Goal: Task Accomplishment & Management: Complete application form

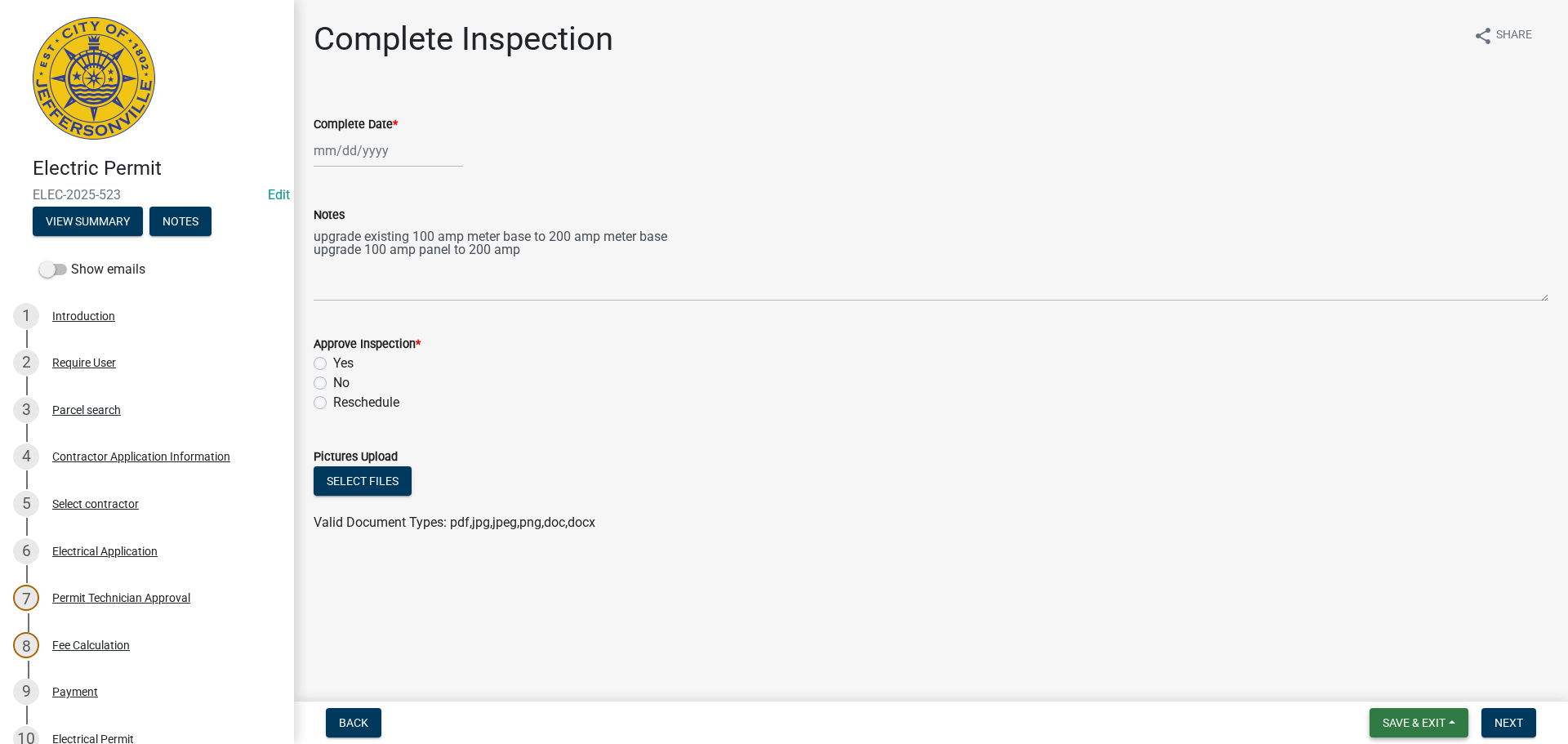
click at [1415, 721] on span "Save & Exit" at bounding box center [1414, 722] width 63 height 13
click at [1394, 681] on button "Save & Exit" at bounding box center [1403, 680] width 131 height 39
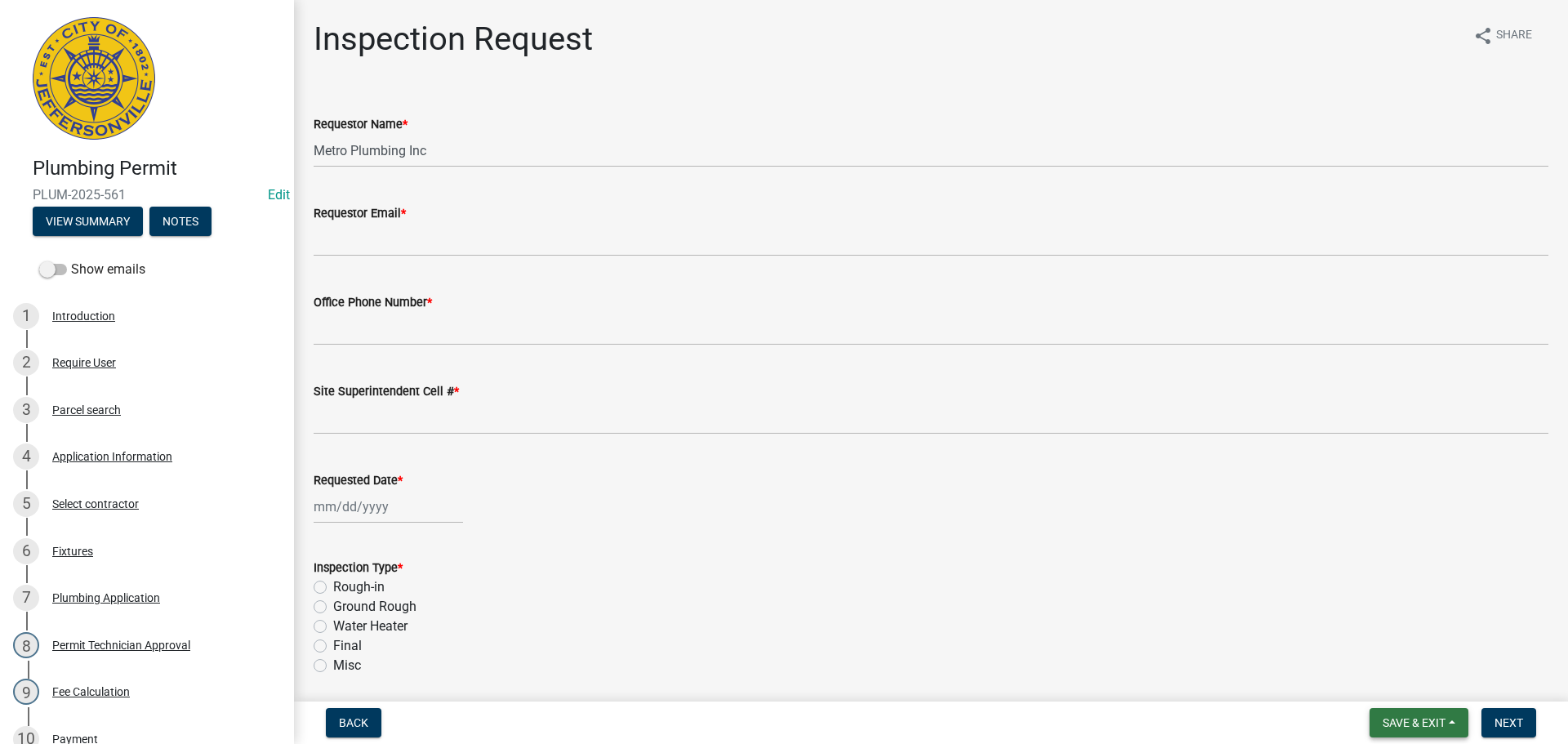
click at [1407, 724] on span "Save & Exit" at bounding box center [1414, 722] width 63 height 13
click at [1380, 687] on button "Save & Exit" at bounding box center [1403, 680] width 131 height 39
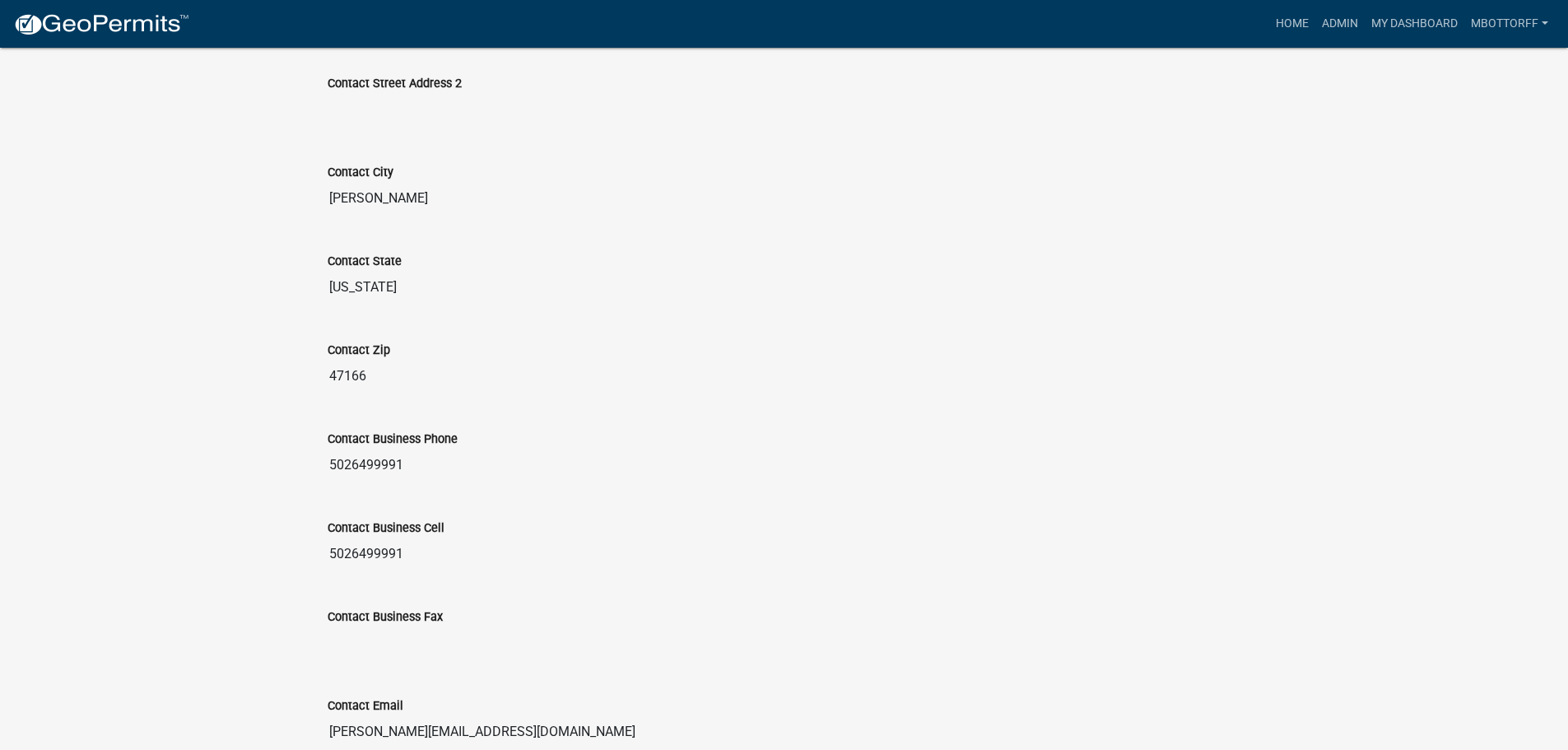
scroll to position [1010, 0]
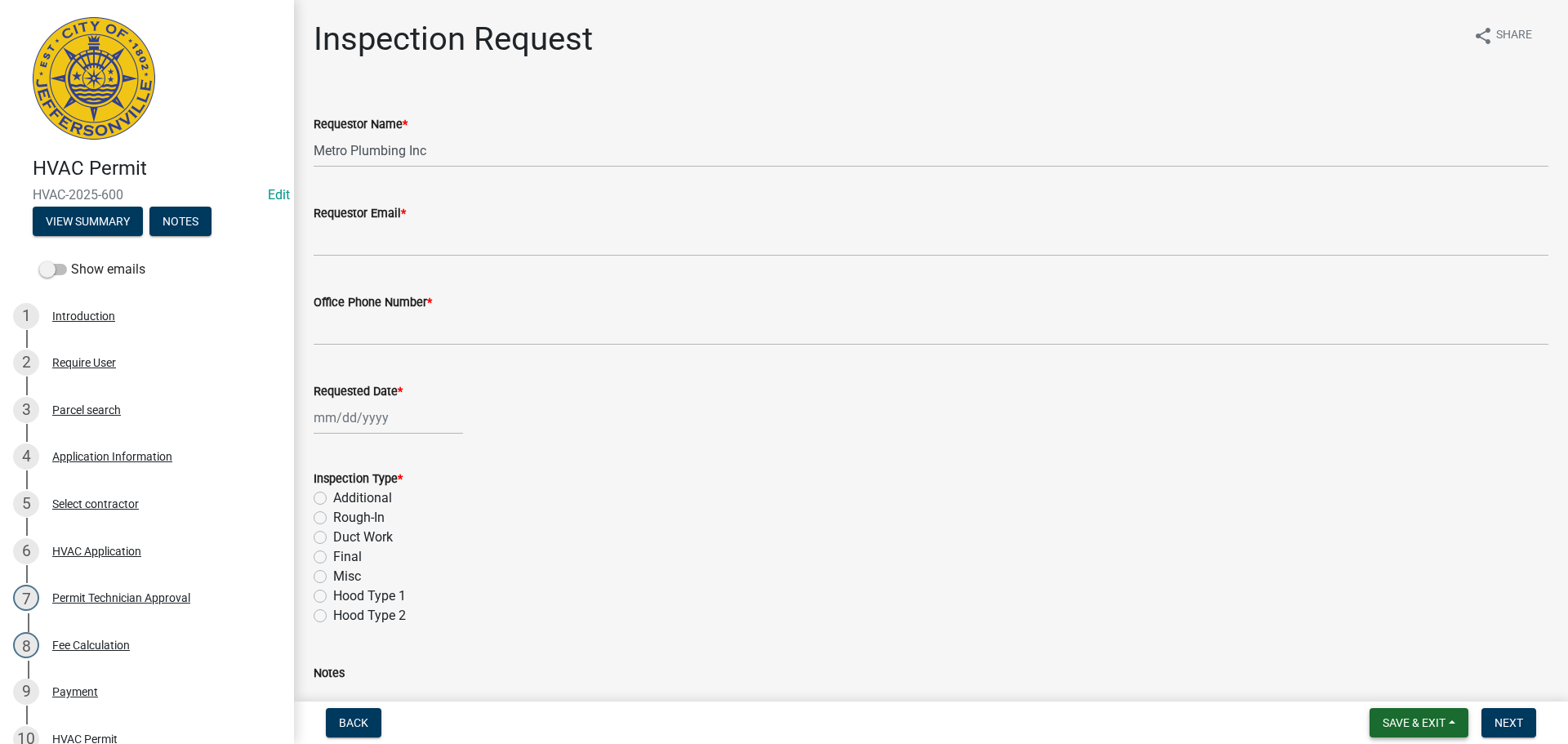
click at [1407, 714] on button "Save & Exit" at bounding box center [1419, 722] width 98 height 29
click at [1405, 683] on button "Save & Exit" at bounding box center [1403, 680] width 131 height 39
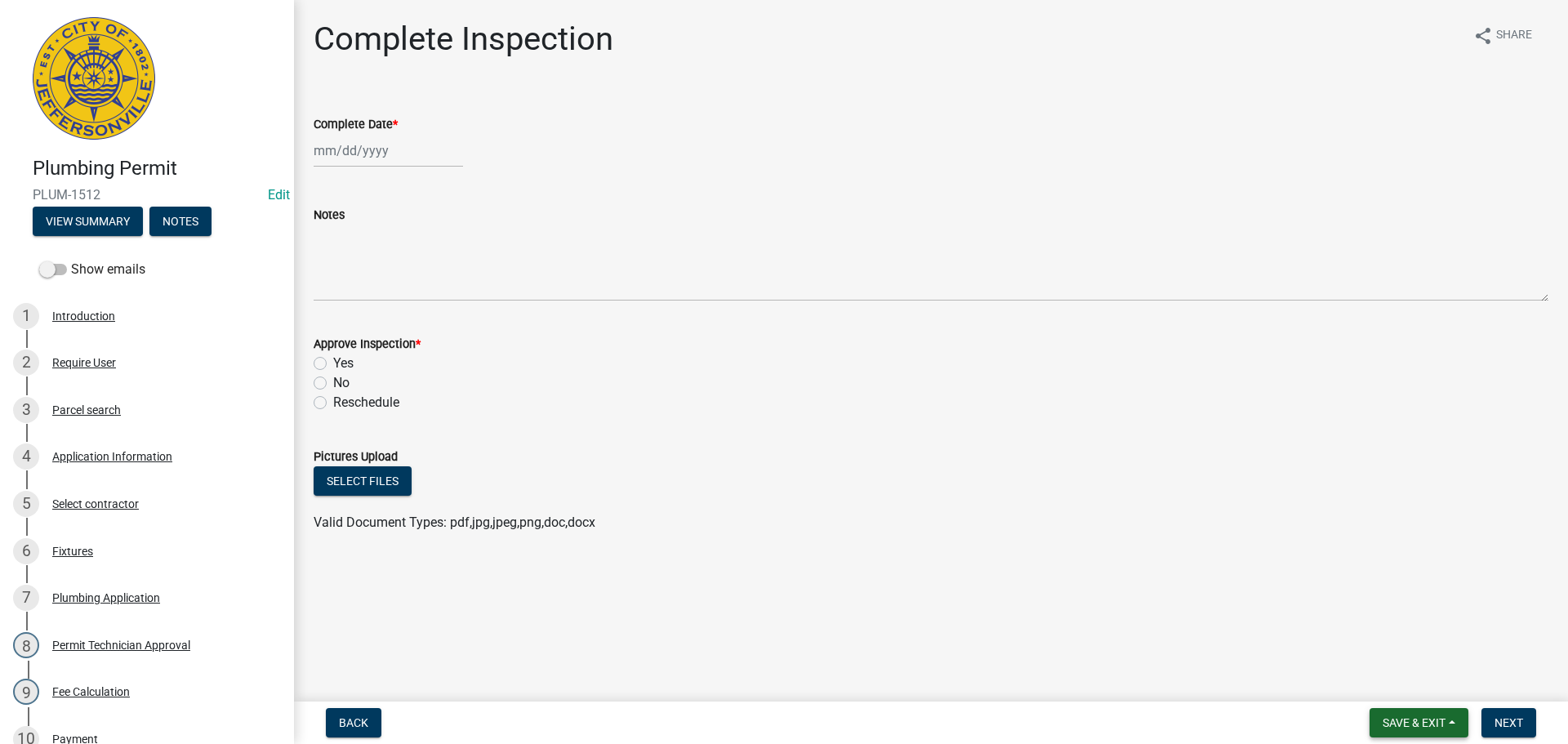
click at [1408, 716] on span "Save & Exit" at bounding box center [1414, 722] width 63 height 13
click at [1394, 684] on button "Save & Exit" at bounding box center [1403, 680] width 131 height 39
click at [1413, 717] on span "Save & Exit" at bounding box center [1414, 722] width 63 height 13
drag, startPoint x: 1387, startPoint y: 687, endPoint x: 847, endPoint y: 635, distance: 542.5
click at [1380, 687] on button "Save & Exit" at bounding box center [1403, 680] width 131 height 39
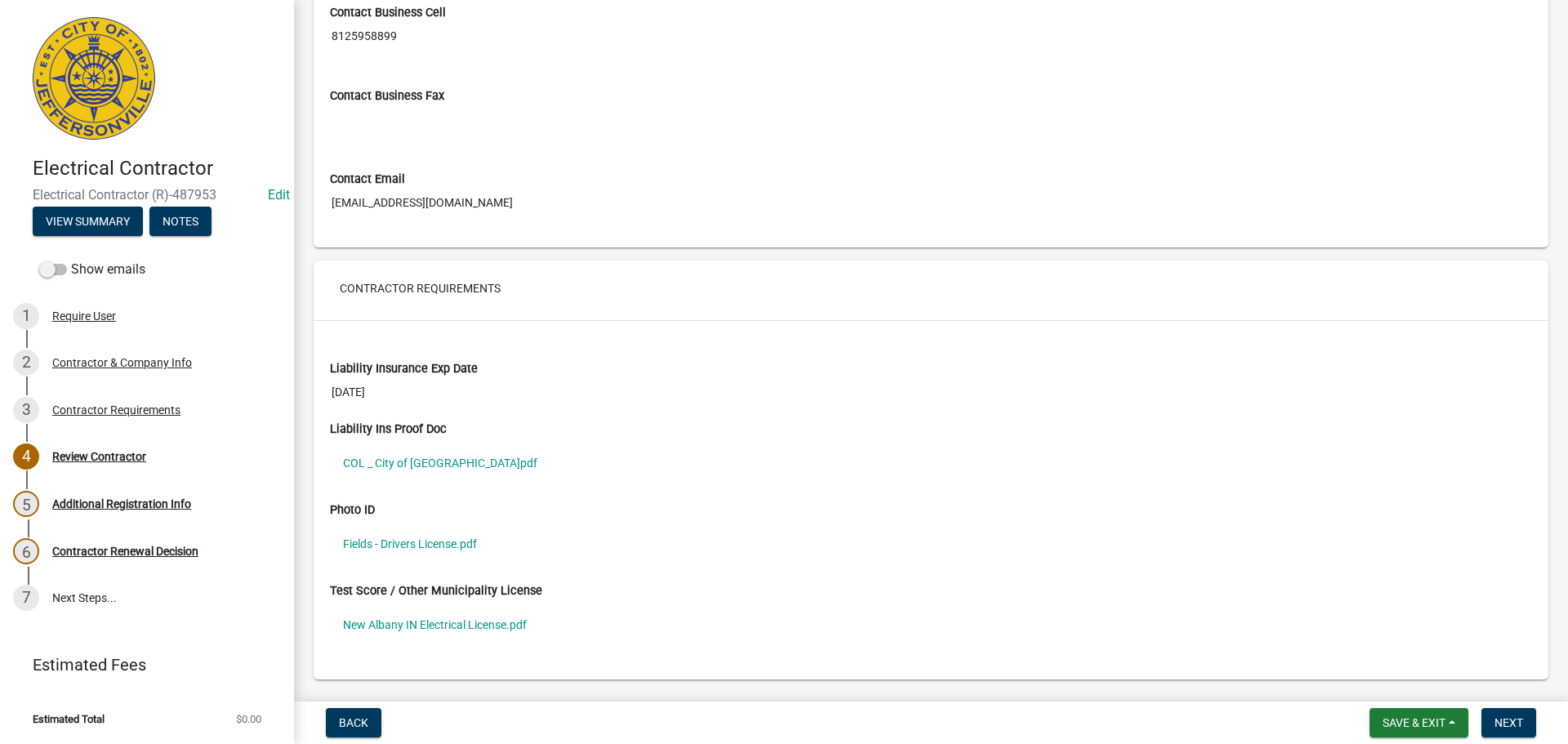
scroll to position [1062, 0]
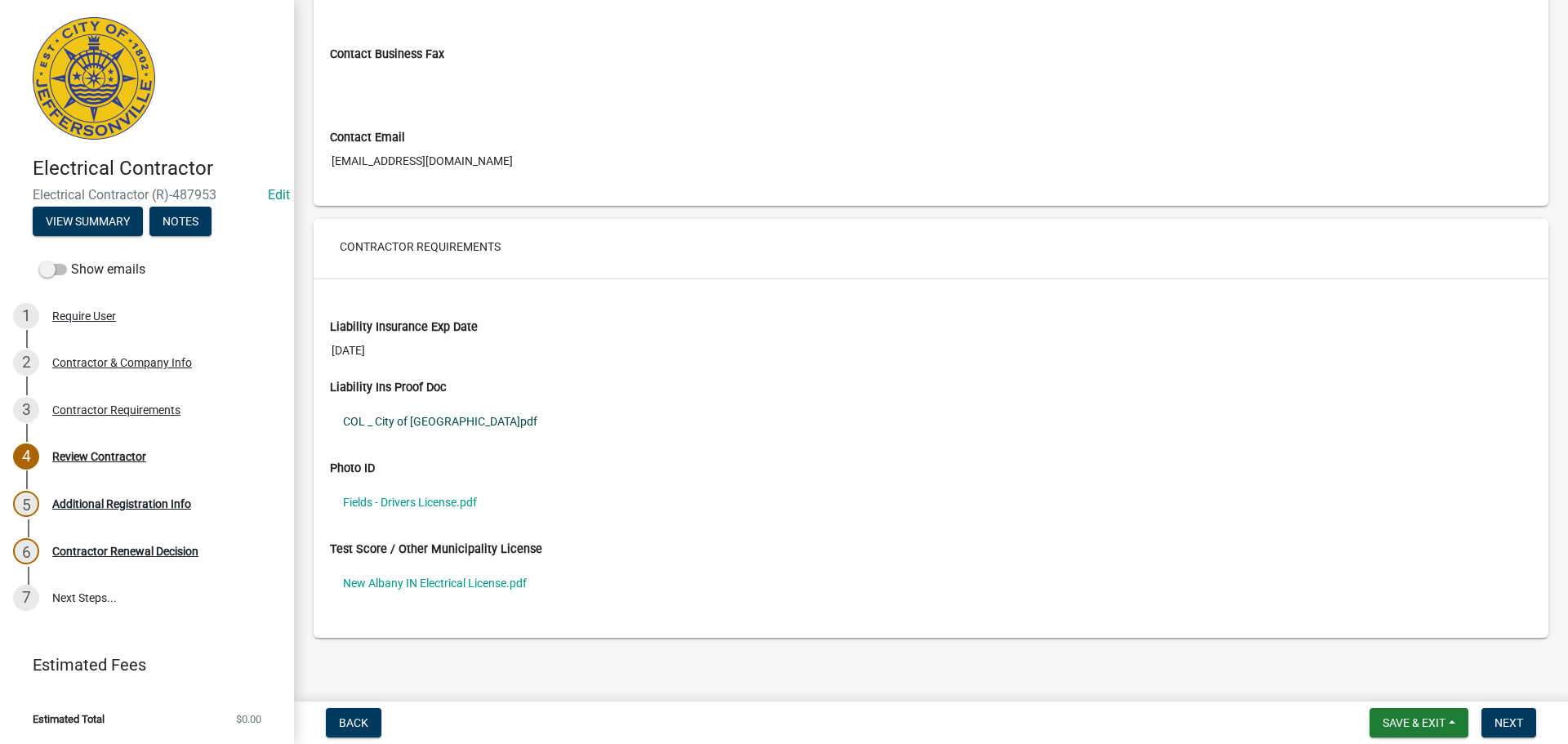
click at [438, 420] on link "COL _ City of Jeffersonville.pdf" at bounding box center [930, 421] width 1202 height 38
click at [409, 501] on link "Fields - Drivers License.pdf" at bounding box center [930, 501] width 1202 height 38
click at [417, 582] on link "New Albany IN Electrical License.pdf" at bounding box center [930, 582] width 1202 height 38
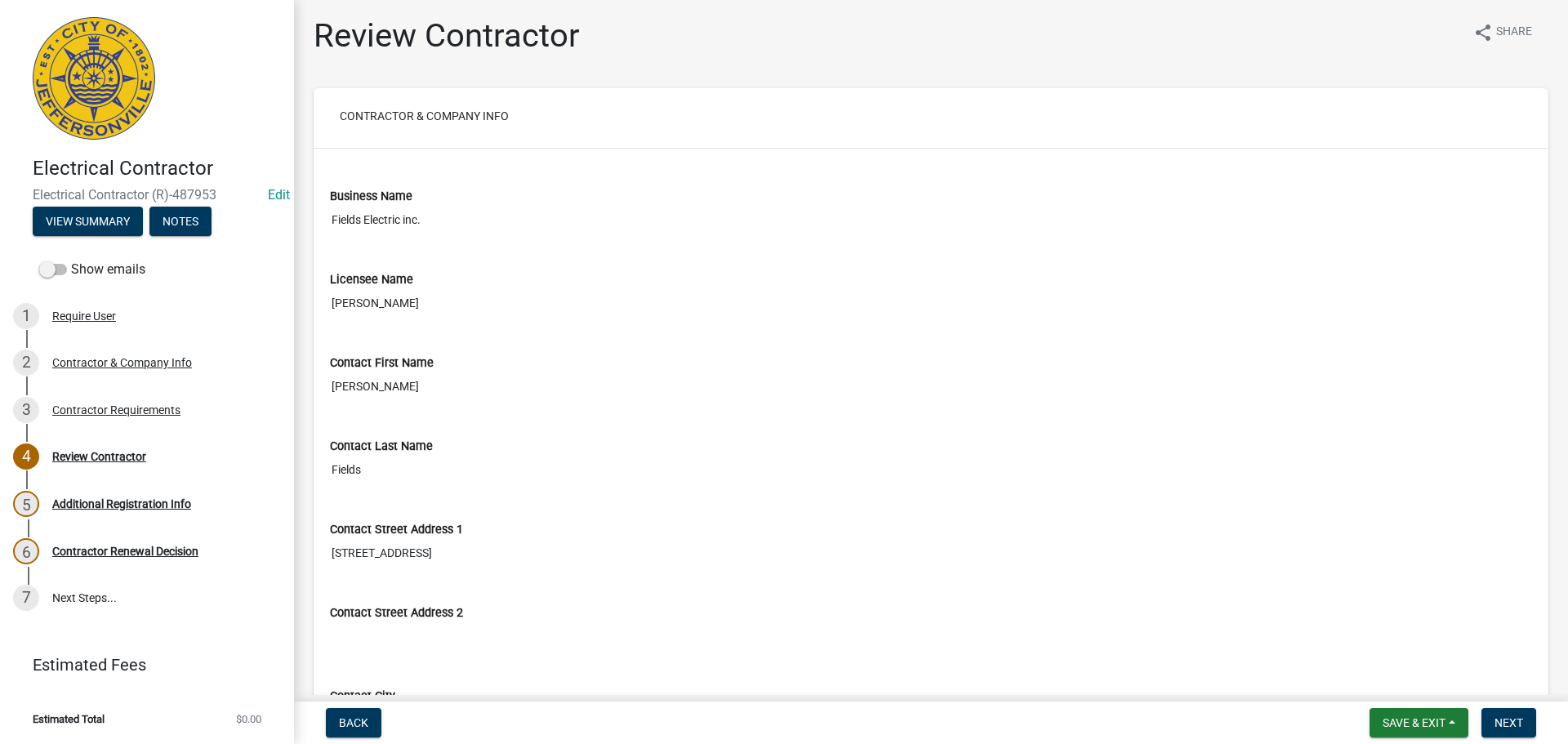
scroll to position [0, 0]
drag, startPoint x: 1411, startPoint y: 726, endPoint x: 1364, endPoint y: 698, distance: 54.7
click at [1409, 725] on span "Save & Exit" at bounding box center [1414, 722] width 63 height 13
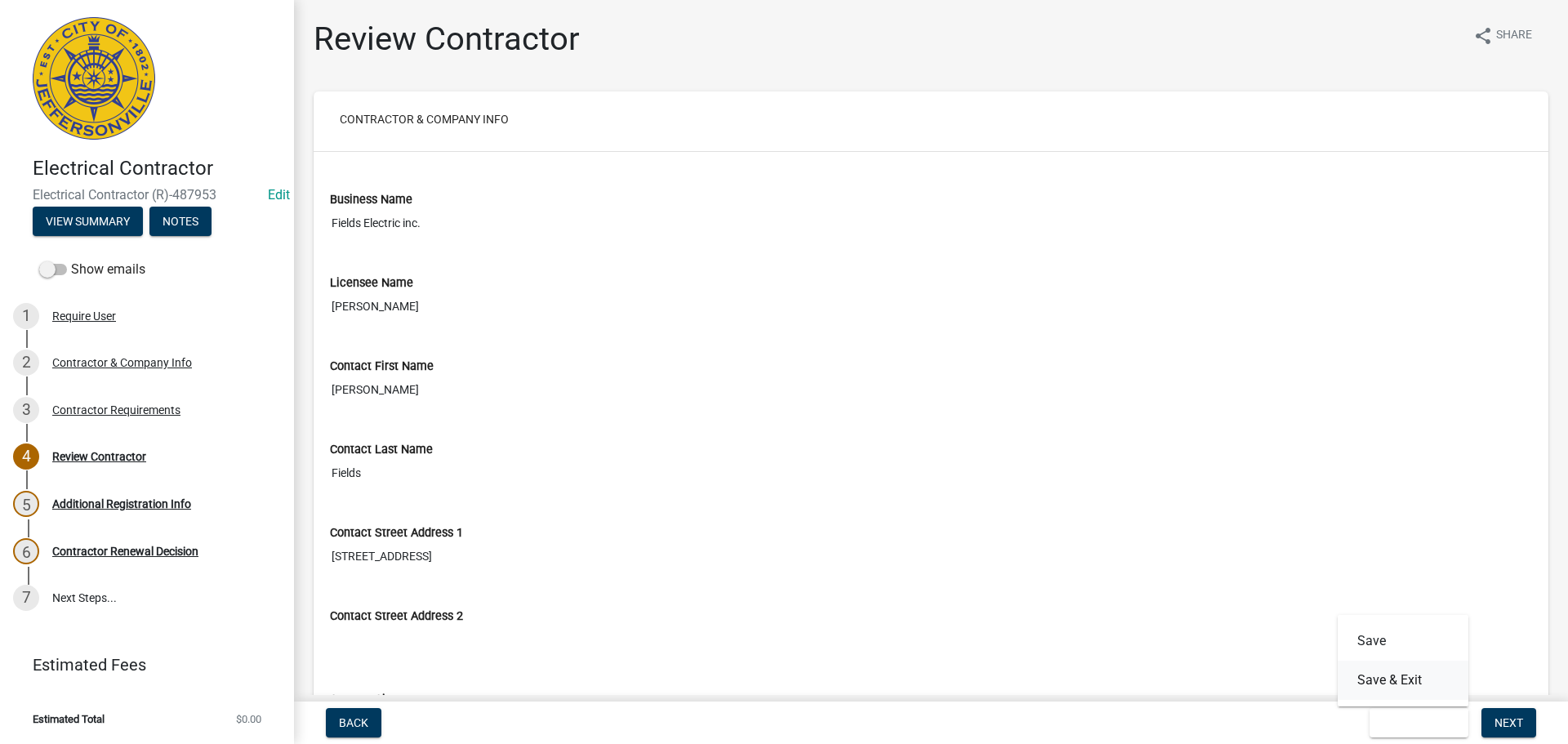
click at [1351, 687] on button "Save & Exit" at bounding box center [1403, 680] width 131 height 39
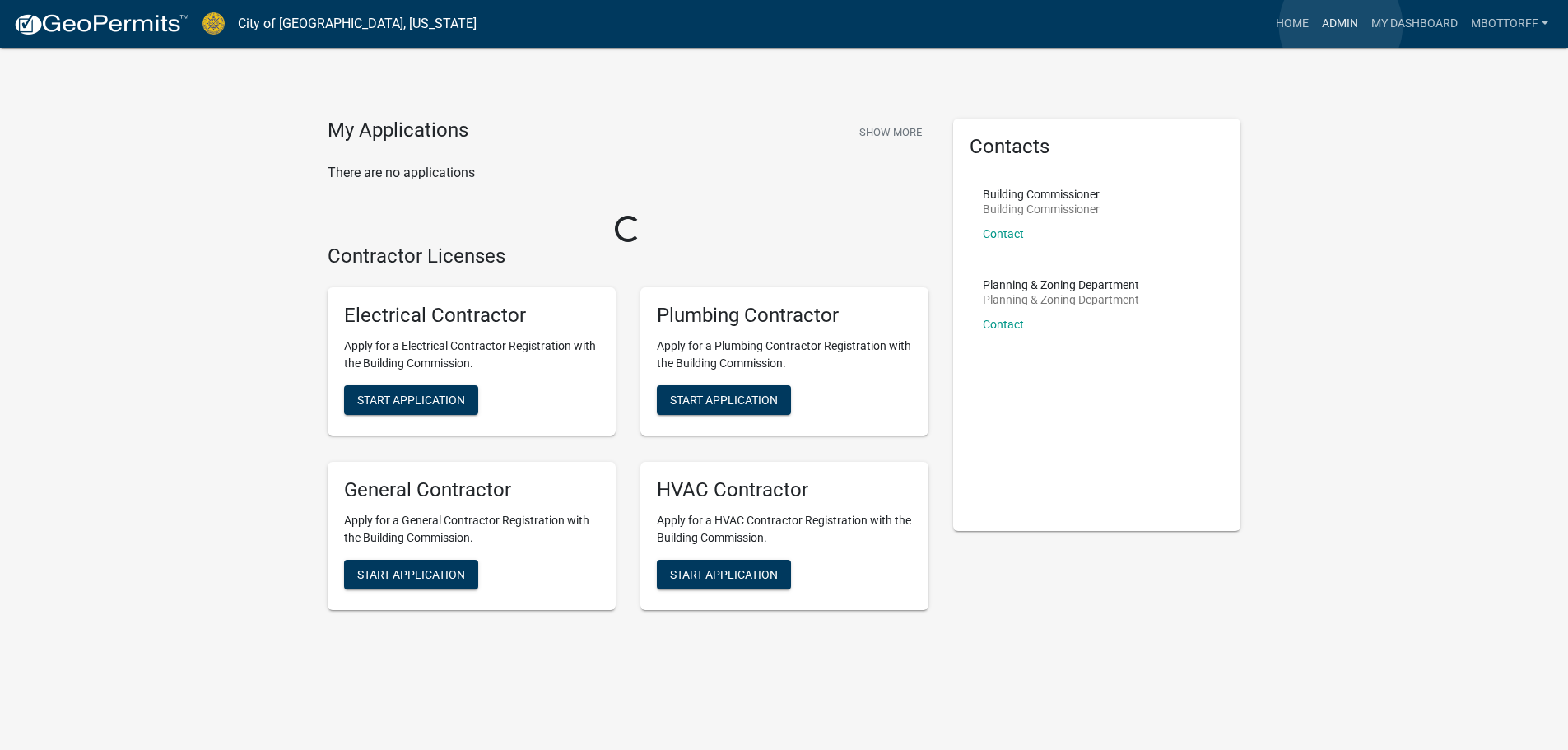
click at [1341, 24] on link "Admin" at bounding box center [1339, 24] width 50 height 31
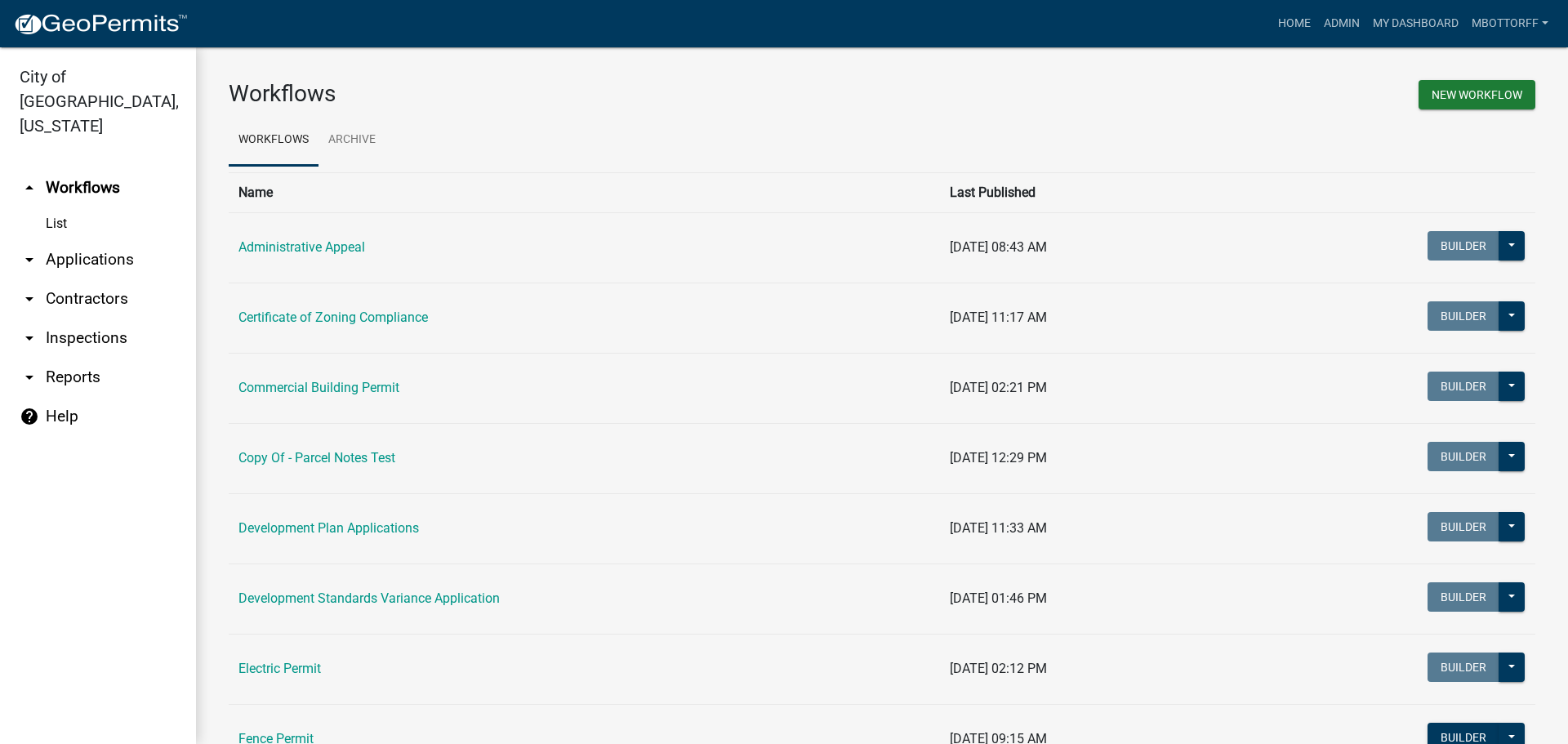
click at [53, 279] on link "arrow_drop_down Contractors" at bounding box center [98, 299] width 196 height 39
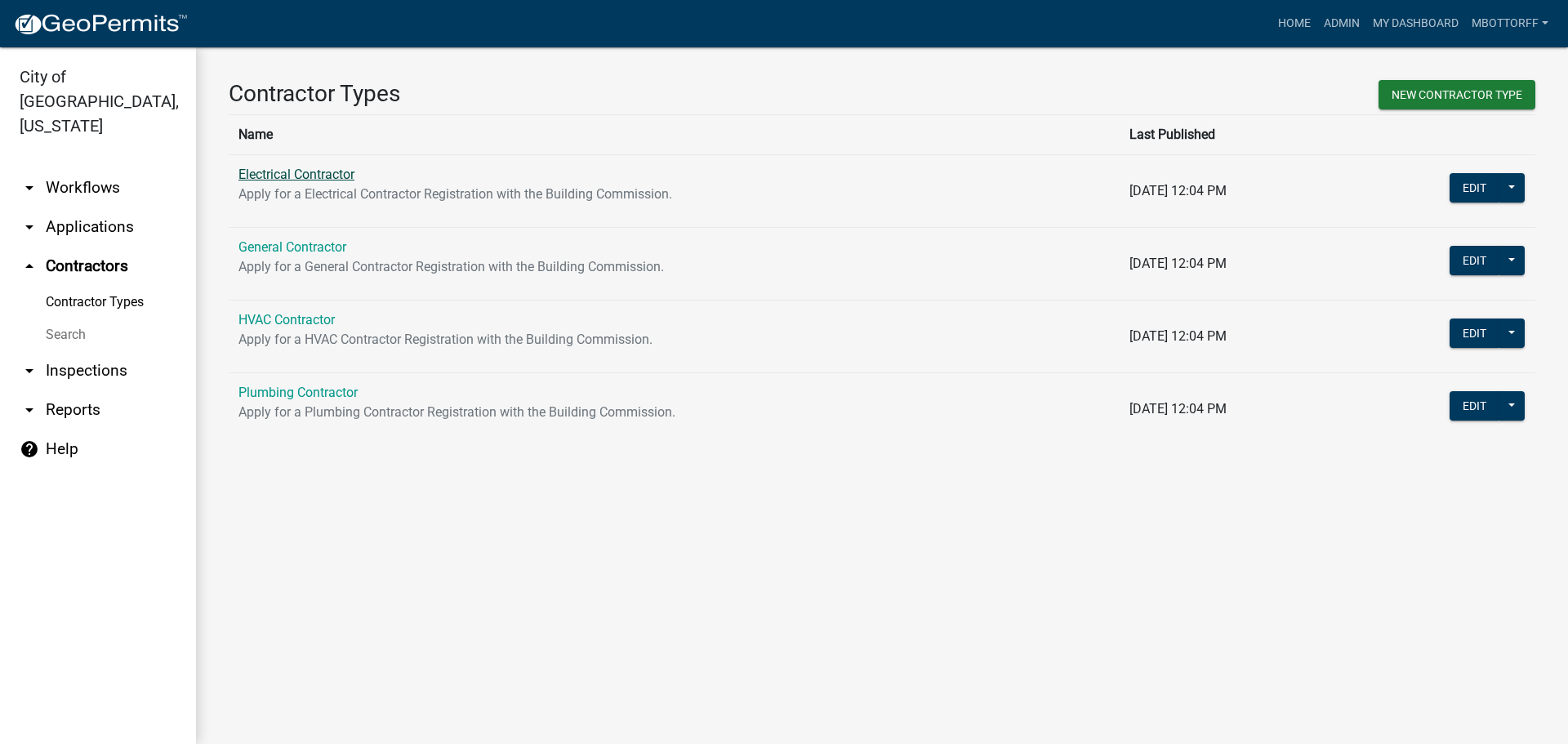
click at [293, 172] on link "Electrical Contractor" at bounding box center [296, 174] width 116 height 16
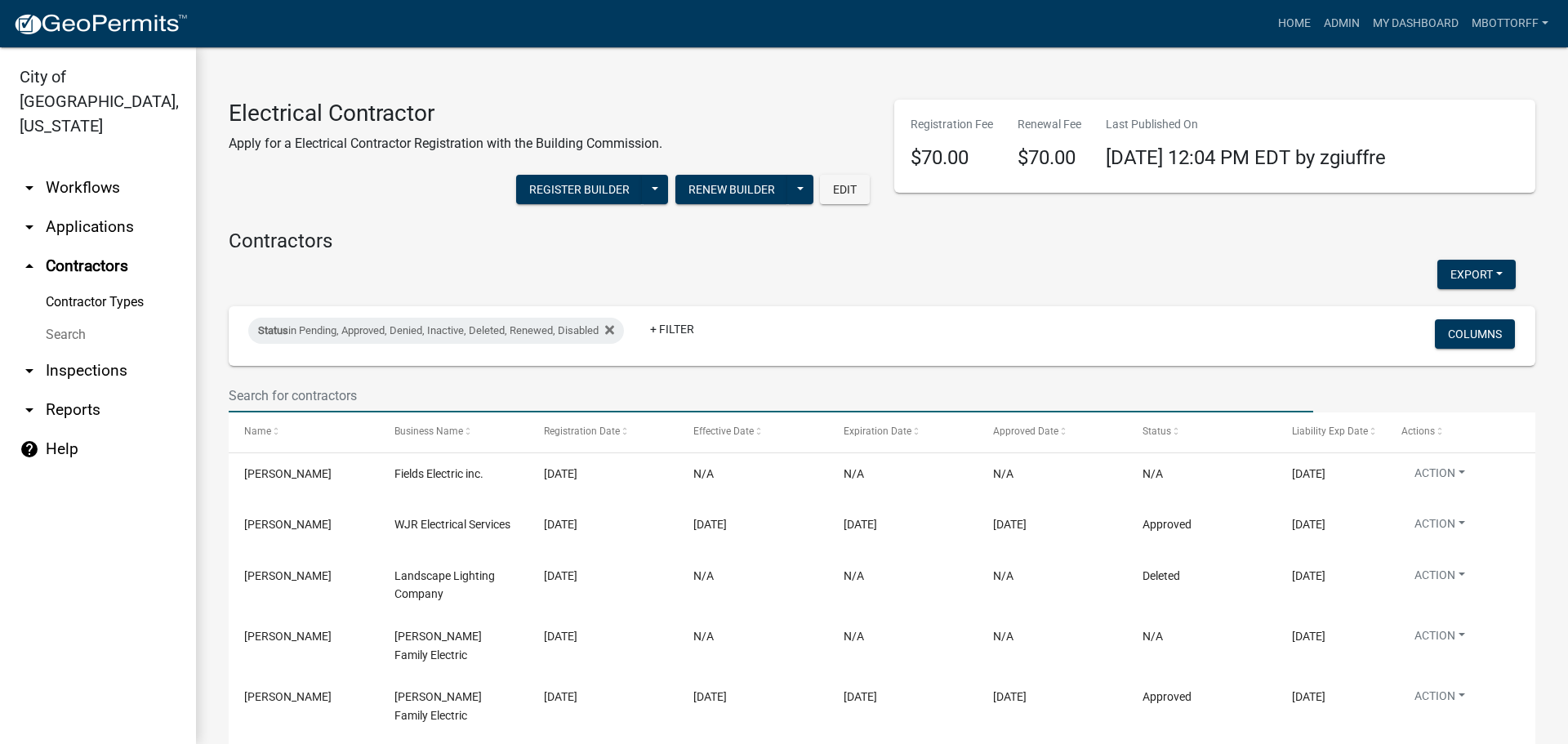
click at [280, 393] on input "text" at bounding box center [771, 395] width 1085 height 33
type input "f"
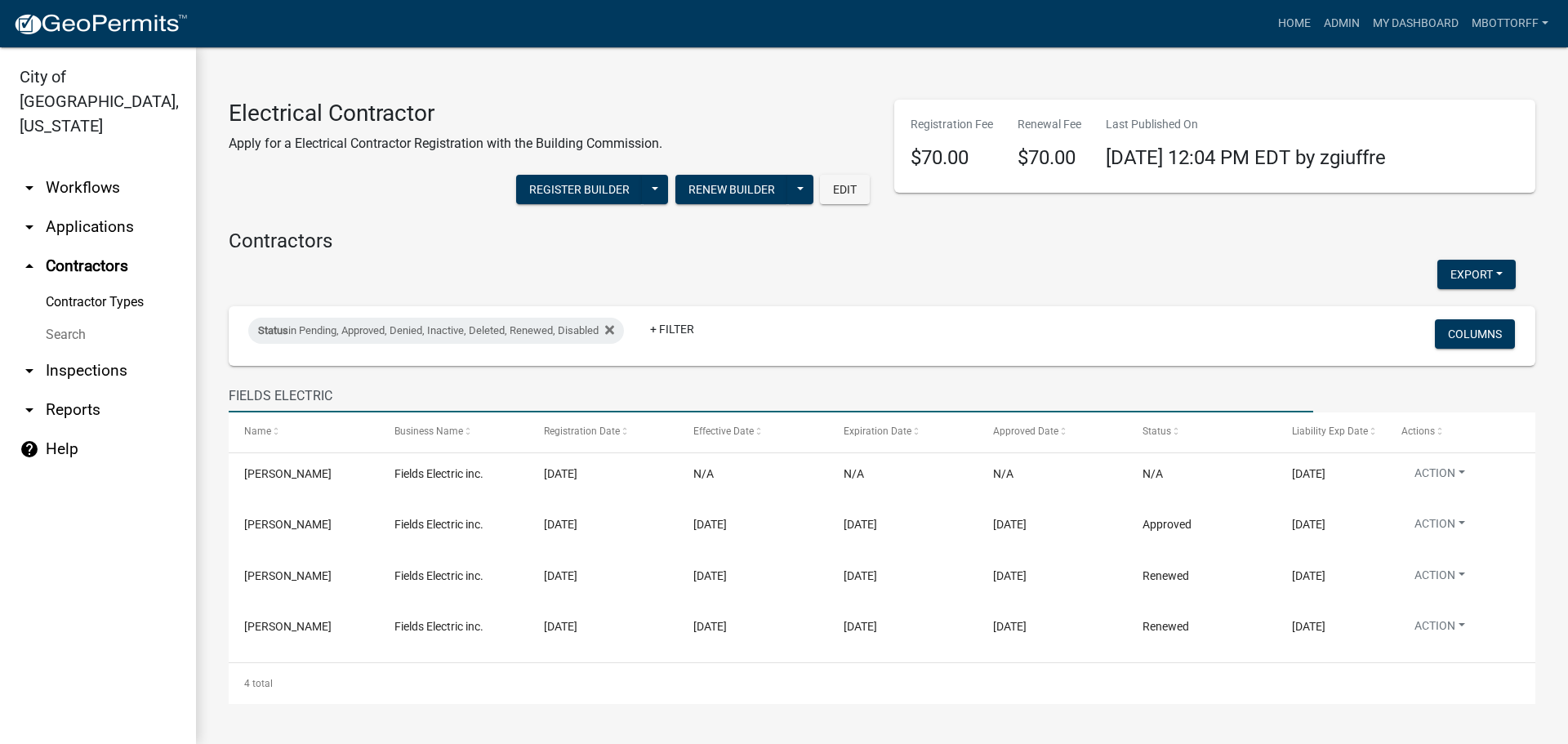
type input "FIELDS ELECTRIC"
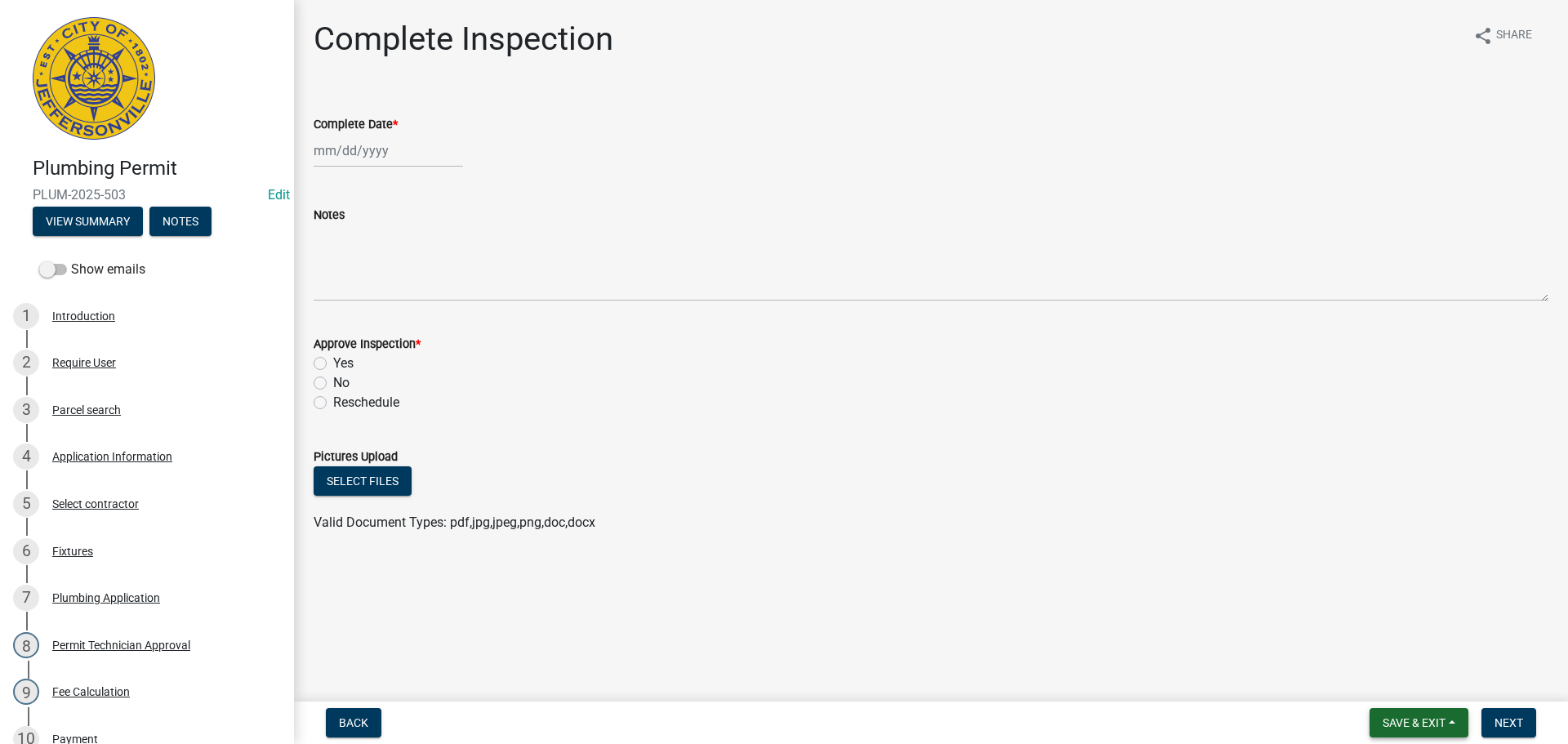
drag, startPoint x: 1409, startPoint y: 720, endPoint x: 1404, endPoint y: 714, distance: 7.8
click at [1409, 720] on span "Save & Exit" at bounding box center [1414, 722] width 63 height 13
click at [1389, 696] on button "Save & Exit" at bounding box center [1403, 680] width 131 height 39
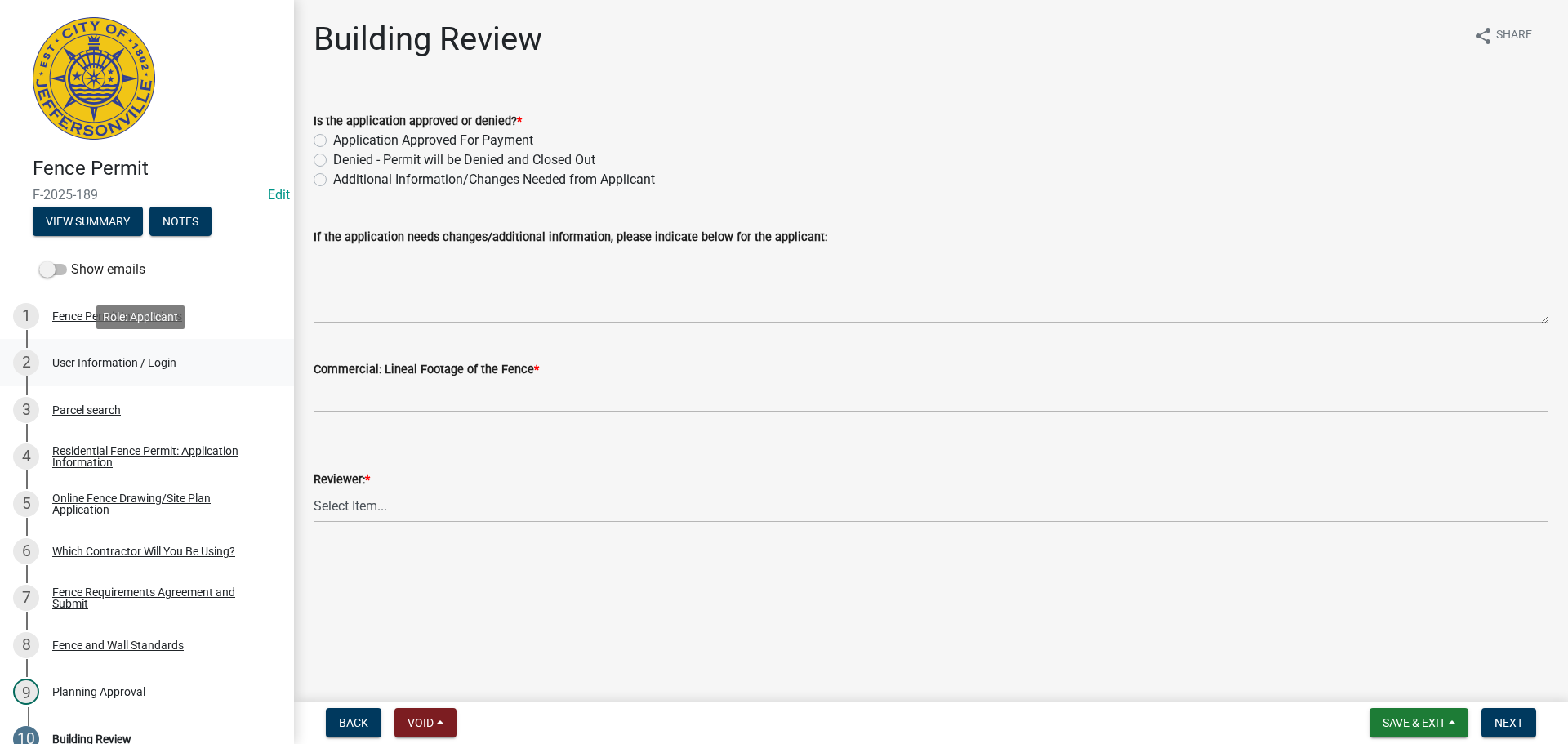
click at [95, 365] on div "User Information / Login" at bounding box center [114, 363] width 124 height 12
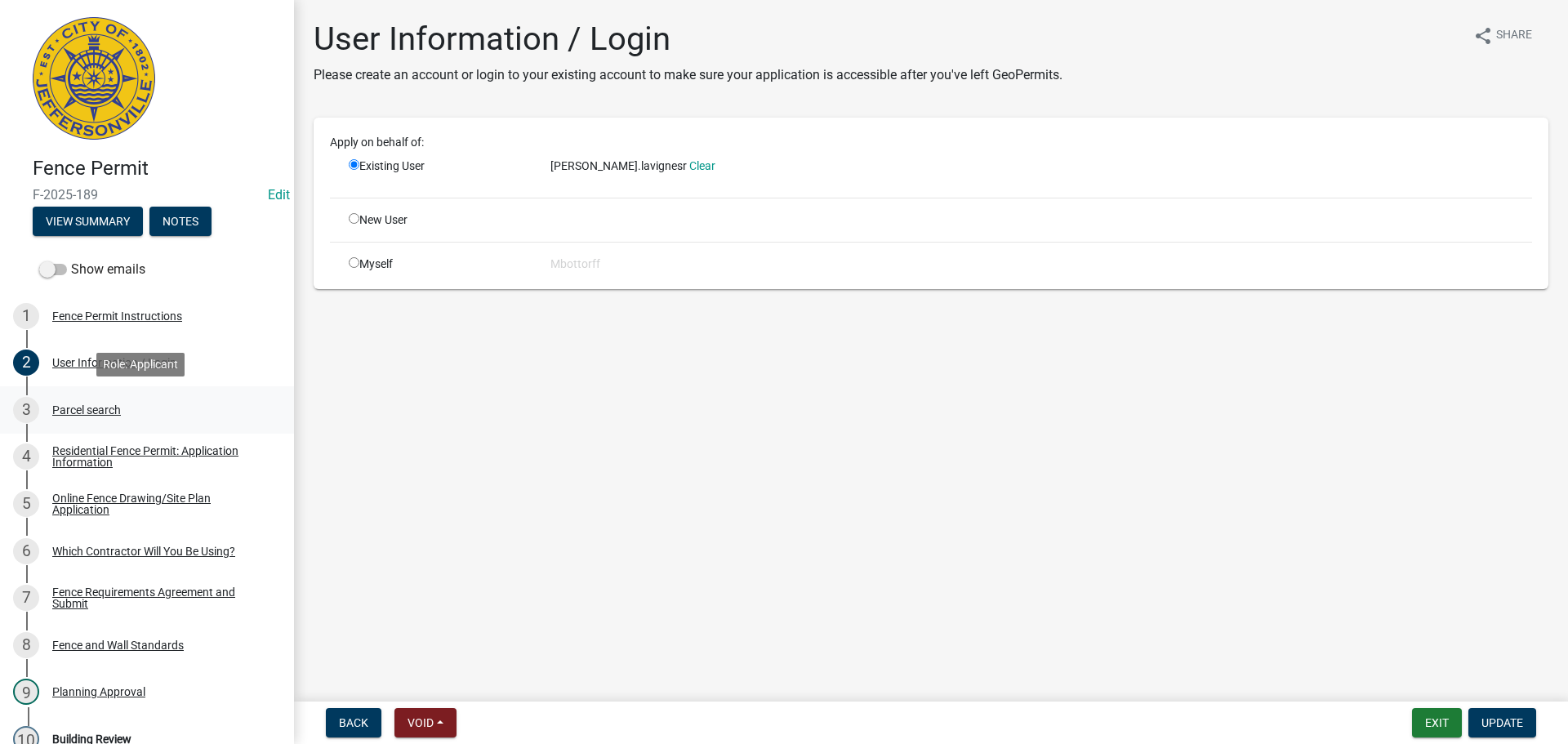
click at [88, 405] on div "Parcel search" at bounding box center [87, 410] width 68 height 12
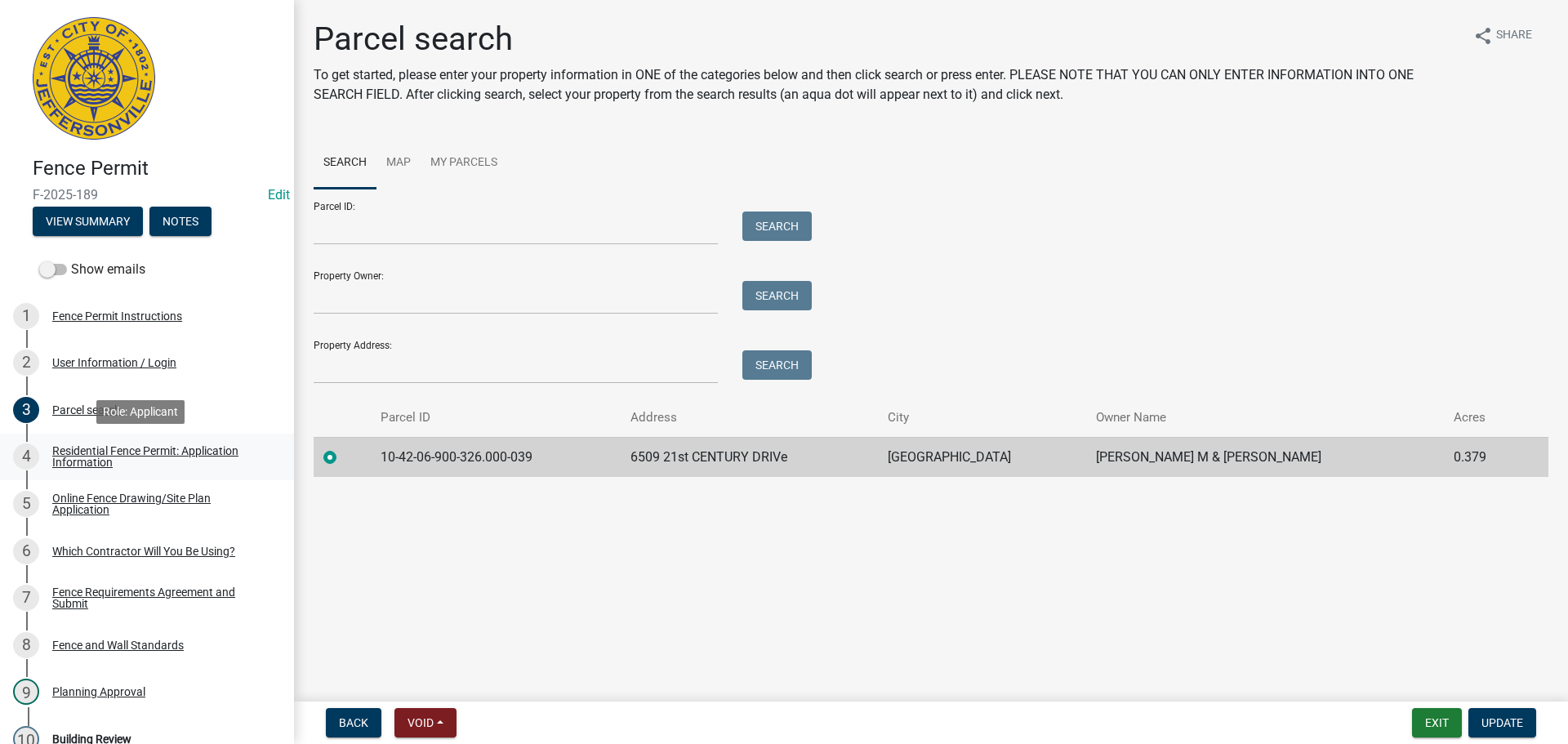
click at [76, 460] on div "Residential Fence Permit: Application Information" at bounding box center [160, 455] width 215 height 23
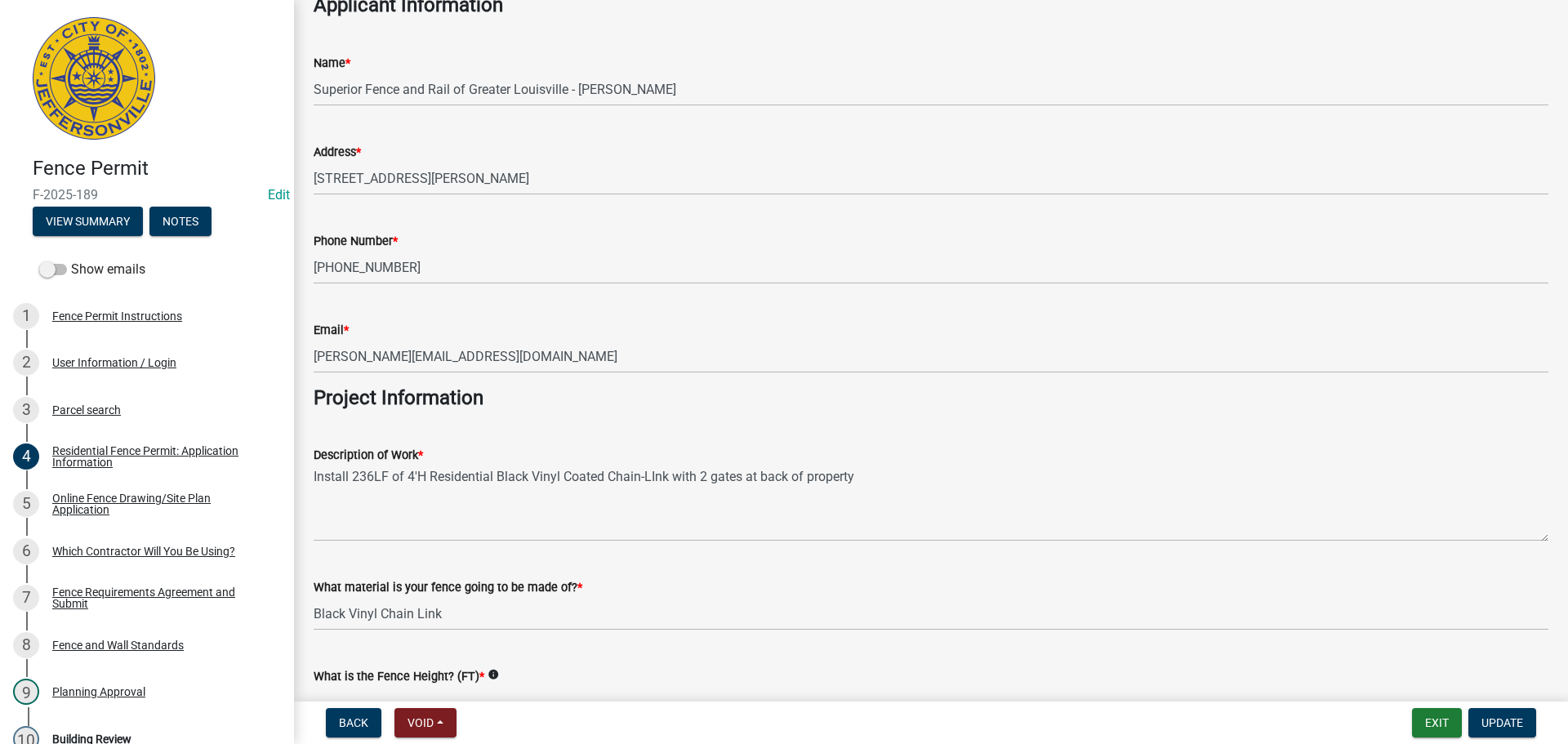
scroll to position [1062, 0]
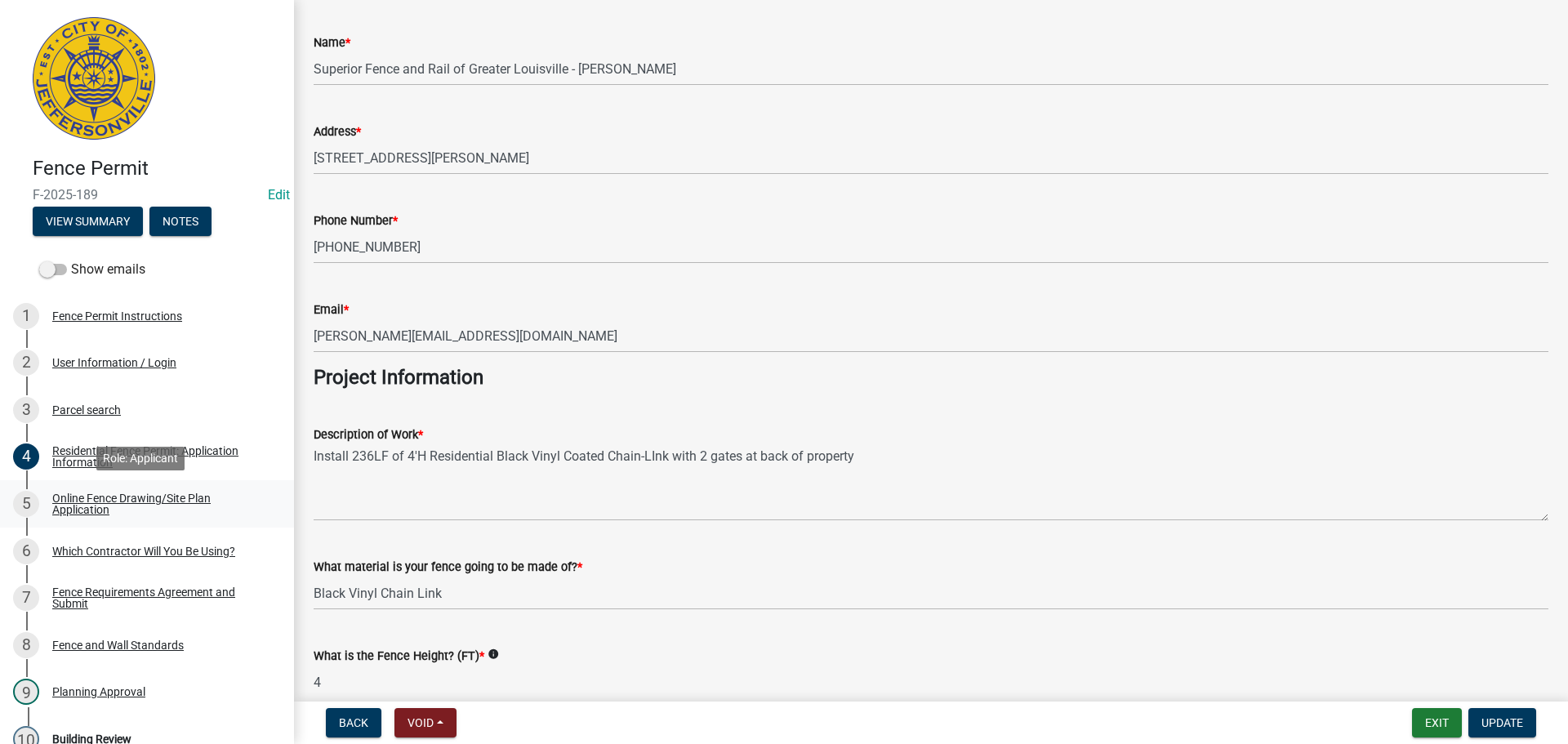
click at [61, 508] on div "Online Fence Drawing/Site Plan Application" at bounding box center [160, 503] width 215 height 23
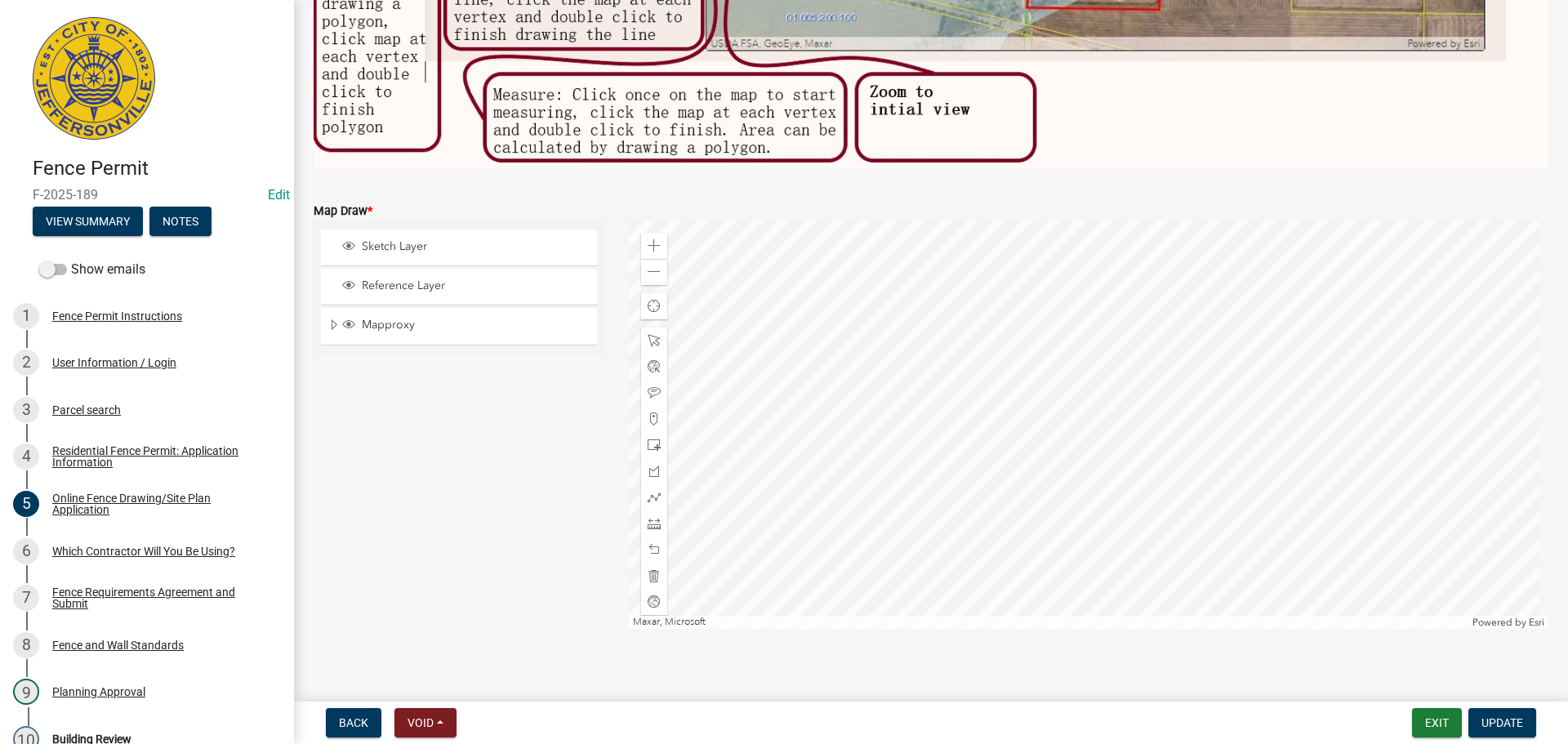
scroll to position [554, 0]
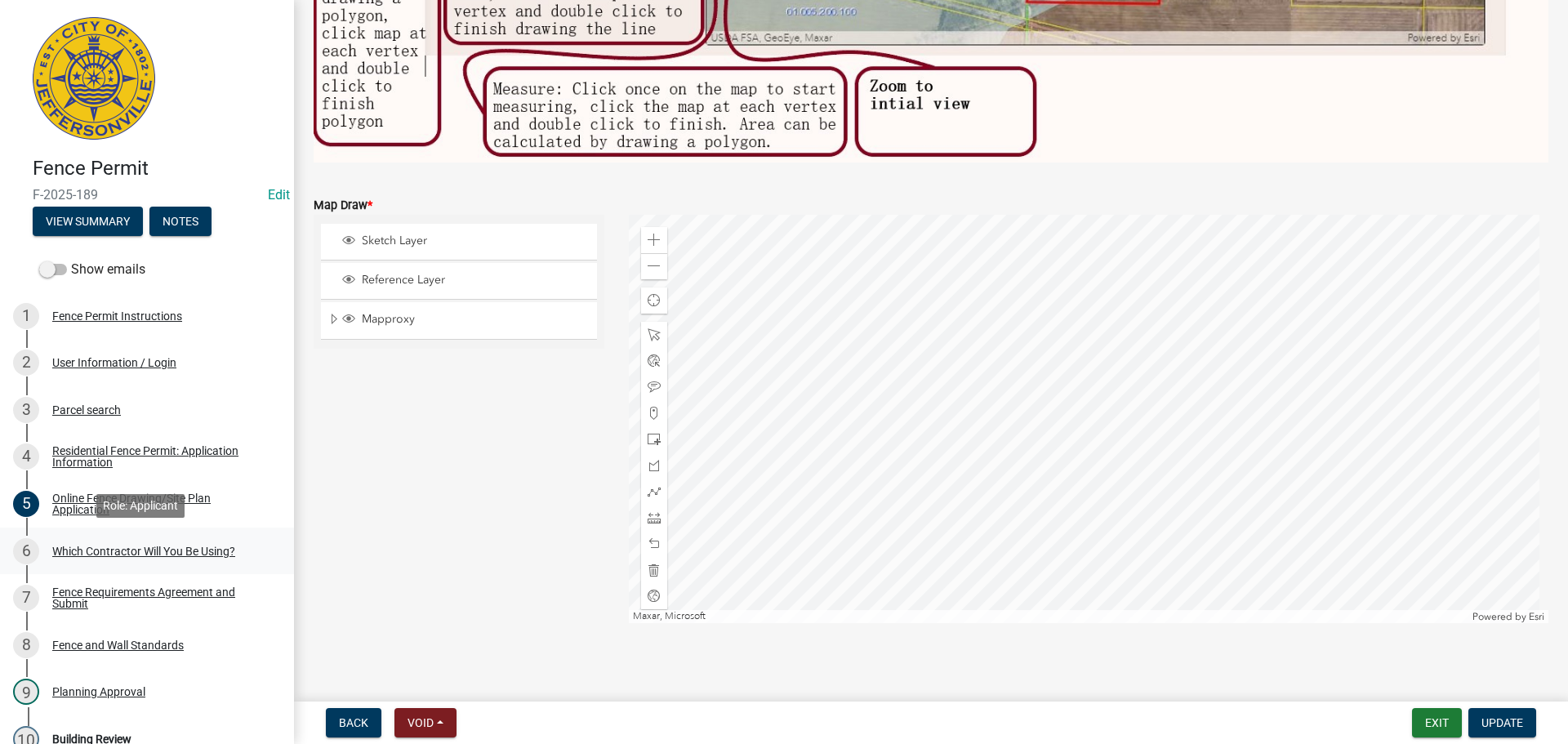
click at [107, 555] on div "Which Contractor Will You Be Using?" at bounding box center [144, 551] width 183 height 12
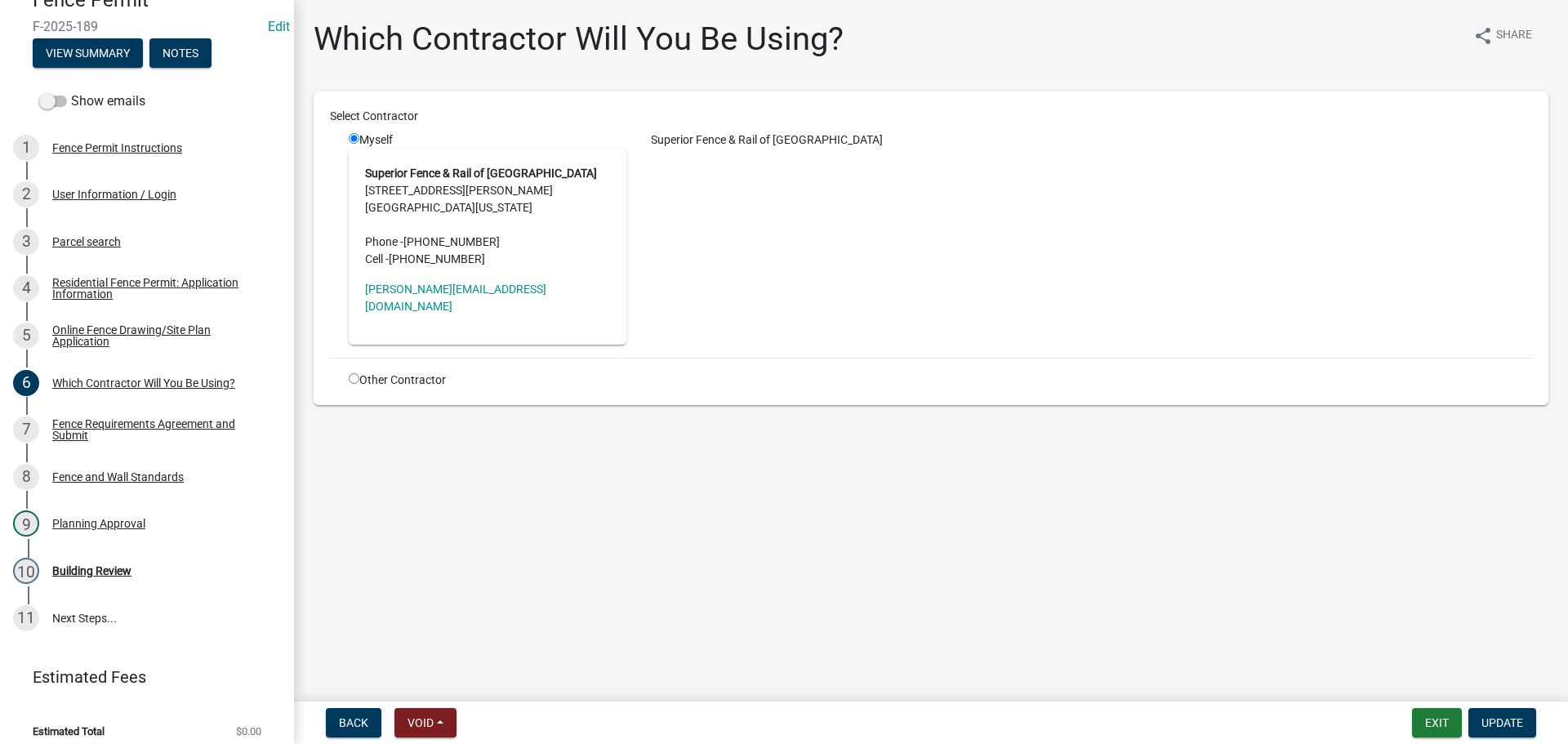
scroll to position [180, 0]
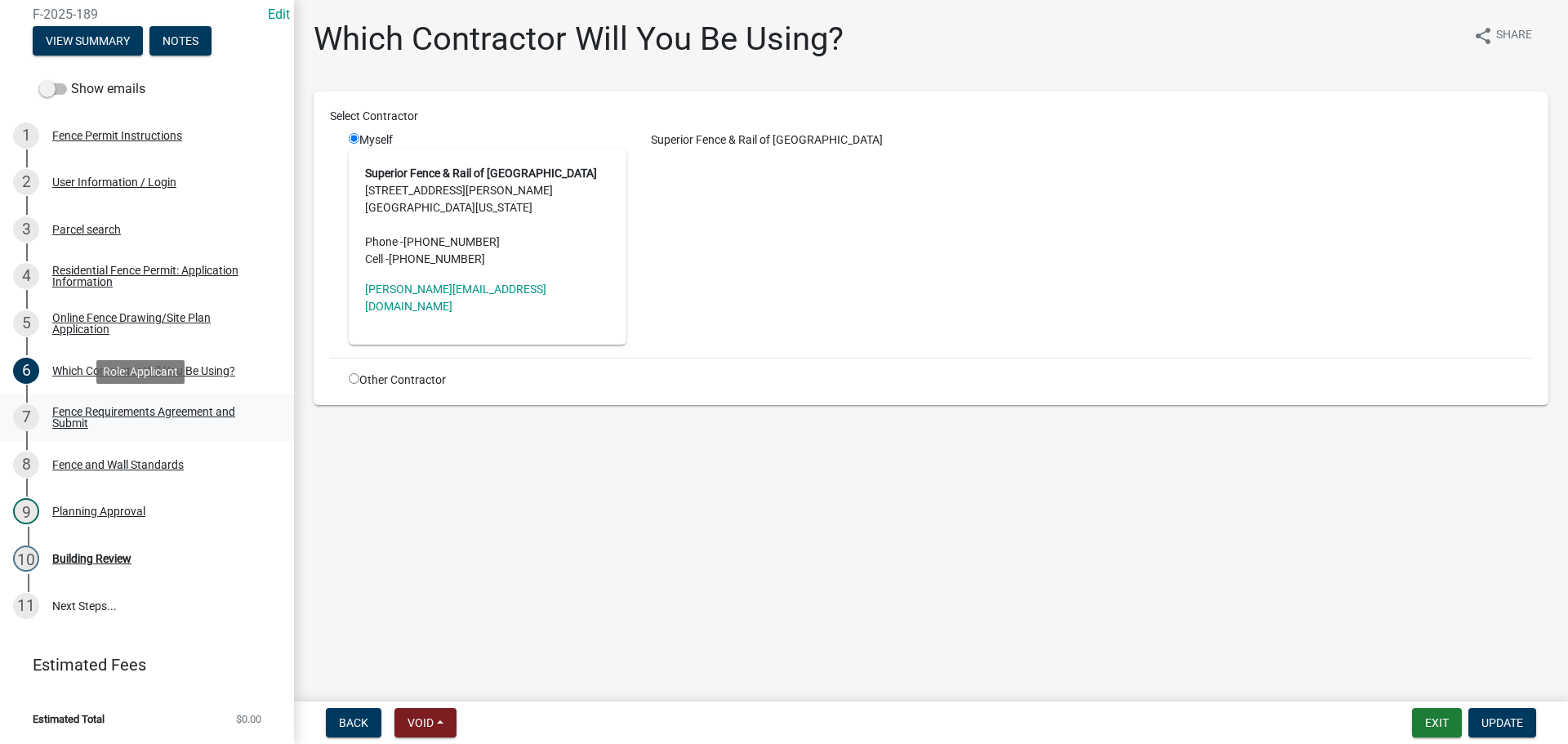
click at [89, 410] on div "Fence Requirements Agreement and Submit" at bounding box center [160, 417] width 215 height 23
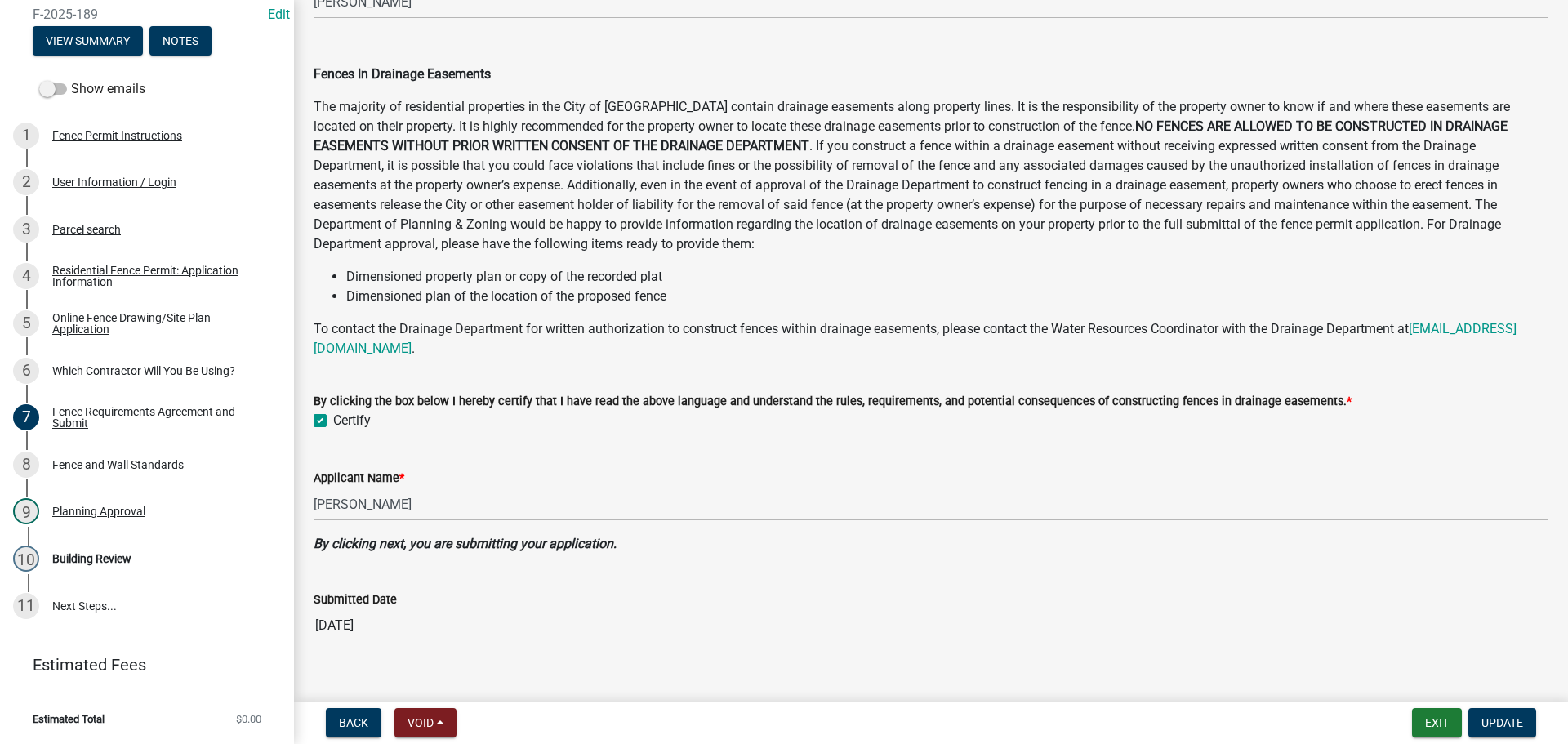
scroll to position [802, 0]
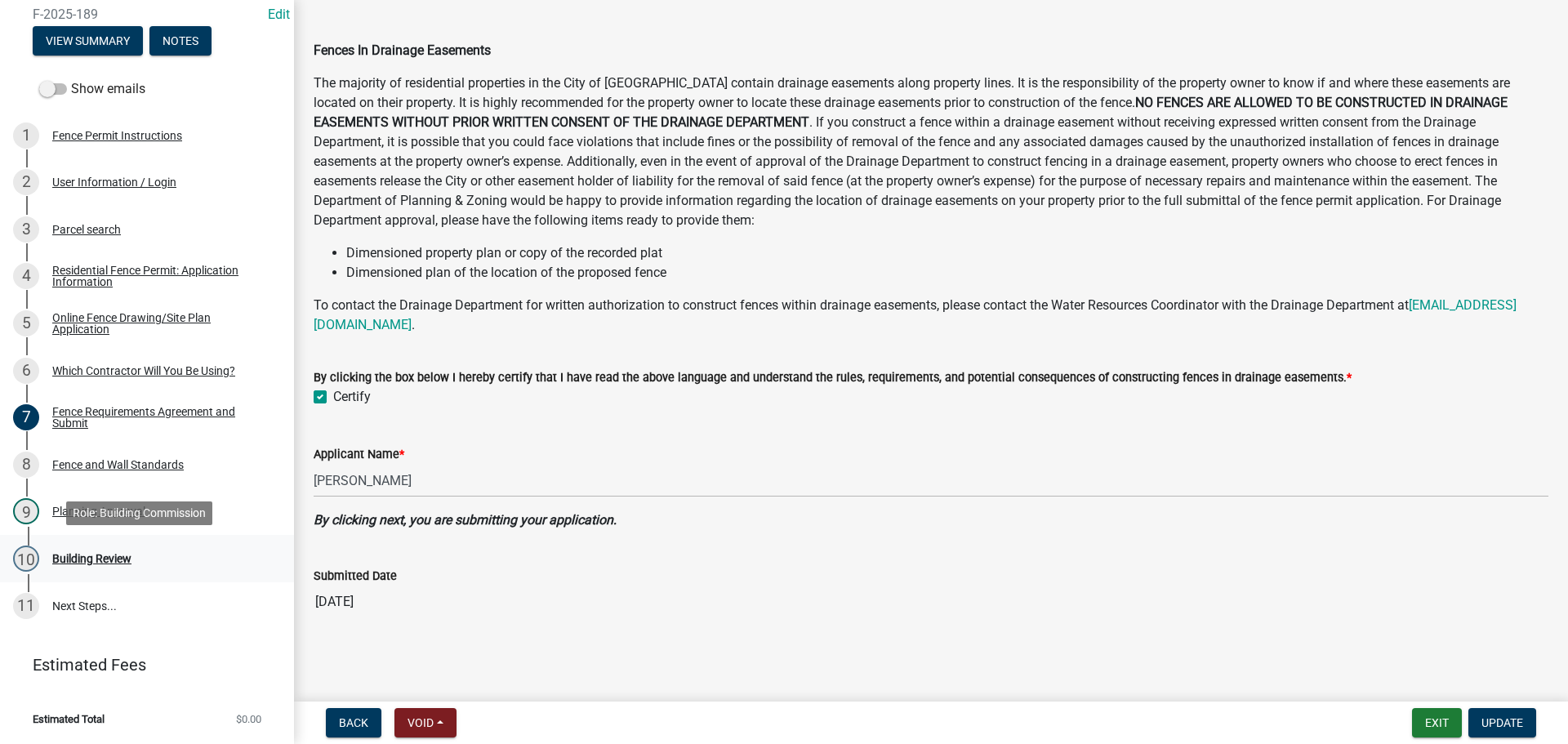
click at [88, 557] on div "Building Review" at bounding box center [92, 559] width 79 height 12
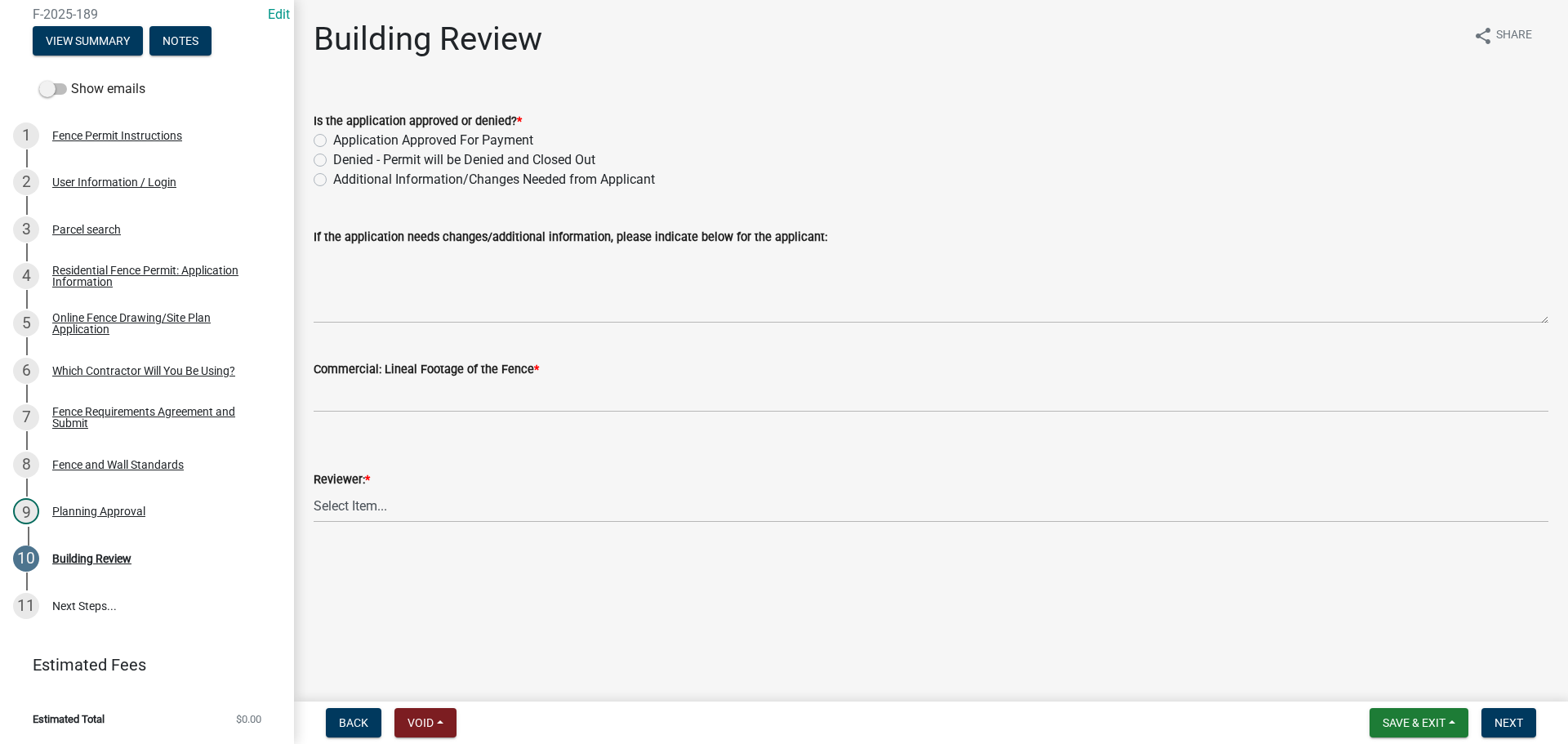
click at [333, 138] on label "Application Approved For Payment" at bounding box center [433, 140] width 200 height 19
click at [333, 138] on input "Application Approved For Payment" at bounding box center [338, 136] width 11 height 11
radio input "true"
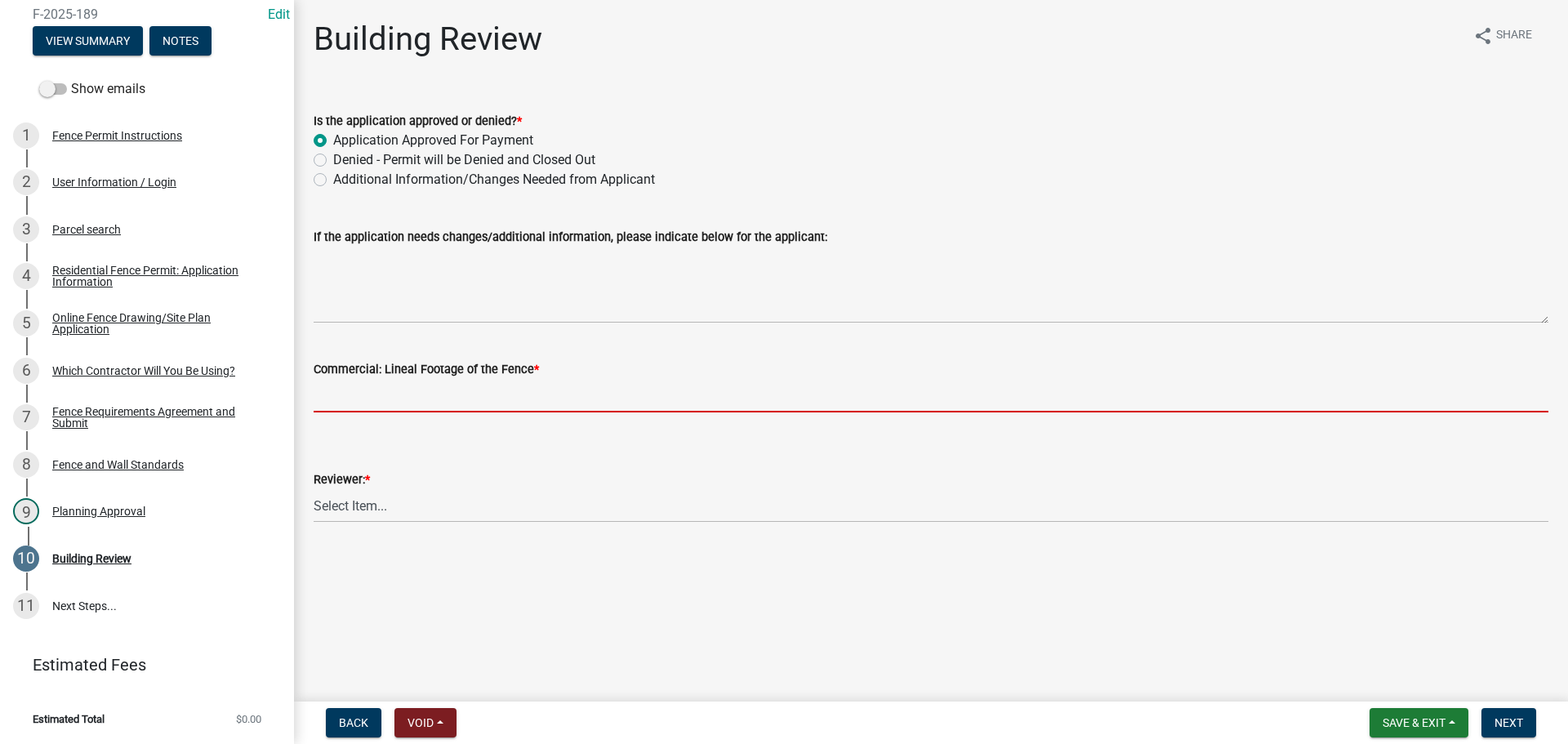
click at [372, 390] on input "text" at bounding box center [931, 395] width 1235 height 33
type input "0"
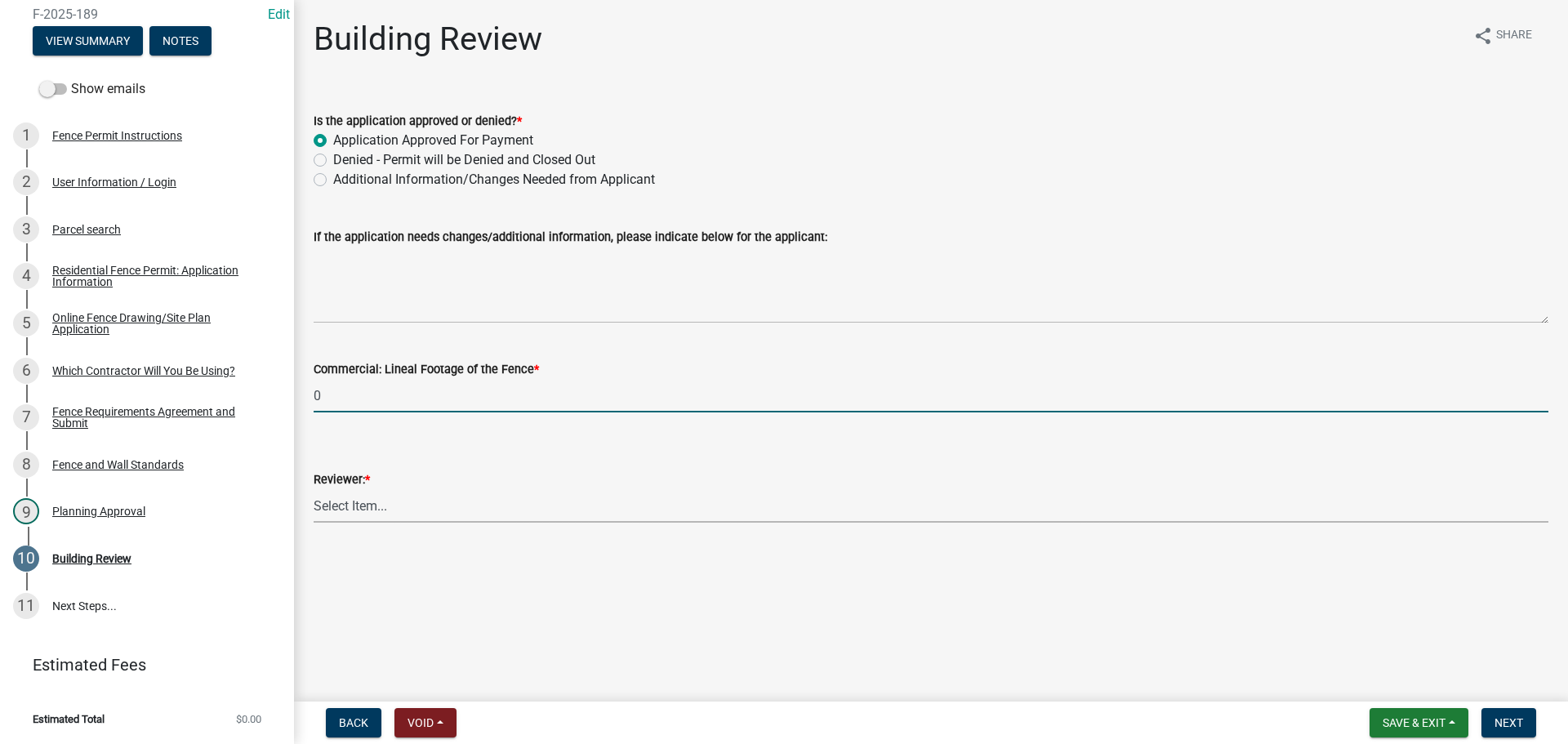
click at [361, 506] on select "Select Item... [PERSON_NAME] [PERSON_NAME] [PERSON_NAME] [PERSON_NAME] [PERSON_…" at bounding box center [931, 505] width 1235 height 33
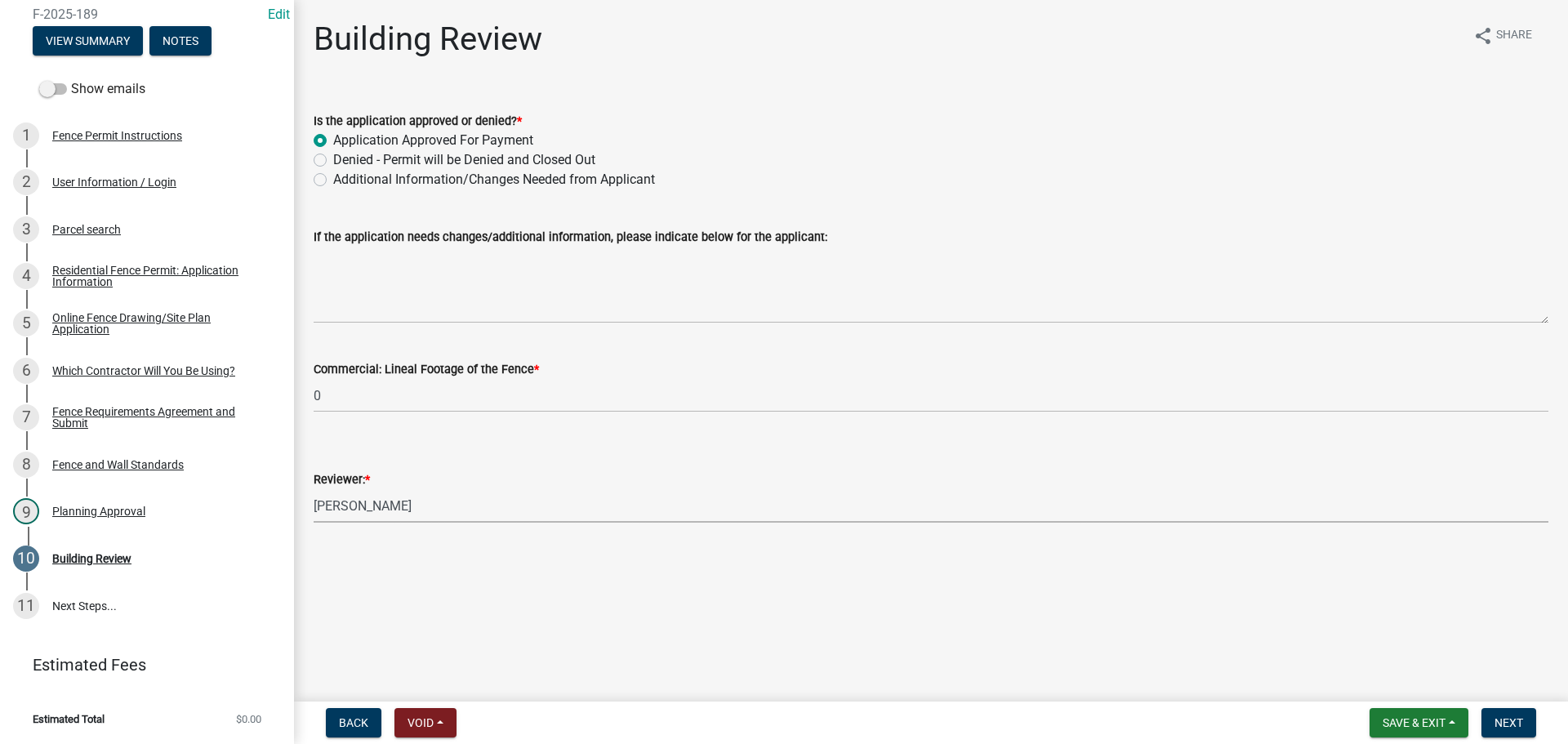
click at [314, 489] on select "Select Item... [PERSON_NAME] [PERSON_NAME] [PERSON_NAME] [PERSON_NAME] [PERSON_…" at bounding box center [931, 505] width 1235 height 33
select select "e36977bf-af8d-40c9-935f-0f479ad9eb24"
click at [1498, 726] on span "Next" at bounding box center [1509, 722] width 28 height 13
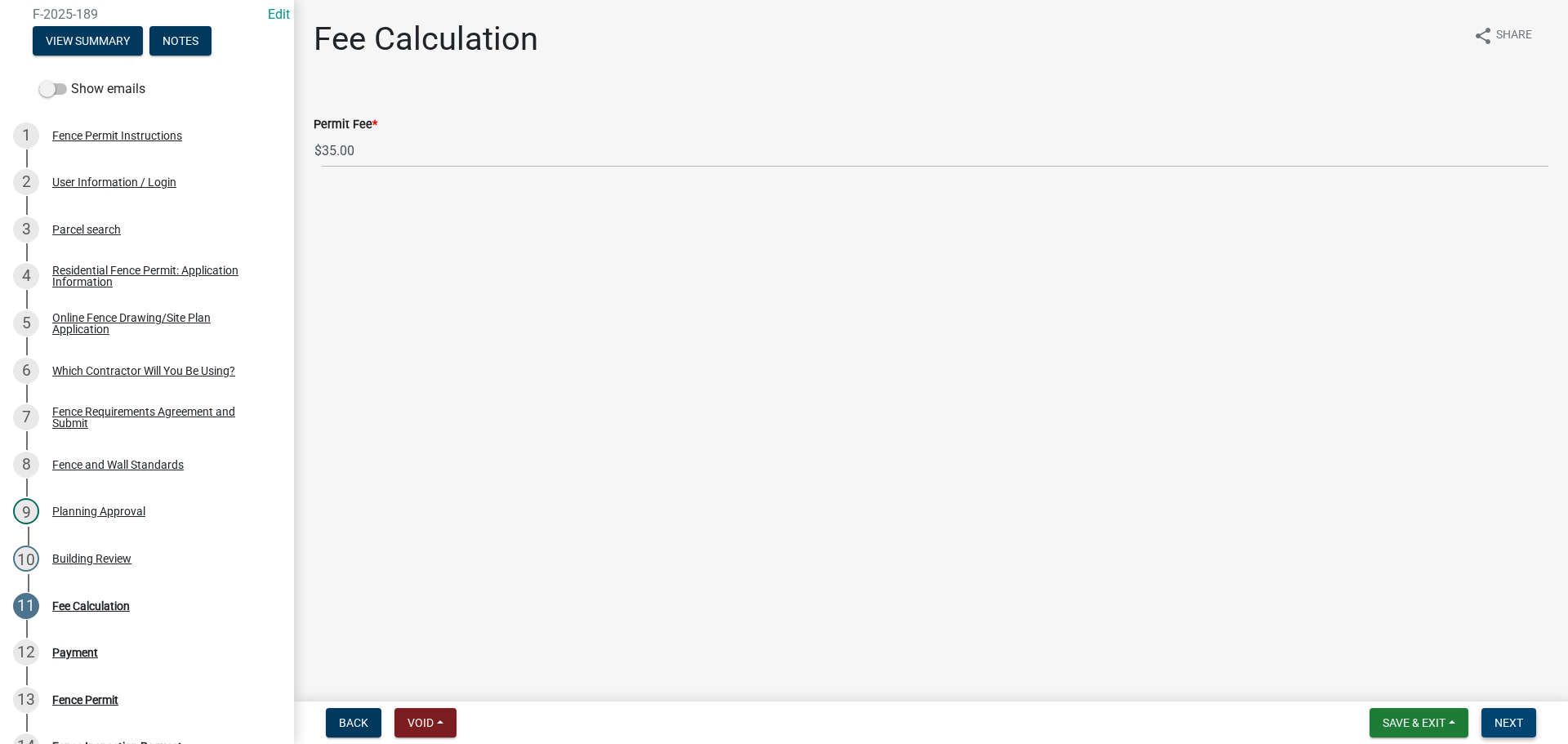
click at [1520, 721] on span "Next" at bounding box center [1509, 722] width 28 height 13
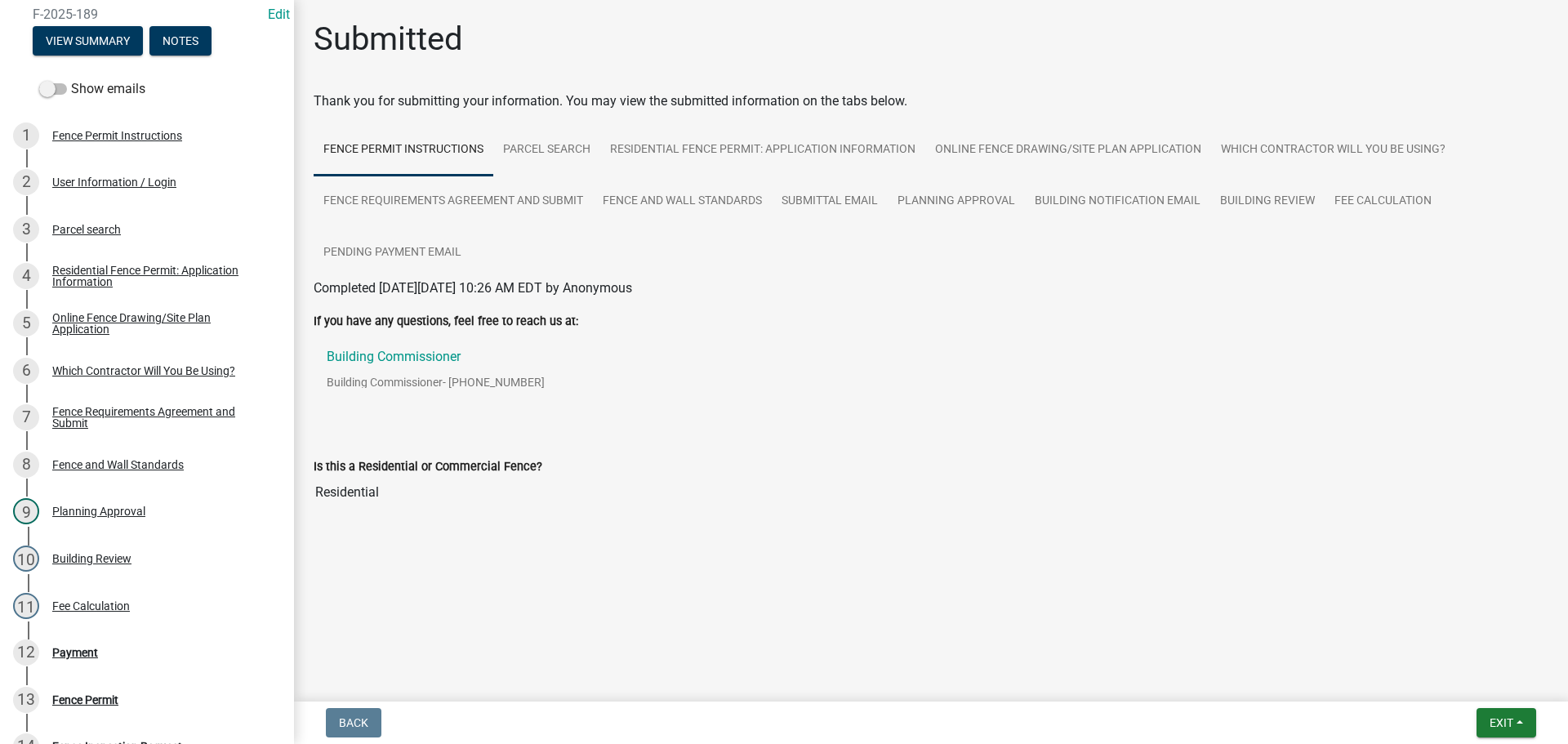
scroll to position [500, 0]
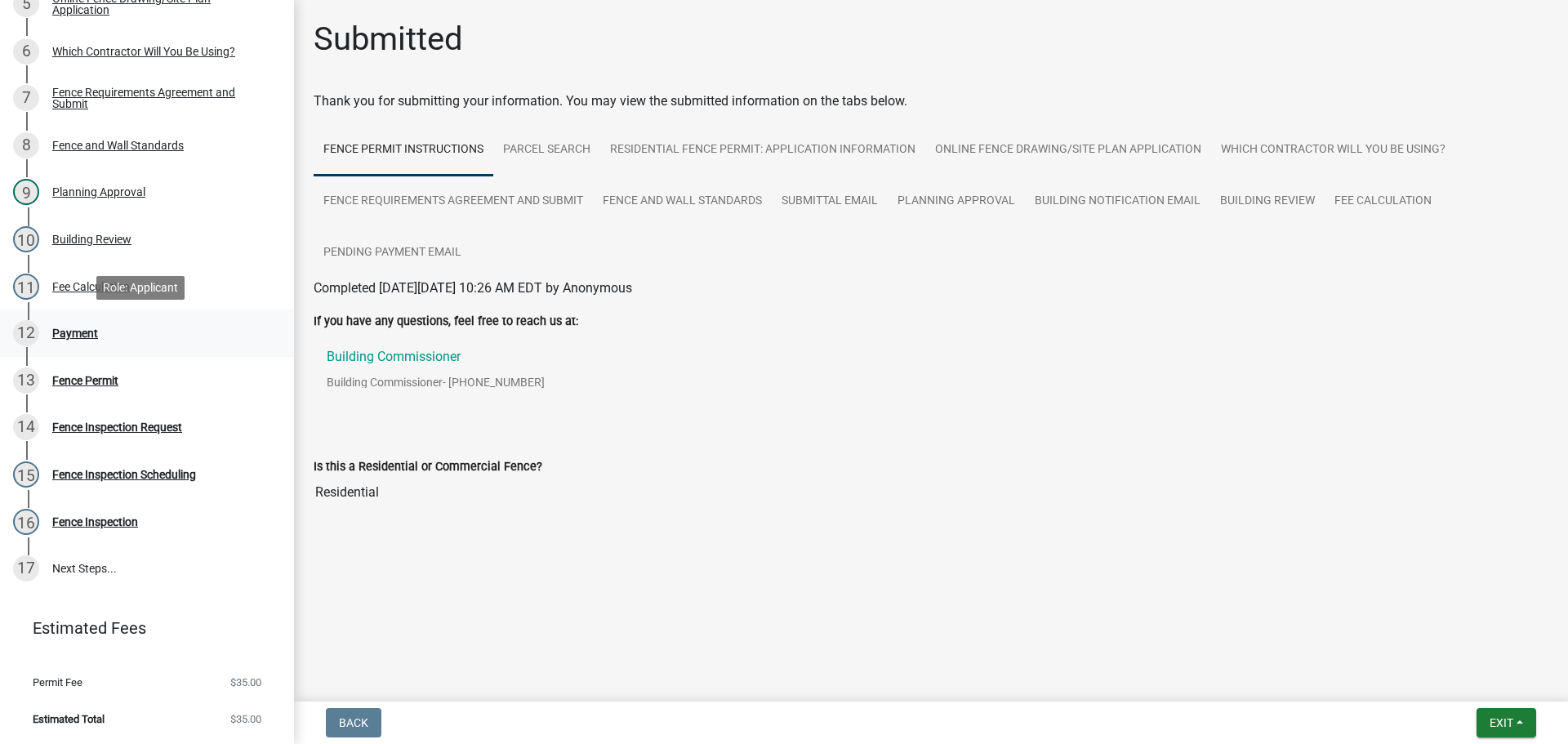
click at [82, 337] on div "Payment" at bounding box center [75, 334] width 46 height 12
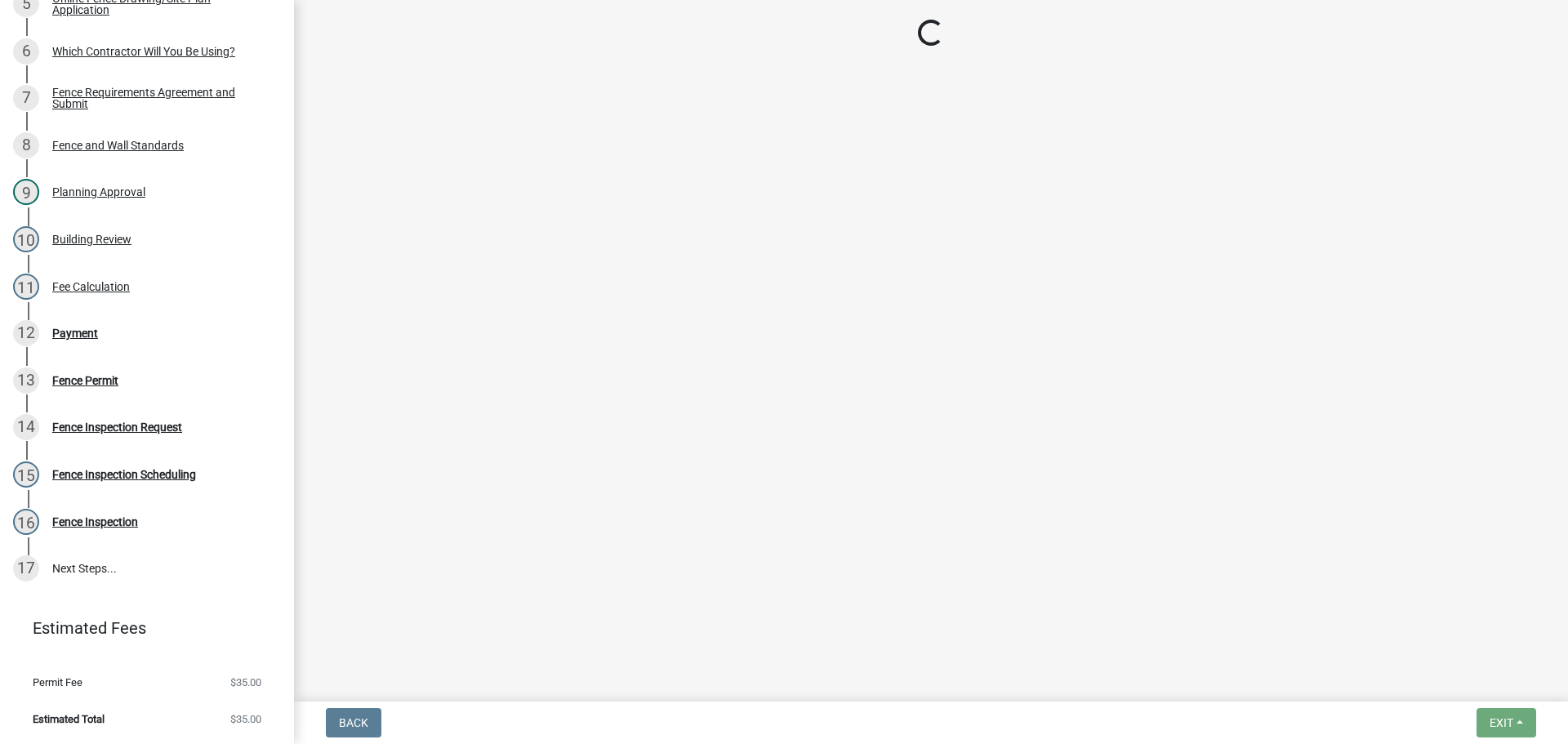
select select "3: 3"
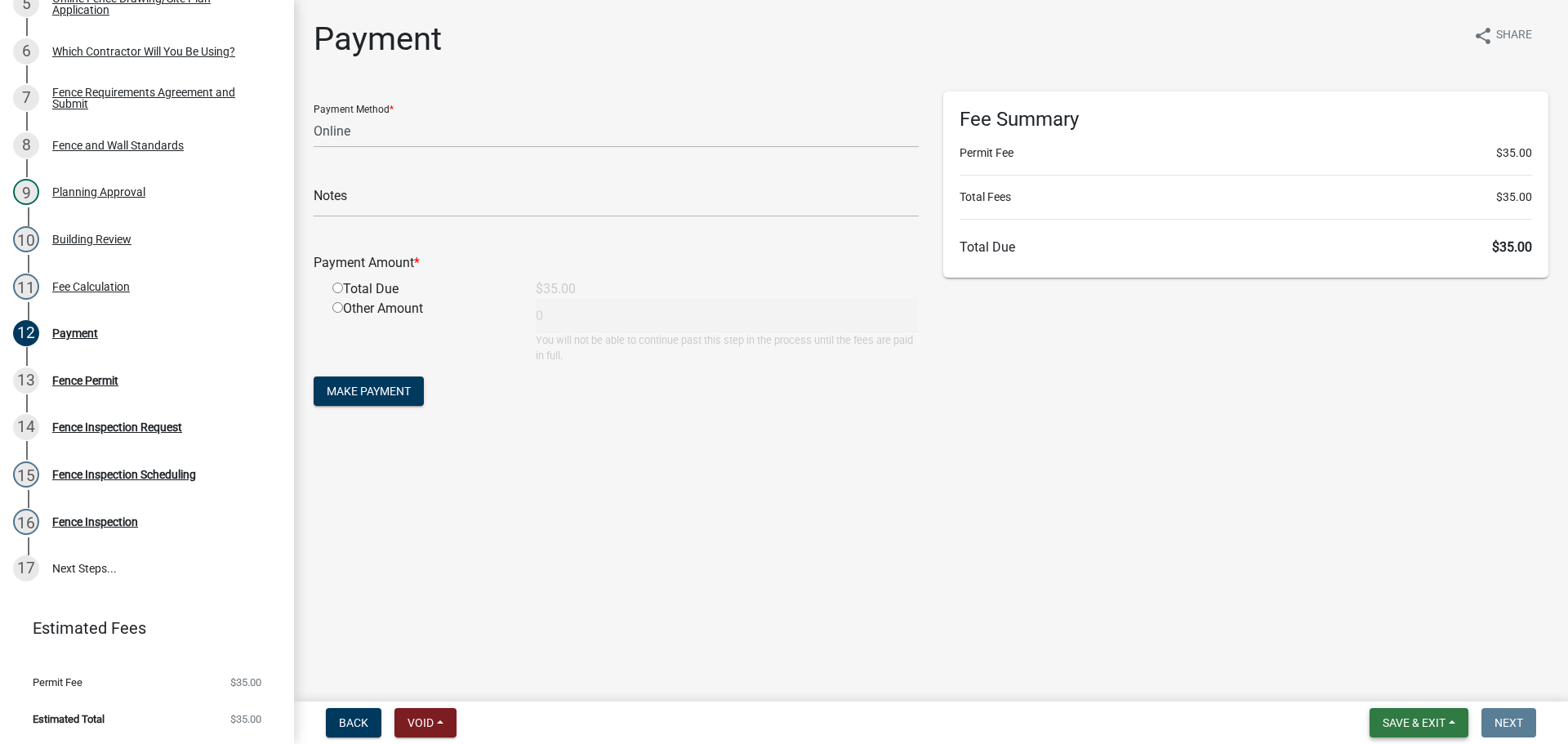
click at [1428, 719] on span "Save & Exit" at bounding box center [1414, 722] width 63 height 13
click at [1384, 689] on button "Save & Exit" at bounding box center [1403, 680] width 131 height 39
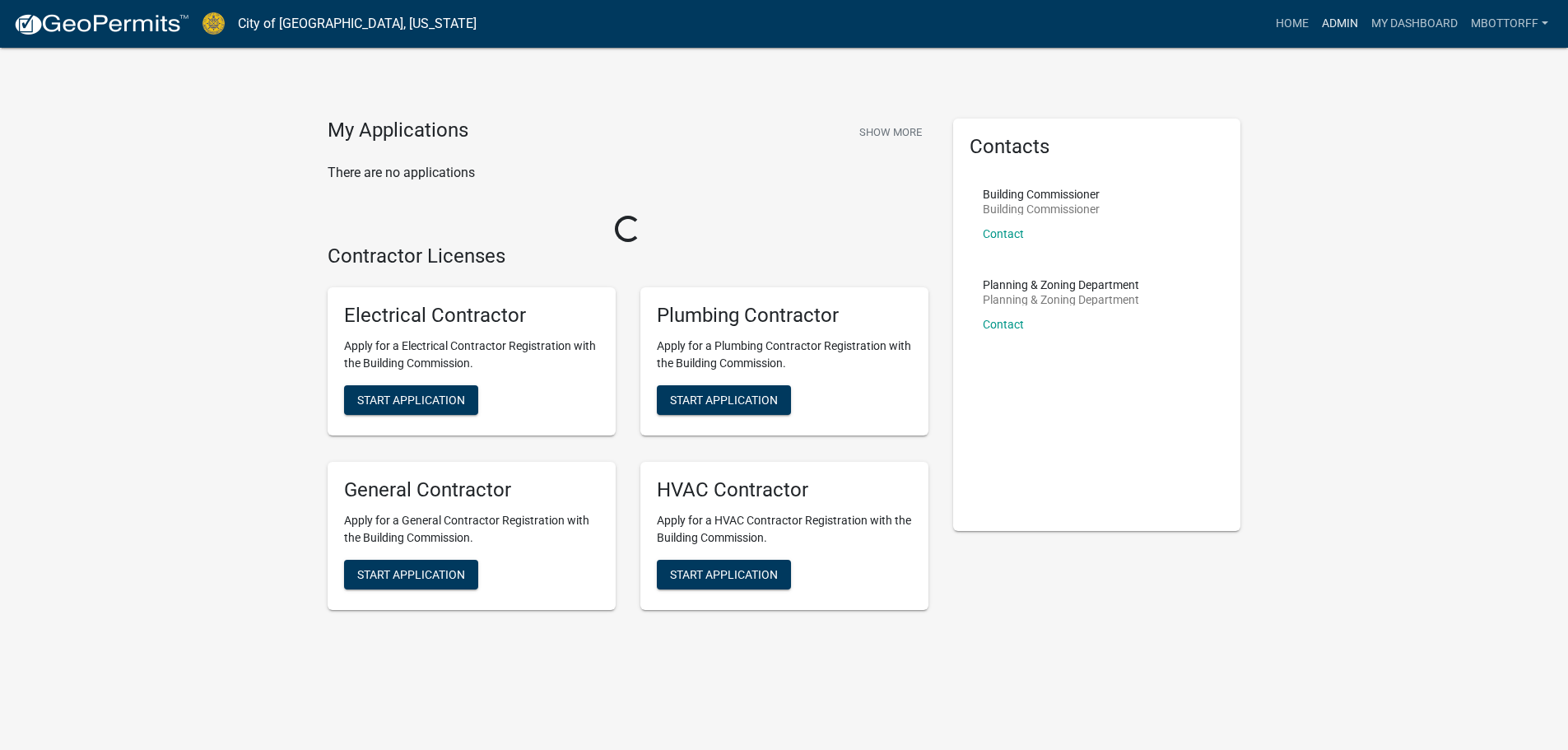
drag, startPoint x: 1330, startPoint y: 16, endPoint x: 1324, endPoint y: 25, distance: 10.8
click at [1330, 17] on link "Admin" at bounding box center [1339, 24] width 50 height 31
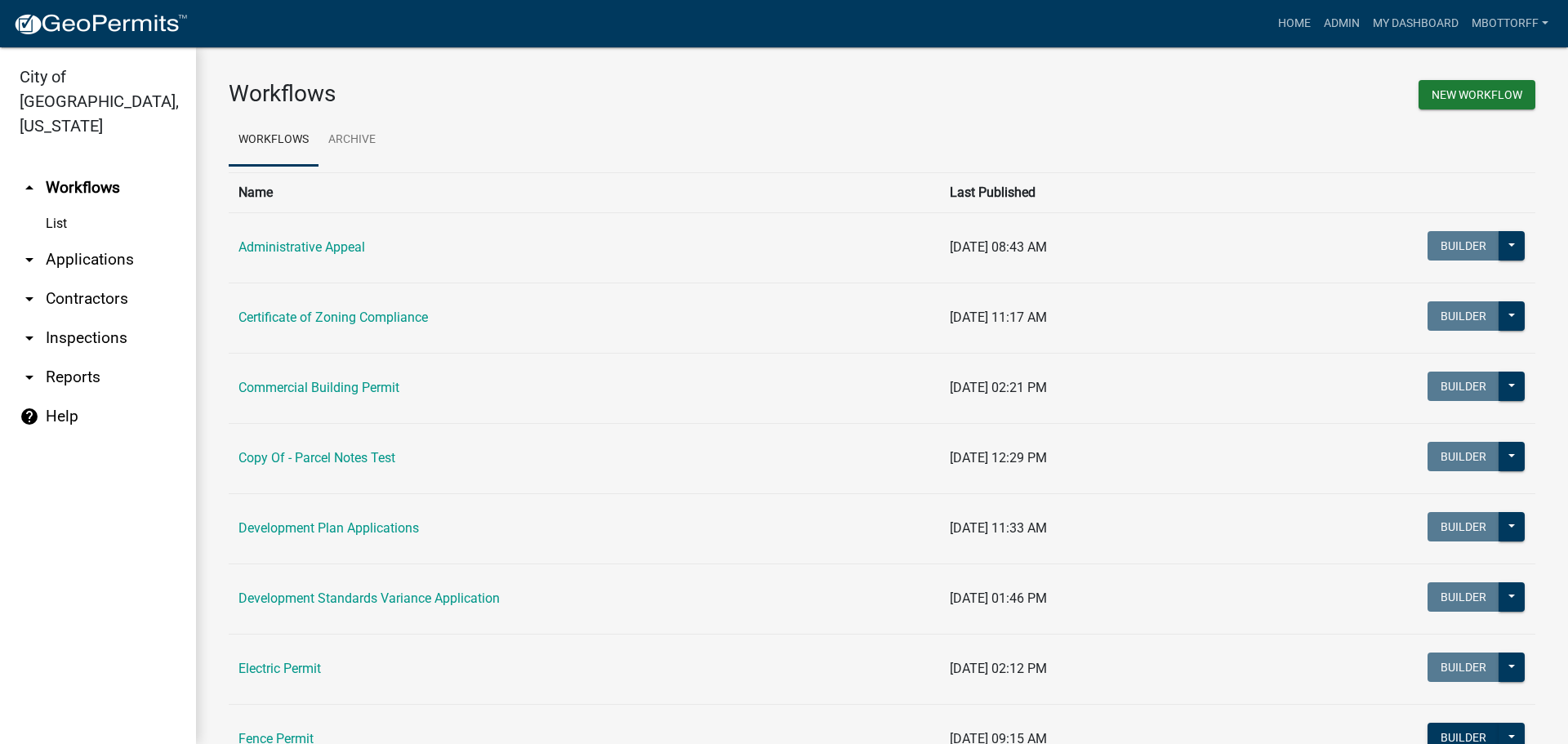
click at [112, 240] on link "arrow_drop_down Applications" at bounding box center [98, 259] width 196 height 39
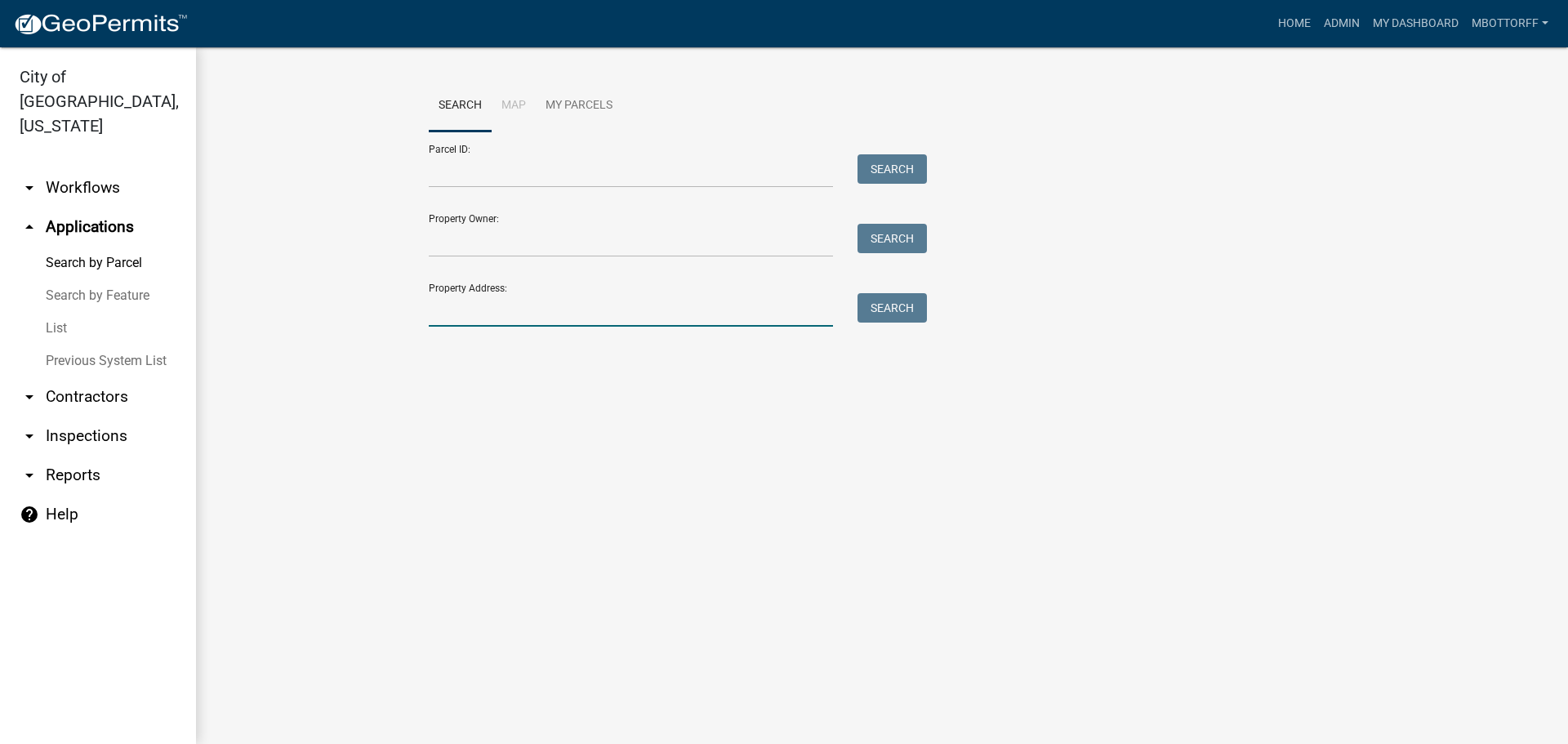
click at [471, 309] on input "Property Address:" at bounding box center [631, 309] width 405 height 33
type input "819 dan"
click at [885, 305] on button "Search" at bounding box center [892, 307] width 69 height 29
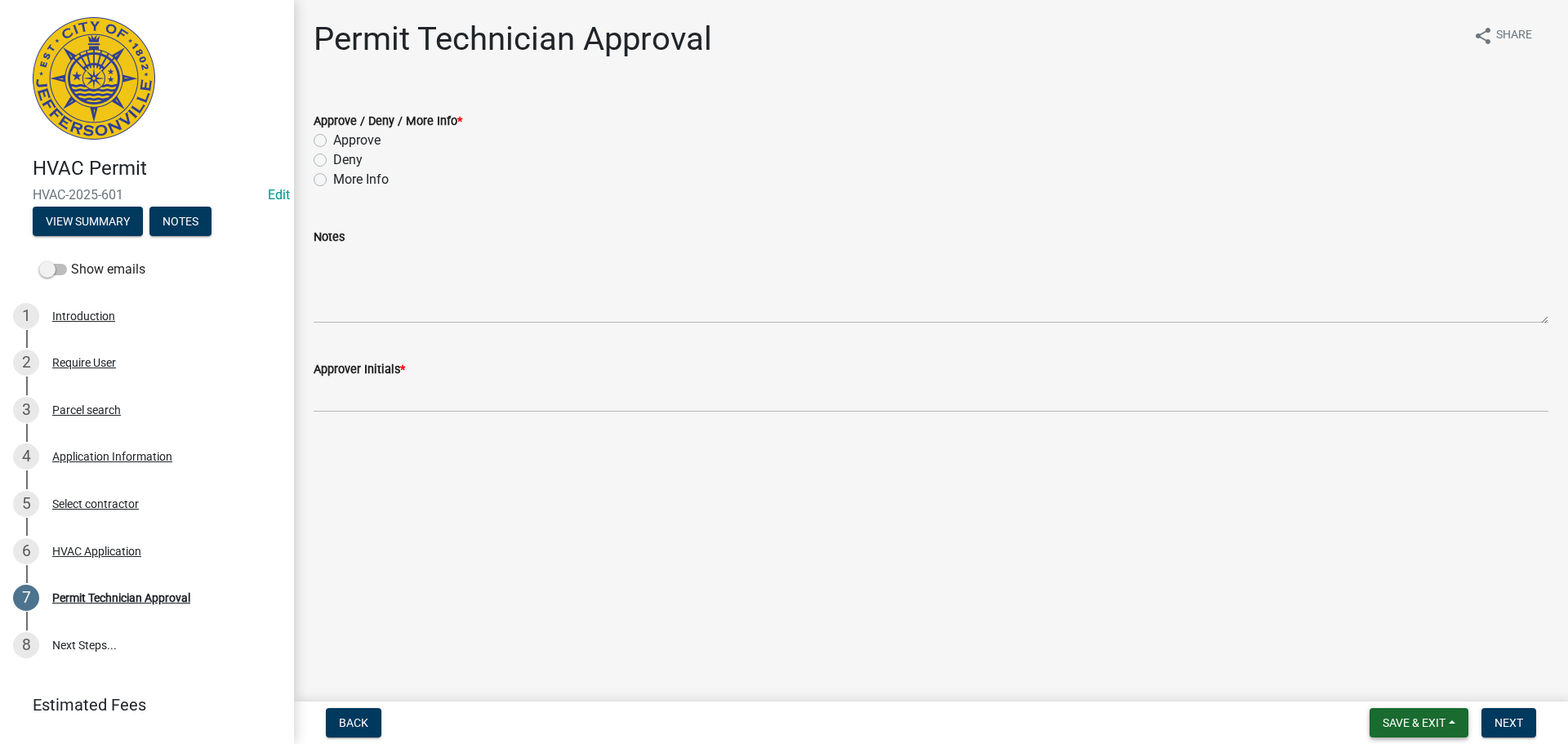
drag, startPoint x: 1434, startPoint y: 723, endPoint x: 1391, endPoint y: 715, distance: 43.7
click at [1432, 723] on span "Save & Exit" at bounding box center [1414, 722] width 63 height 13
click at [1390, 684] on button "Save & Exit" at bounding box center [1403, 680] width 131 height 39
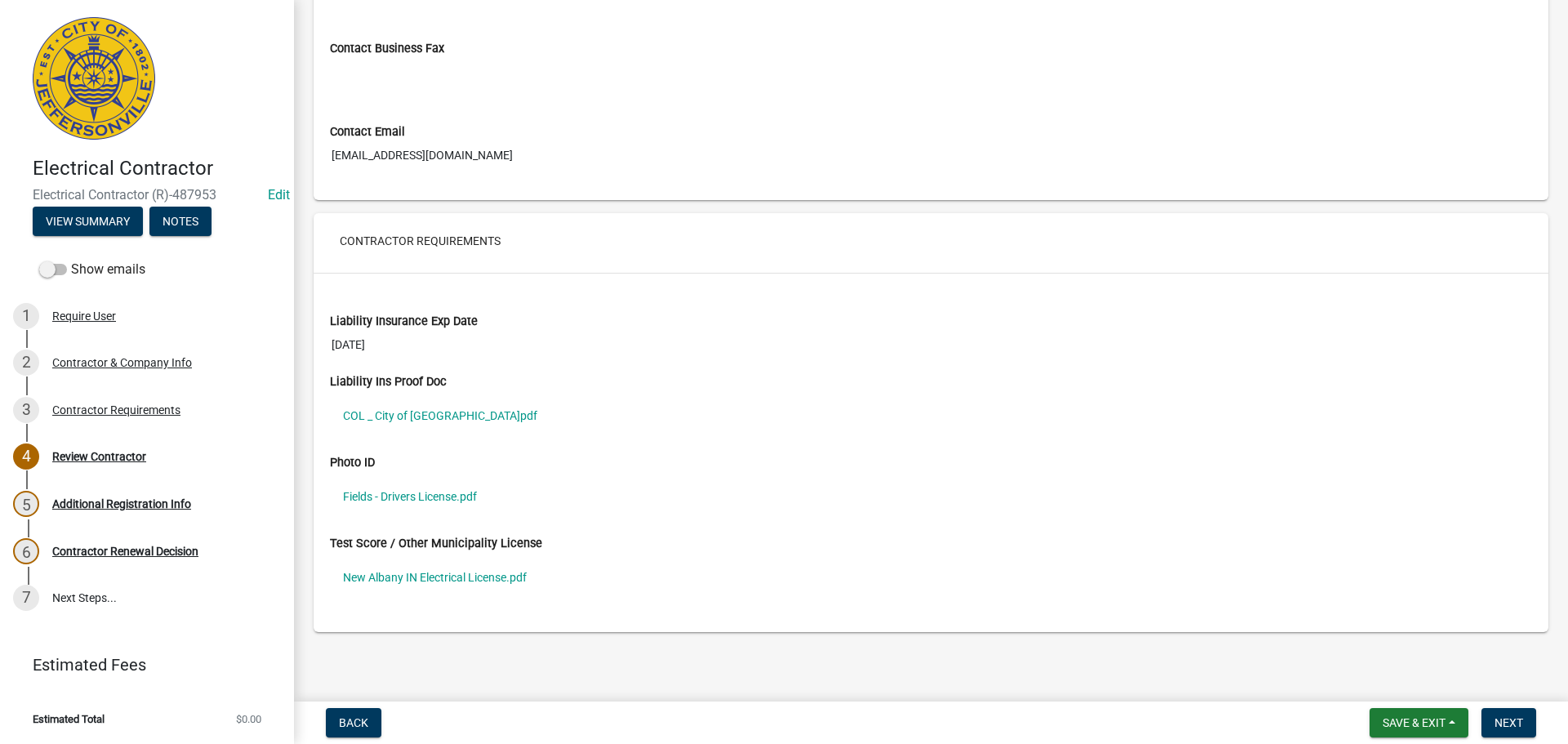
scroll to position [1068, 0]
click at [434, 410] on link "COL _ City of Jeffersonville.pdf" at bounding box center [930, 415] width 1202 height 38
click at [1389, 717] on span "Save & Exit" at bounding box center [1414, 722] width 63 height 13
click at [1376, 678] on button "Save & Exit" at bounding box center [1403, 680] width 131 height 39
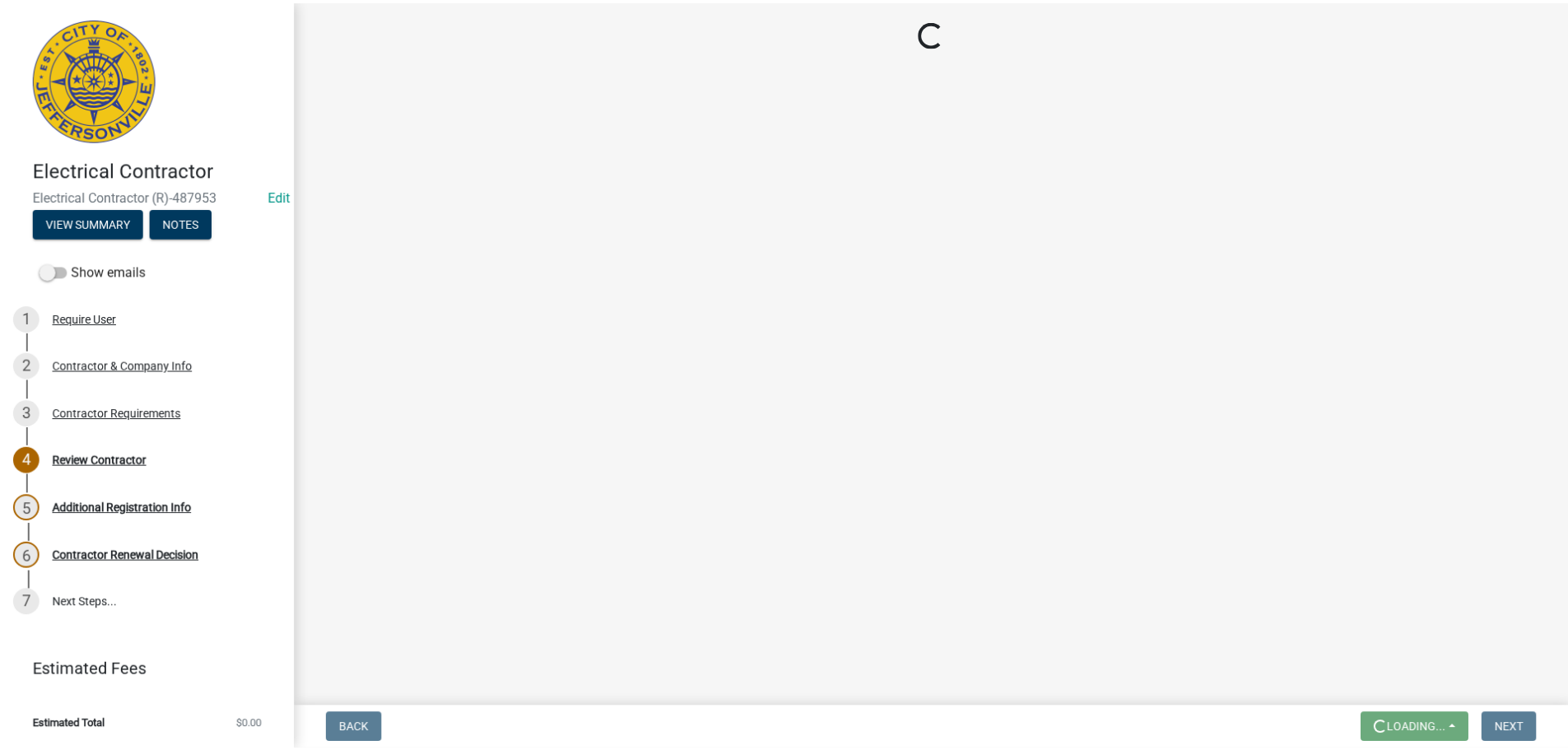
scroll to position [0, 0]
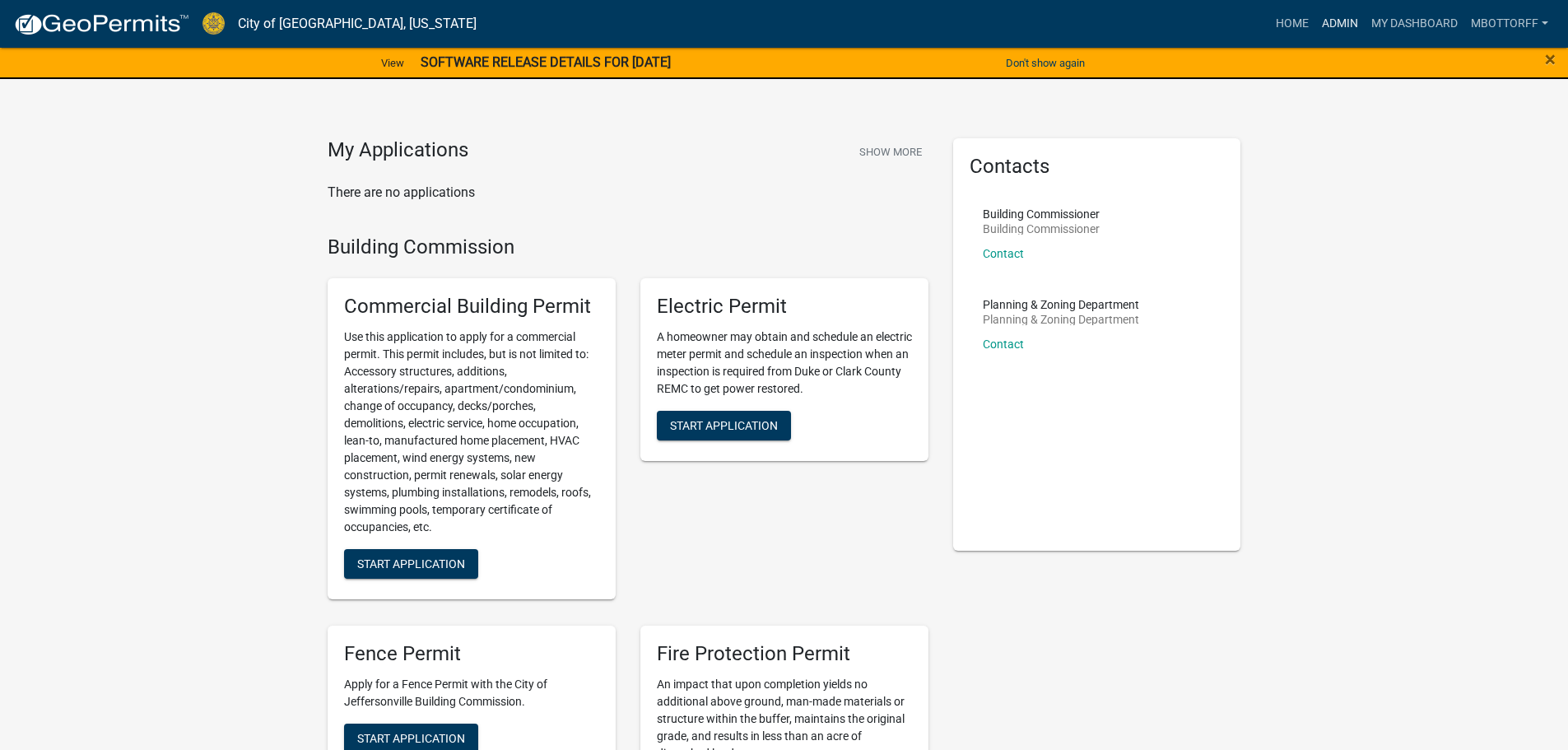
click at [1335, 22] on link "Admin" at bounding box center [1339, 24] width 50 height 31
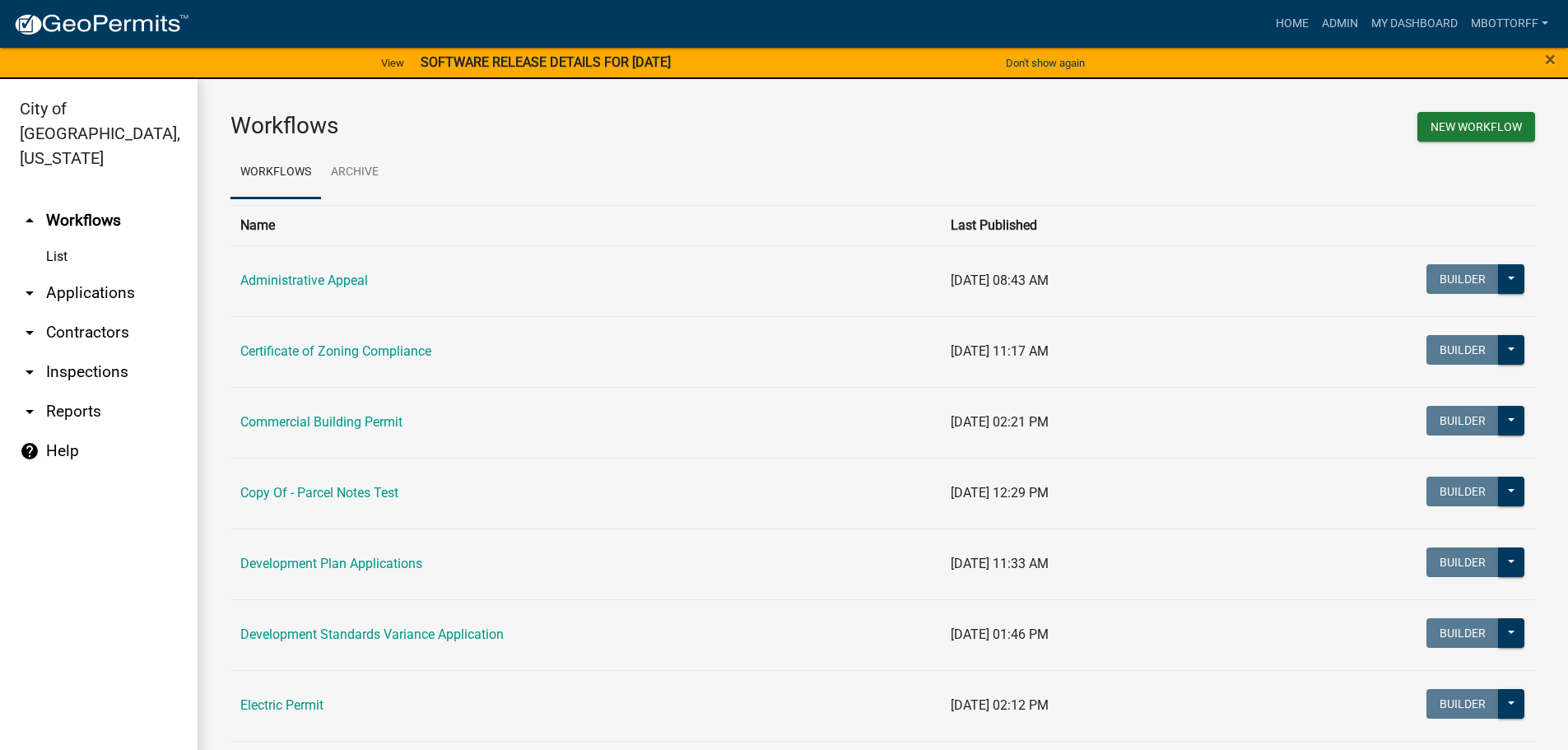
click at [76, 273] on link "arrow_drop_down Applications" at bounding box center [98, 293] width 198 height 40
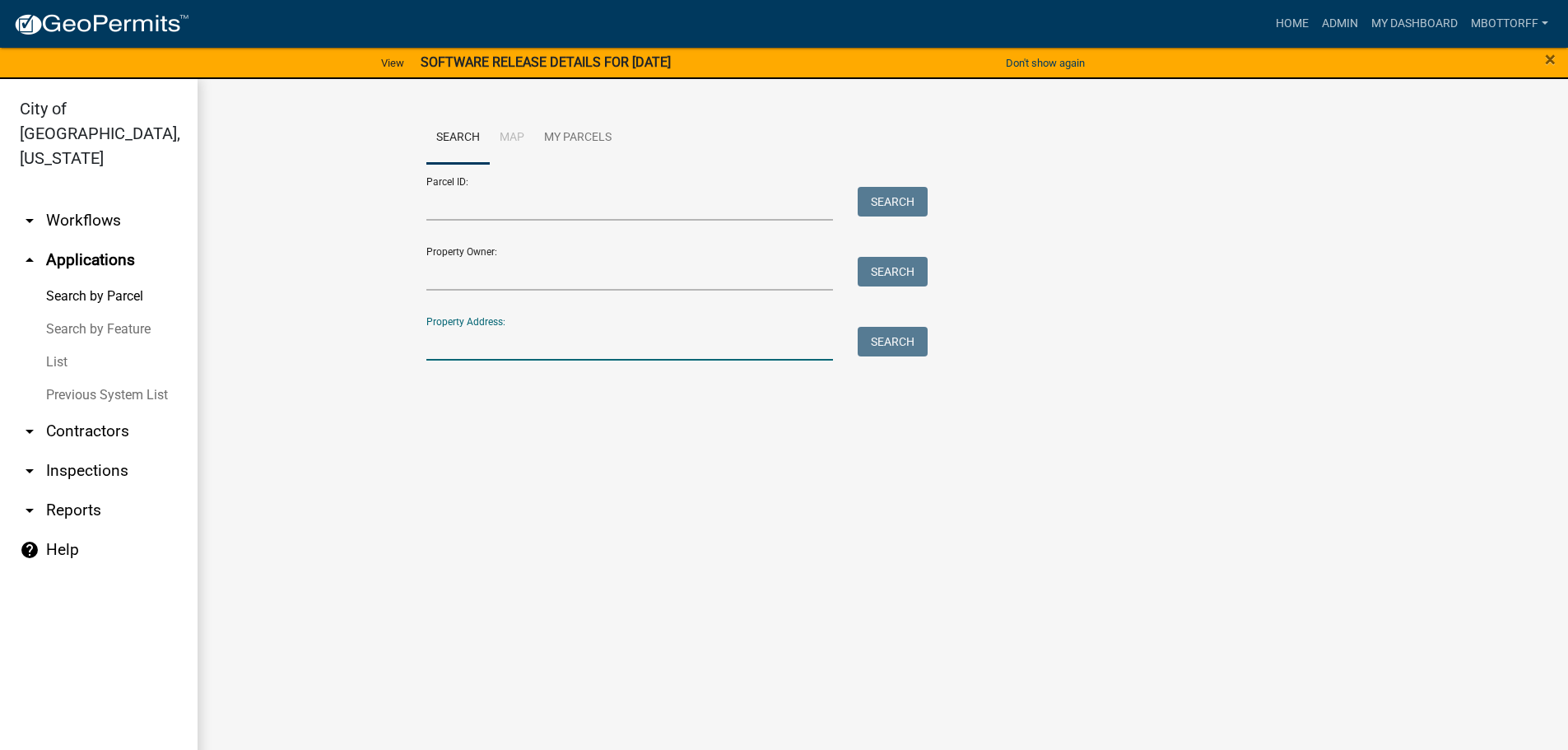
click at [521, 342] on input "Property Address:" at bounding box center [630, 344] width 408 height 34
type input "1813"
click at [894, 338] on button "Search" at bounding box center [892, 341] width 70 height 29
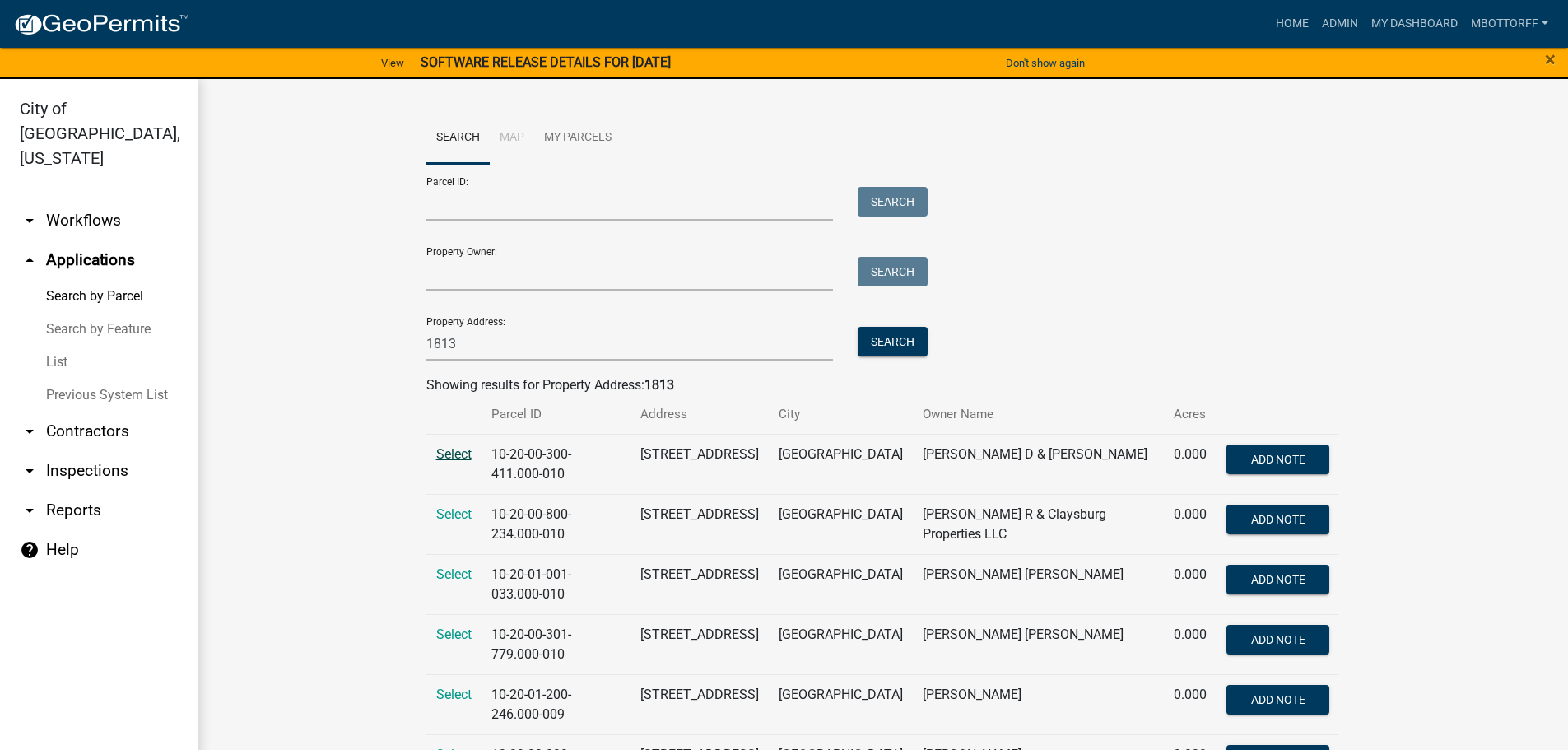
click at [441, 452] on span "Select" at bounding box center [454, 454] width 35 height 16
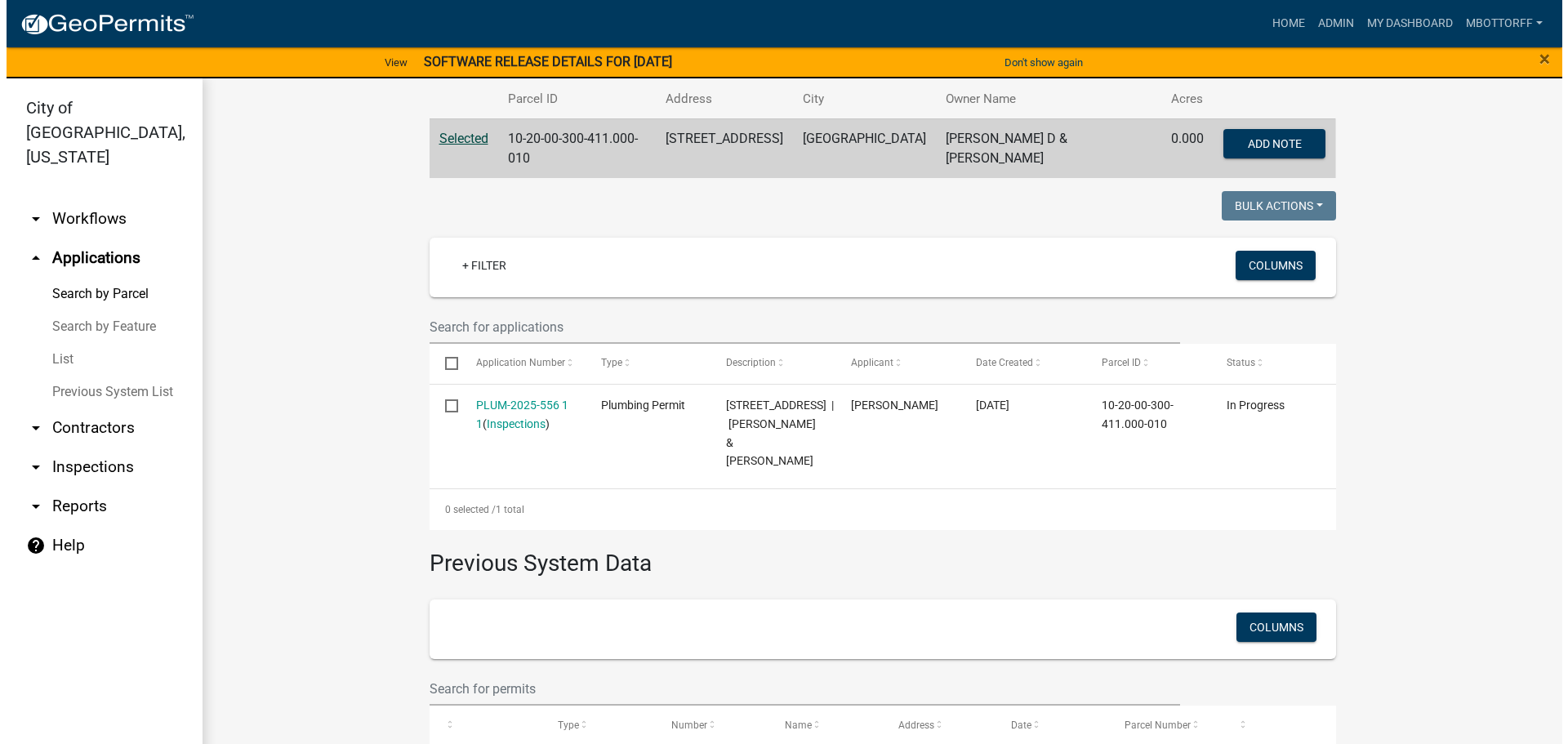
scroll to position [327, 0]
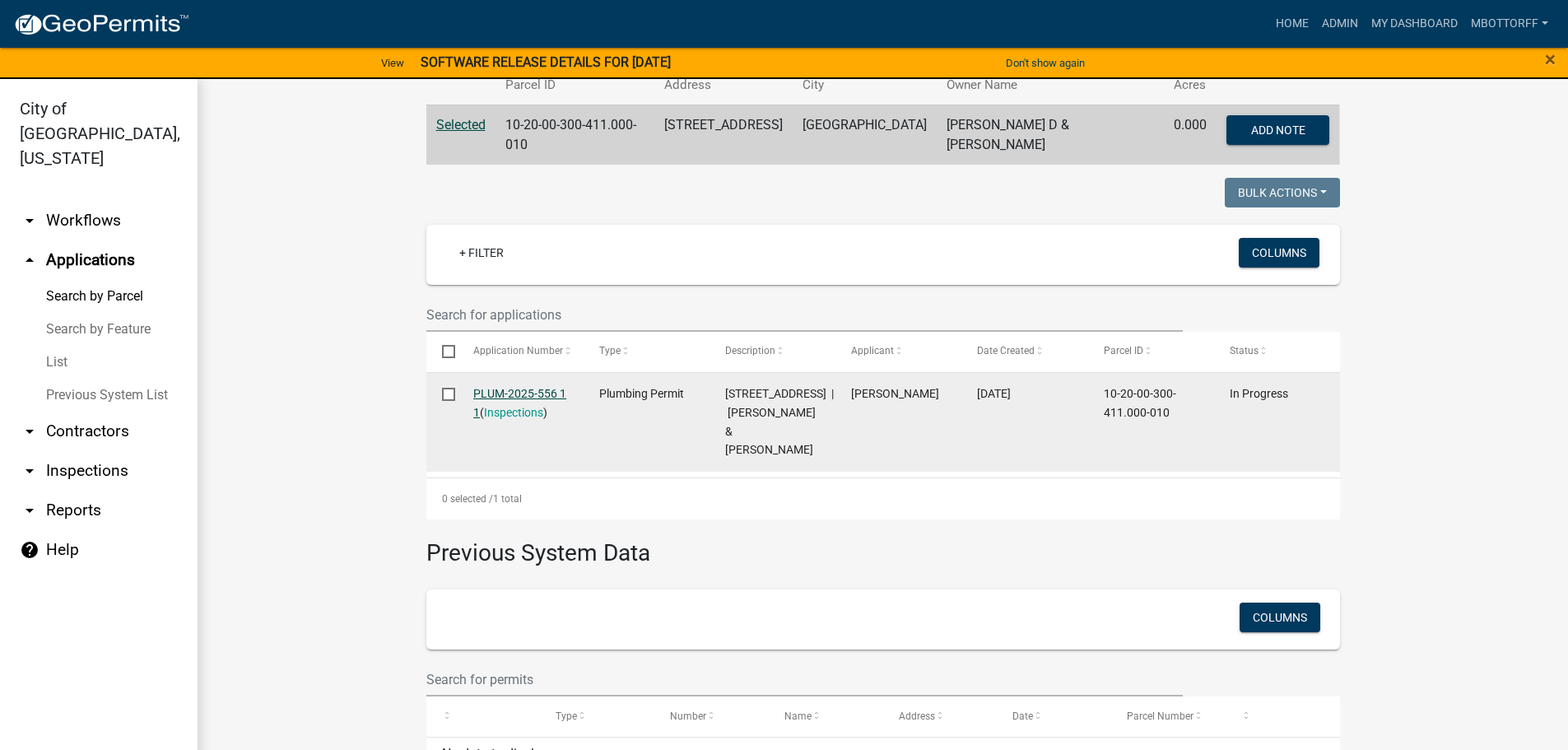
click at [499, 387] on link "PLUM-2025-556 1 1" at bounding box center [520, 403] width 93 height 32
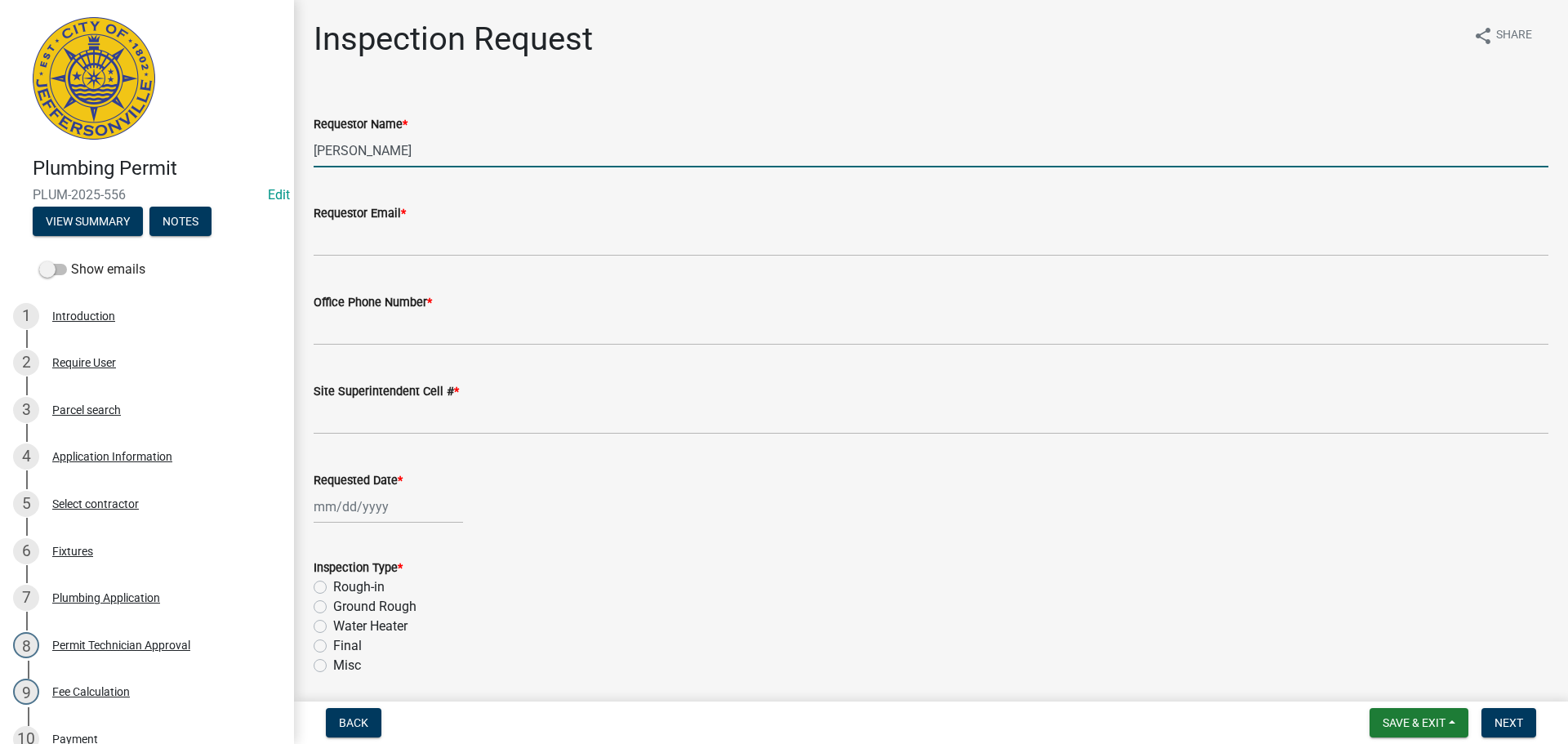
drag, startPoint x: 422, startPoint y: 151, endPoint x: 19, endPoint y: 90, distance: 407.6
click at [97, 109] on div "Plumbing Permit PLUM-2025-556 Edit View Summary Notes Show emails 1 Introductio…" at bounding box center [784, 372] width 1568 height 744
type input "j"
type input "[PERSON_NAME]"
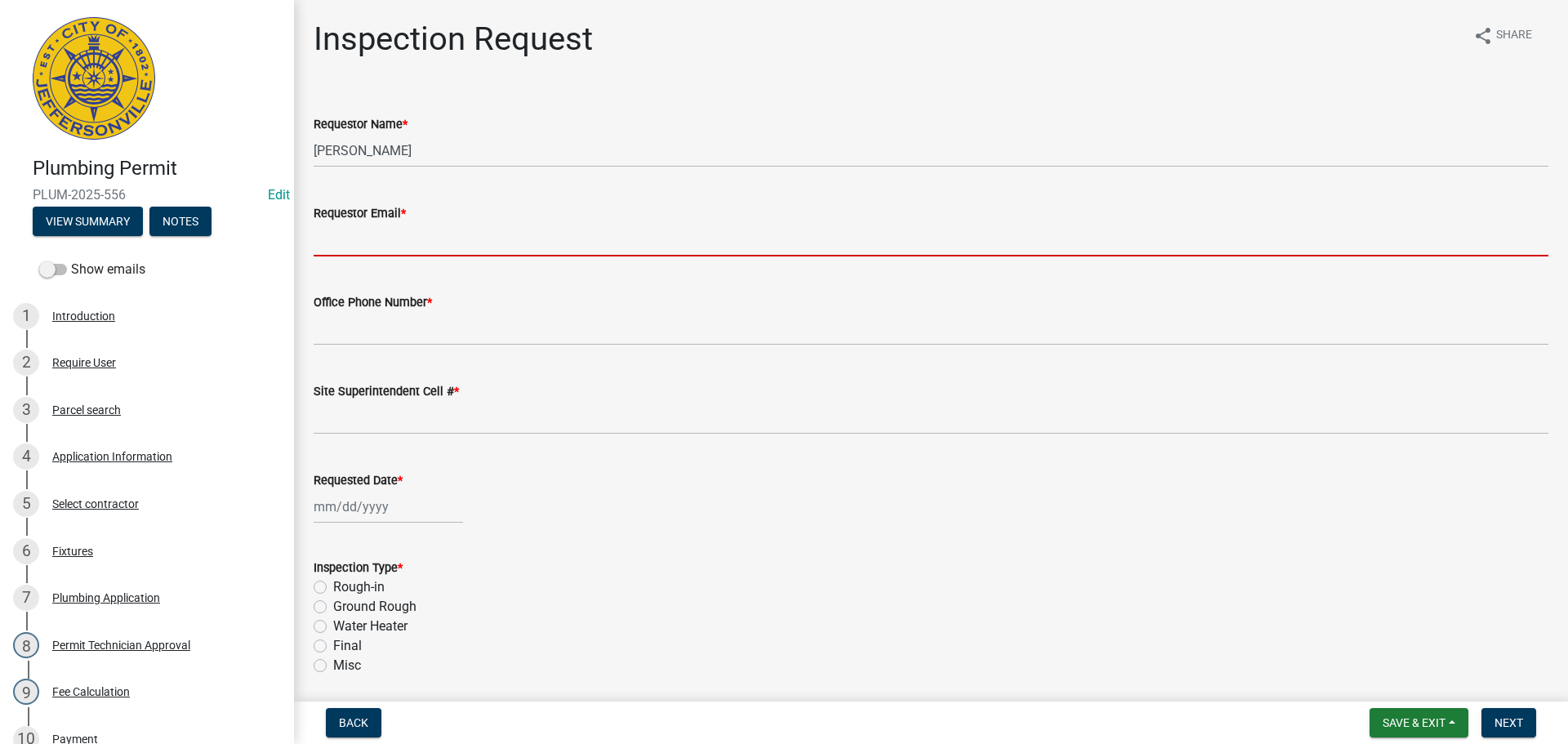
drag, startPoint x: 337, startPoint y: 237, endPoint x: 358, endPoint y: 242, distance: 21.6
click at [339, 239] on input "Requestor Email *" at bounding box center [931, 239] width 1235 height 33
type input "mbottorff@cityofjeff.net"
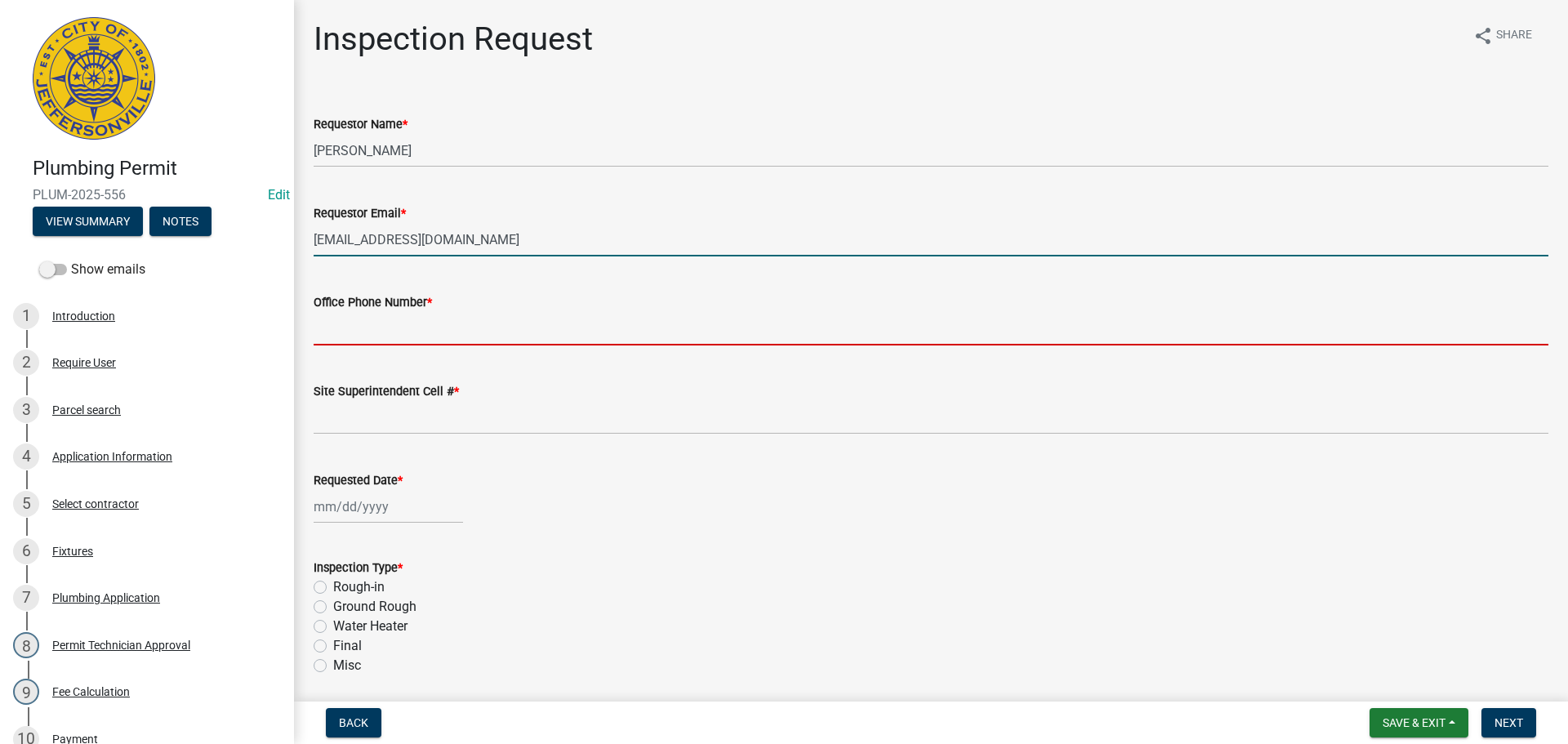
click at [371, 325] on input "Office Phone Number *" at bounding box center [931, 329] width 1235 height 33
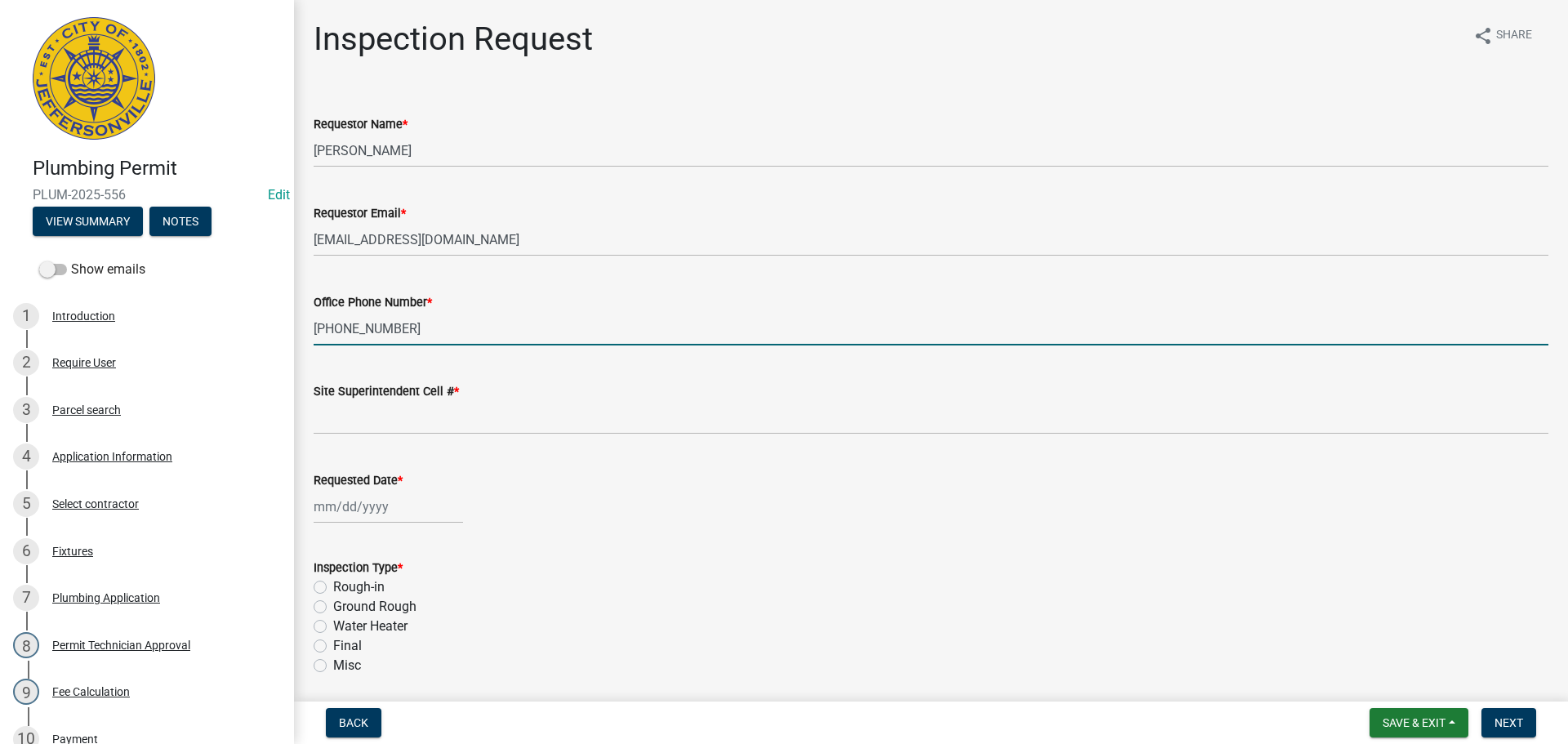
type input "502-741-6760"
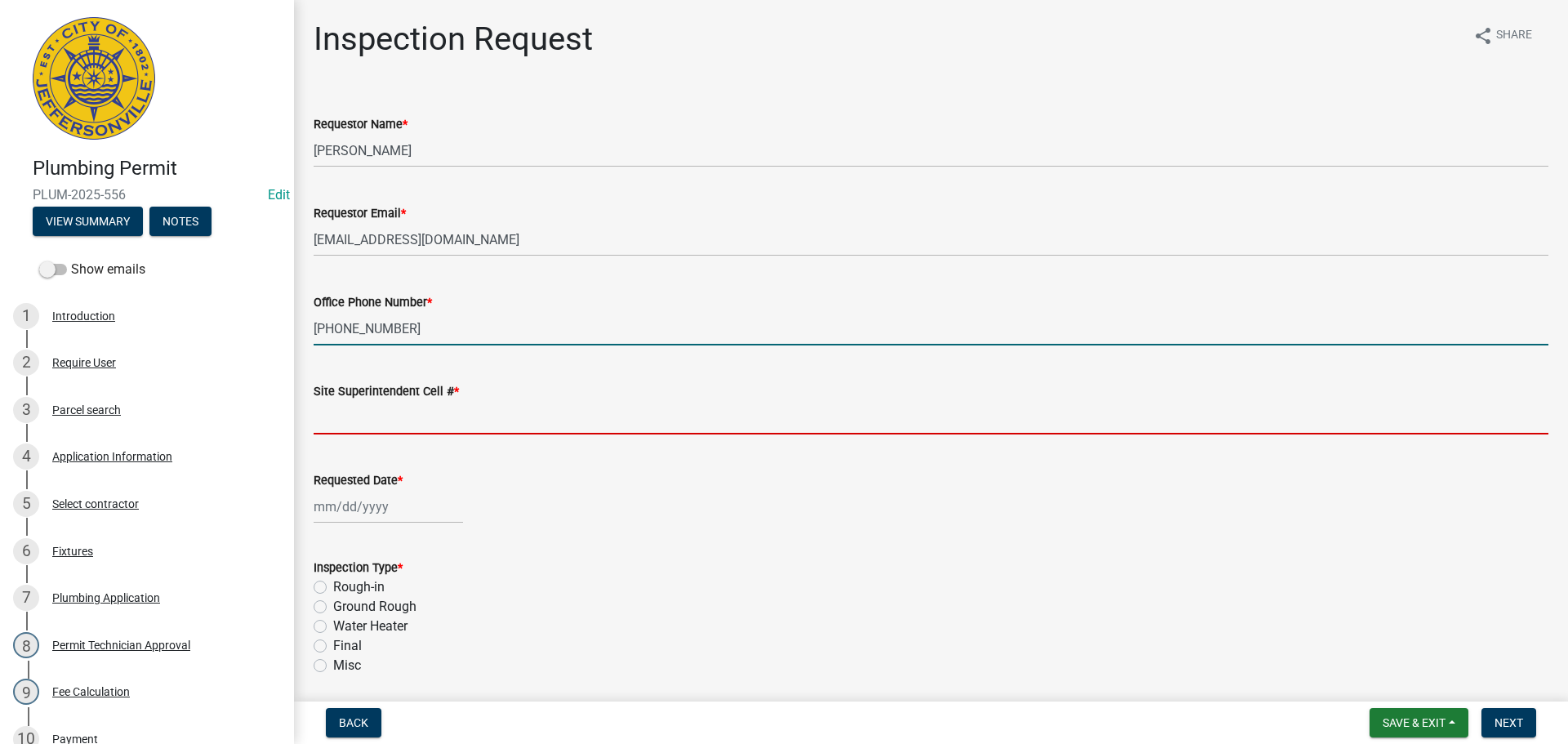
click at [376, 416] on input "Site Superintendent Cell # *" at bounding box center [931, 418] width 1235 height 33
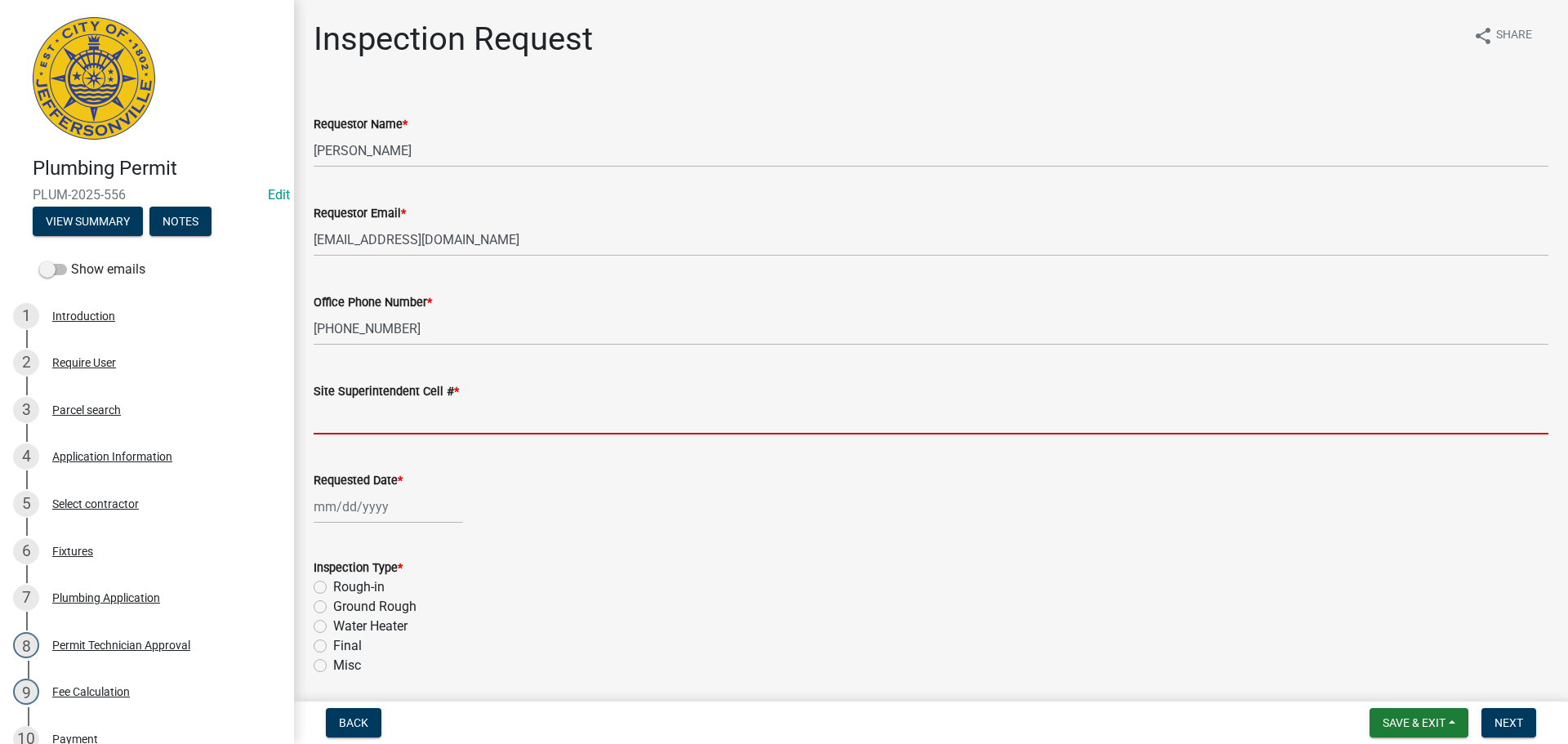
type input "SAME"
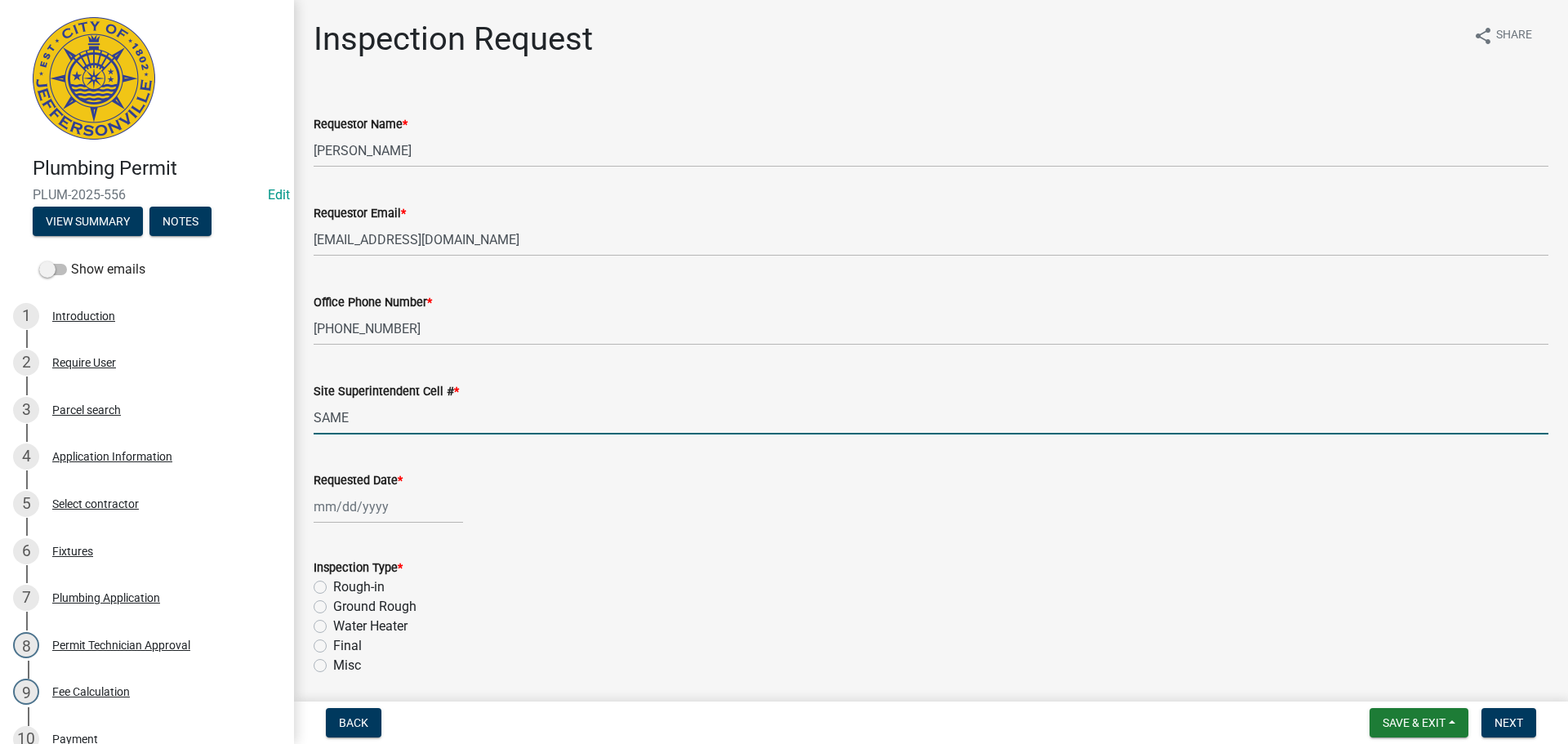
select select "10"
select select "2025"
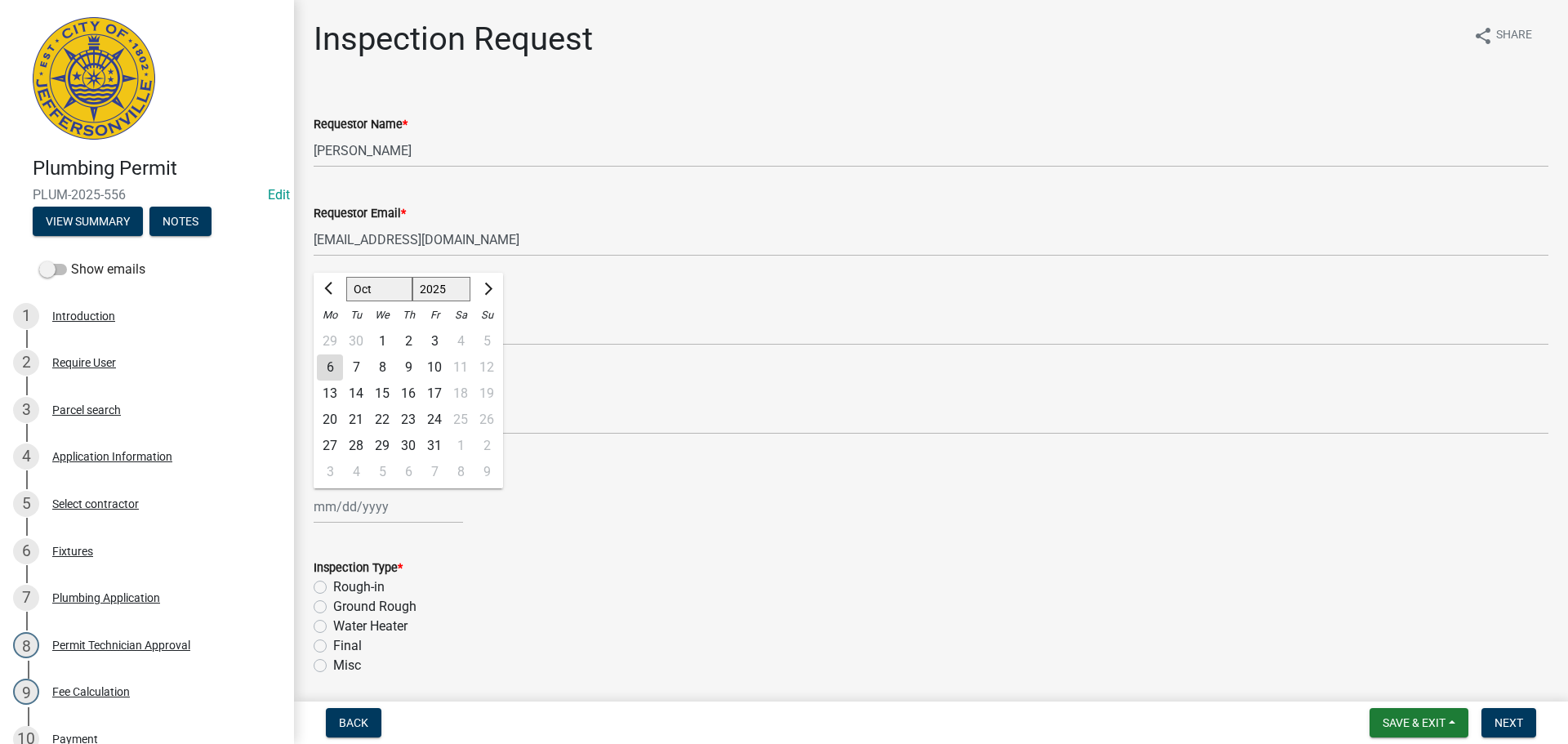
click at [341, 503] on div "Jan Feb Mar Apr May Jun Jul Aug Sep Oct Nov Dec 1525 1526 1527 1528 1529 1530 1…" at bounding box center [388, 506] width 149 height 33
click at [355, 364] on div "7" at bounding box center [355, 367] width 26 height 26
type input "[DATE]"
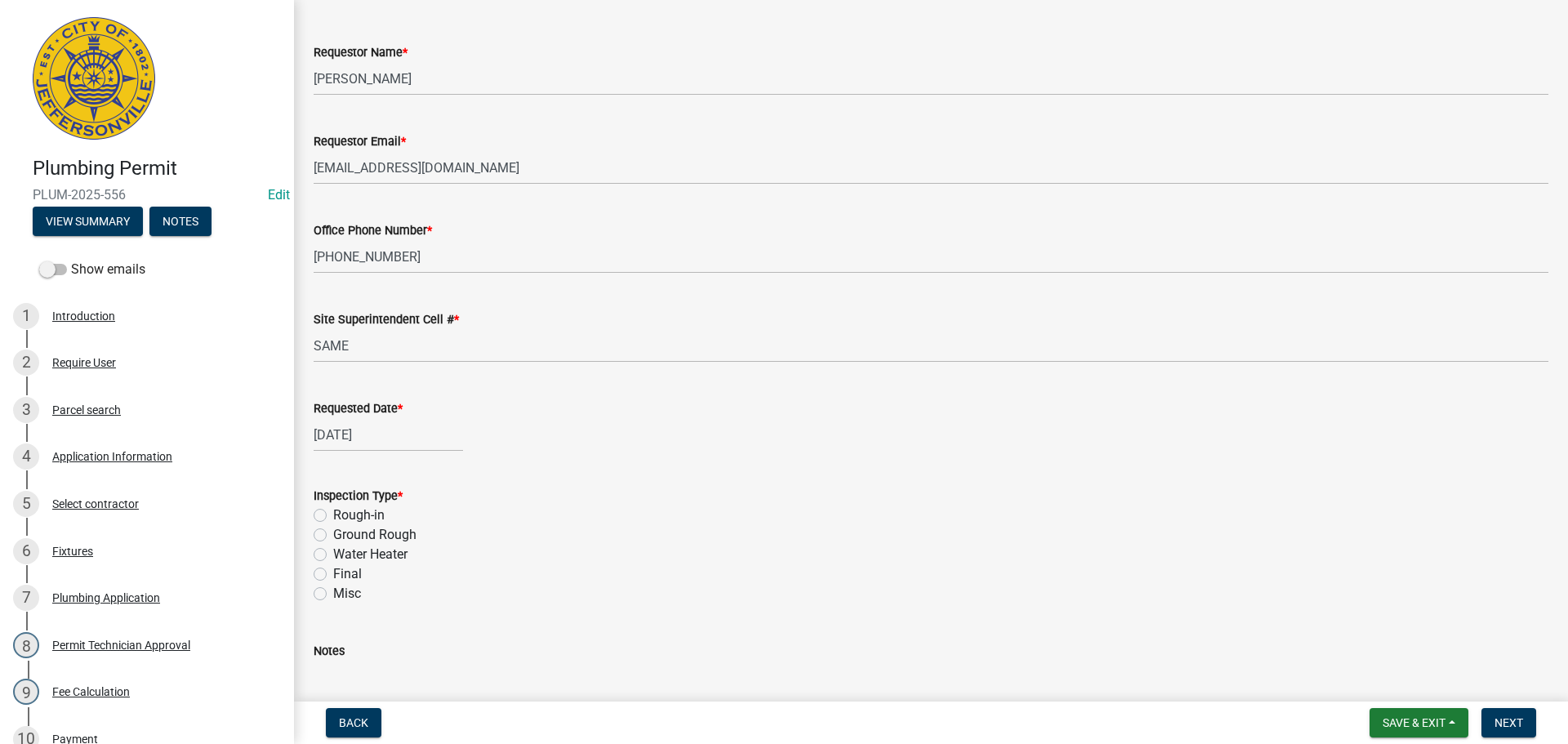
scroll to position [191, 0]
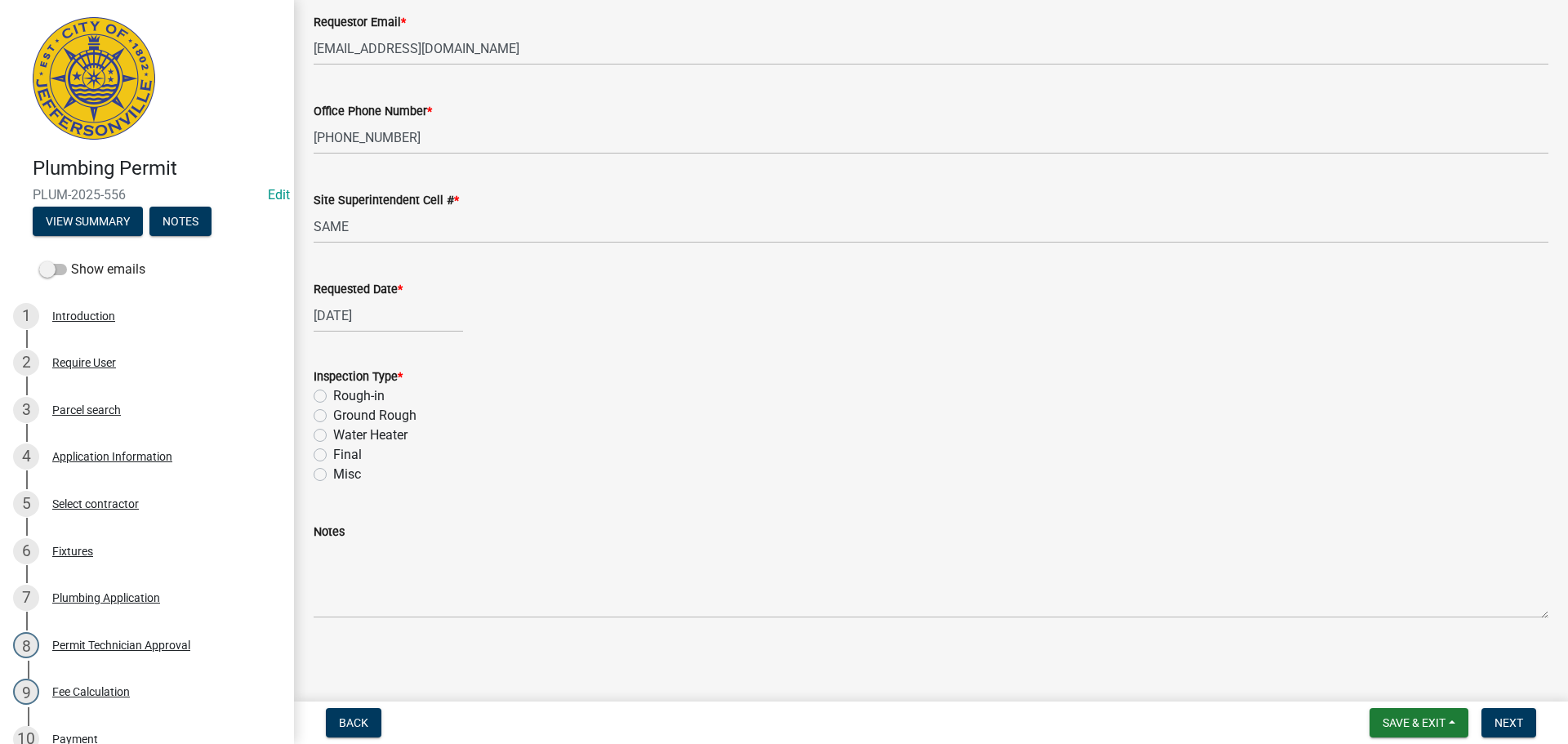
click at [333, 435] on label "Water Heater" at bounding box center [370, 435] width 74 height 19
click at [333, 435] on input "Water Heater" at bounding box center [338, 430] width 11 height 11
radio input "true"
click at [1507, 714] on button "Next" at bounding box center [1510, 722] width 55 height 29
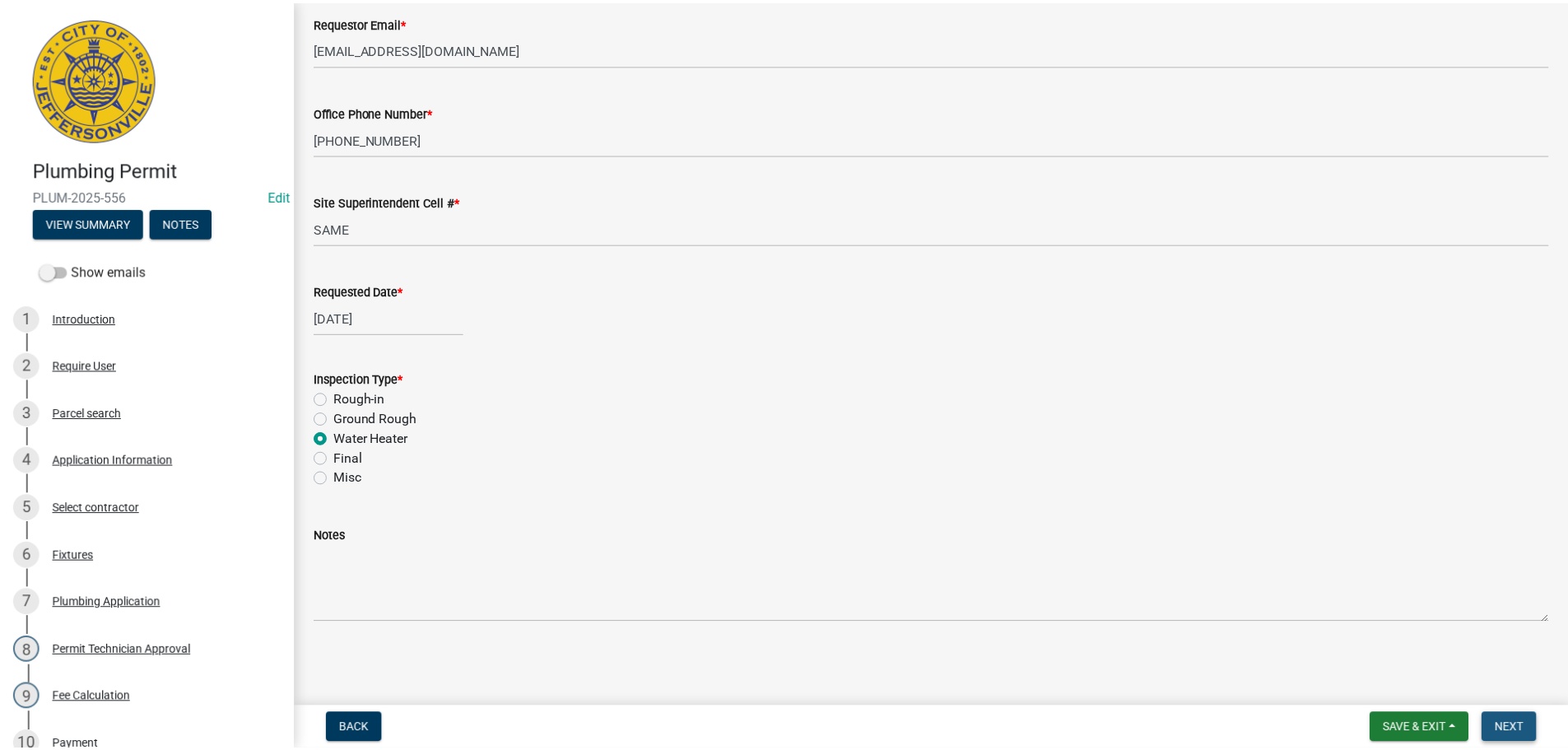
scroll to position [0, 0]
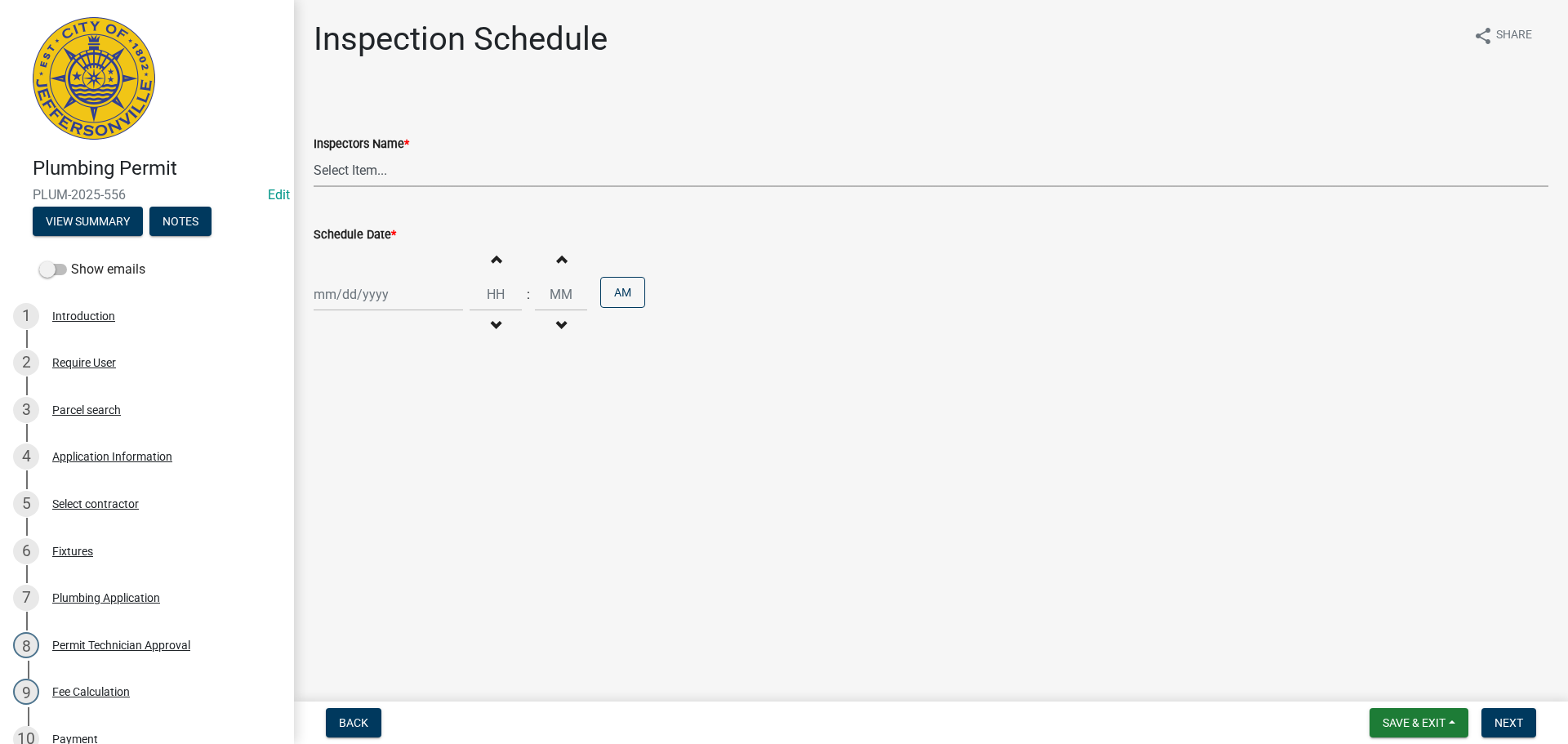
click at [341, 166] on select "Select Item... jramsey (Jeremy Ramsey) MaryFrey (Mary Frey) mkruer (Mike Kruer)…" at bounding box center [931, 170] width 1235 height 33
select select "13c97fbc-c819-4cee-844a-0db3d3c4db95"
click at [314, 153] on select "Select Item... jramsey (Jeremy Ramsey) MaryFrey (Mary Frey) mkruer (Mike Kruer)…" at bounding box center [931, 170] width 1235 height 33
click at [355, 296] on div at bounding box center [388, 294] width 149 height 33
select select "10"
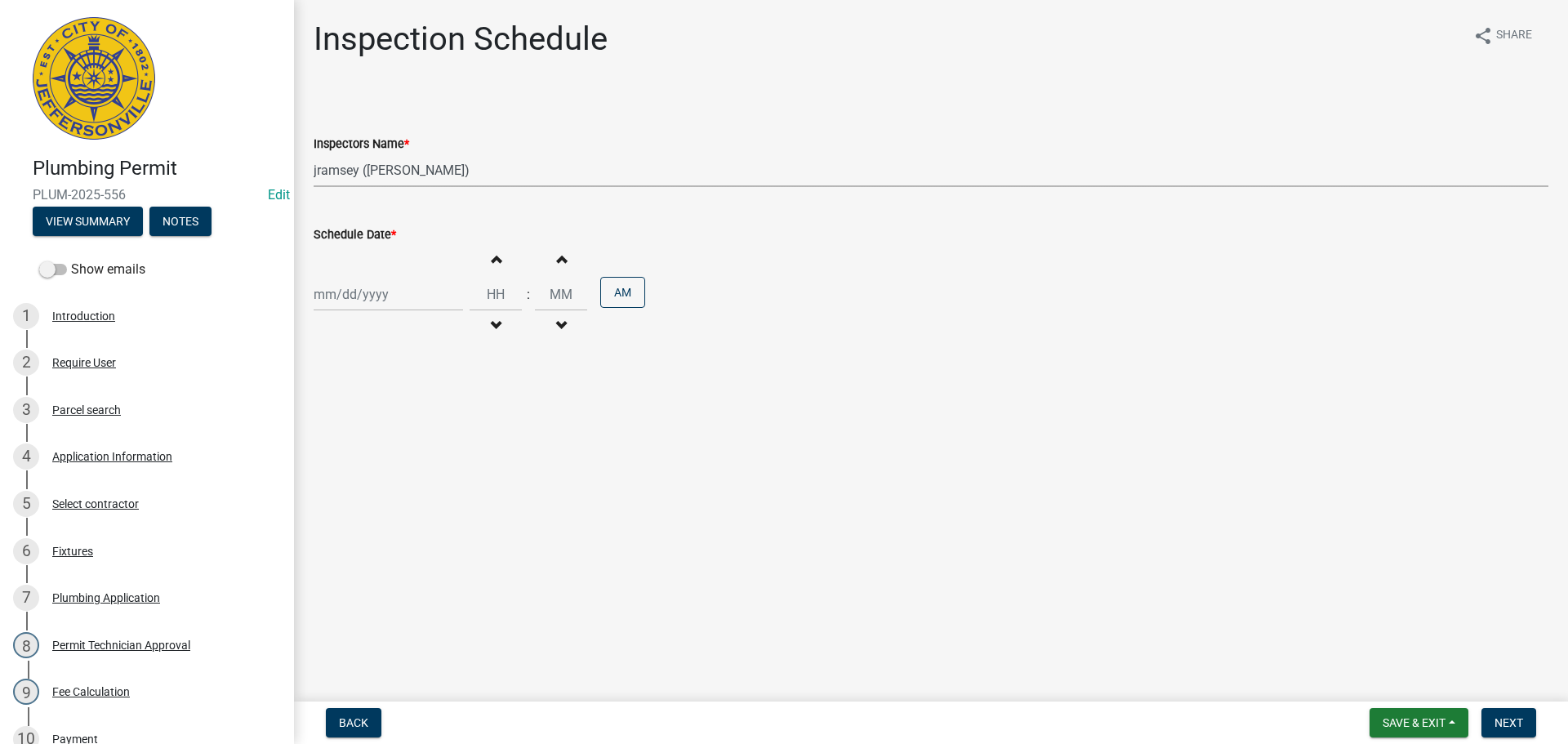
select select "2025"
drag, startPoint x: 361, startPoint y: 401, endPoint x: 423, endPoint y: 355, distance: 77.2
click at [371, 395] on div "6 7 8 9 10 11 12" at bounding box center [408, 407] width 189 height 26
click at [492, 289] on input "Hours" at bounding box center [496, 294] width 53 height 33
select select "10"
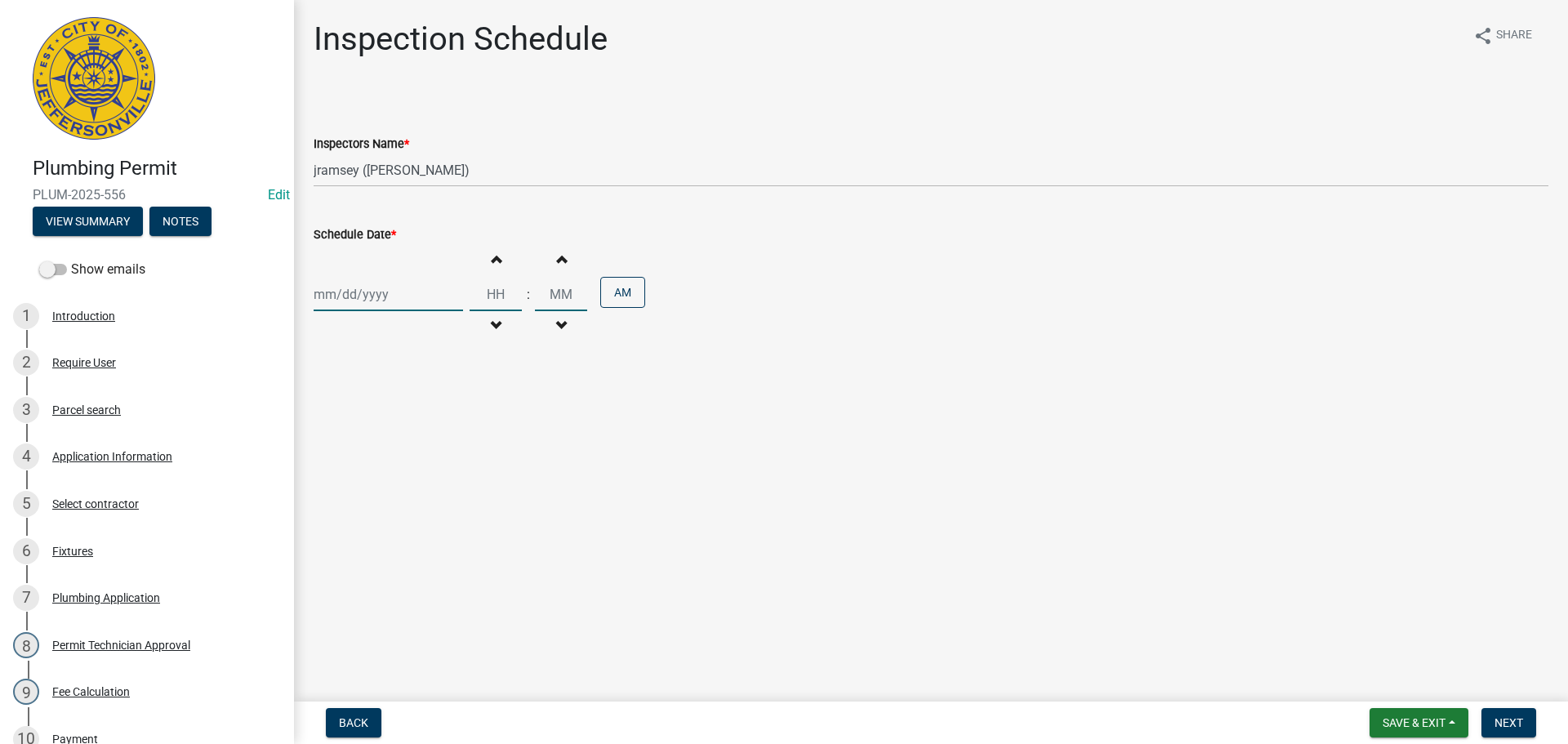
select select "2025"
click at [335, 294] on div "Jan Feb Mar Apr May Jun Jul Aug Sep Oct Nov Dec 1525 1526 1527 1528 1529 1530 1…" at bounding box center [388, 294] width 149 height 33
click at [359, 407] on div "7" at bounding box center [355, 407] width 26 height 26
type input "10/07/2025"
click at [496, 294] on input "Hours" at bounding box center [496, 294] width 53 height 33
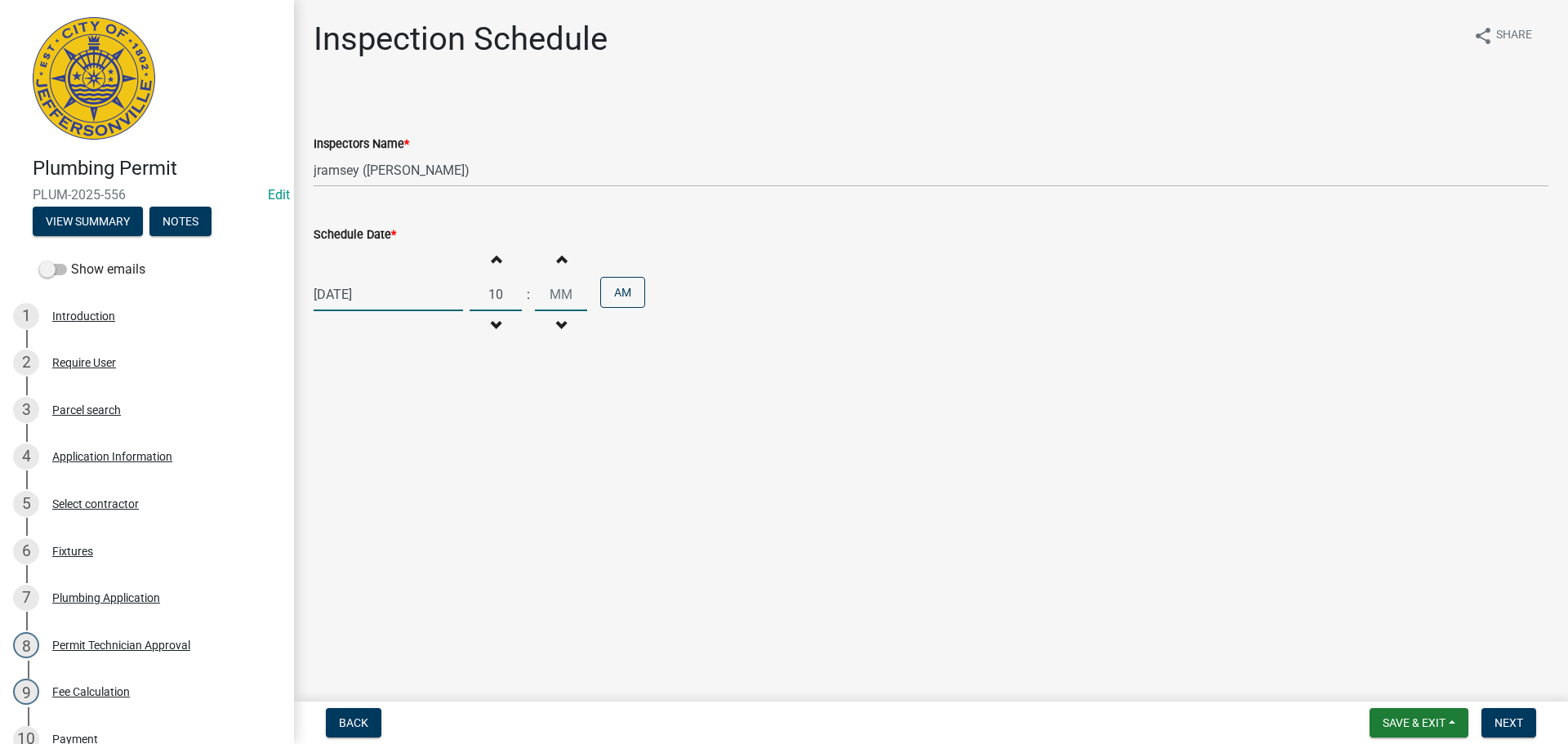
type input "10"
type input "00"
click at [1507, 724] on span "Next" at bounding box center [1509, 722] width 28 height 13
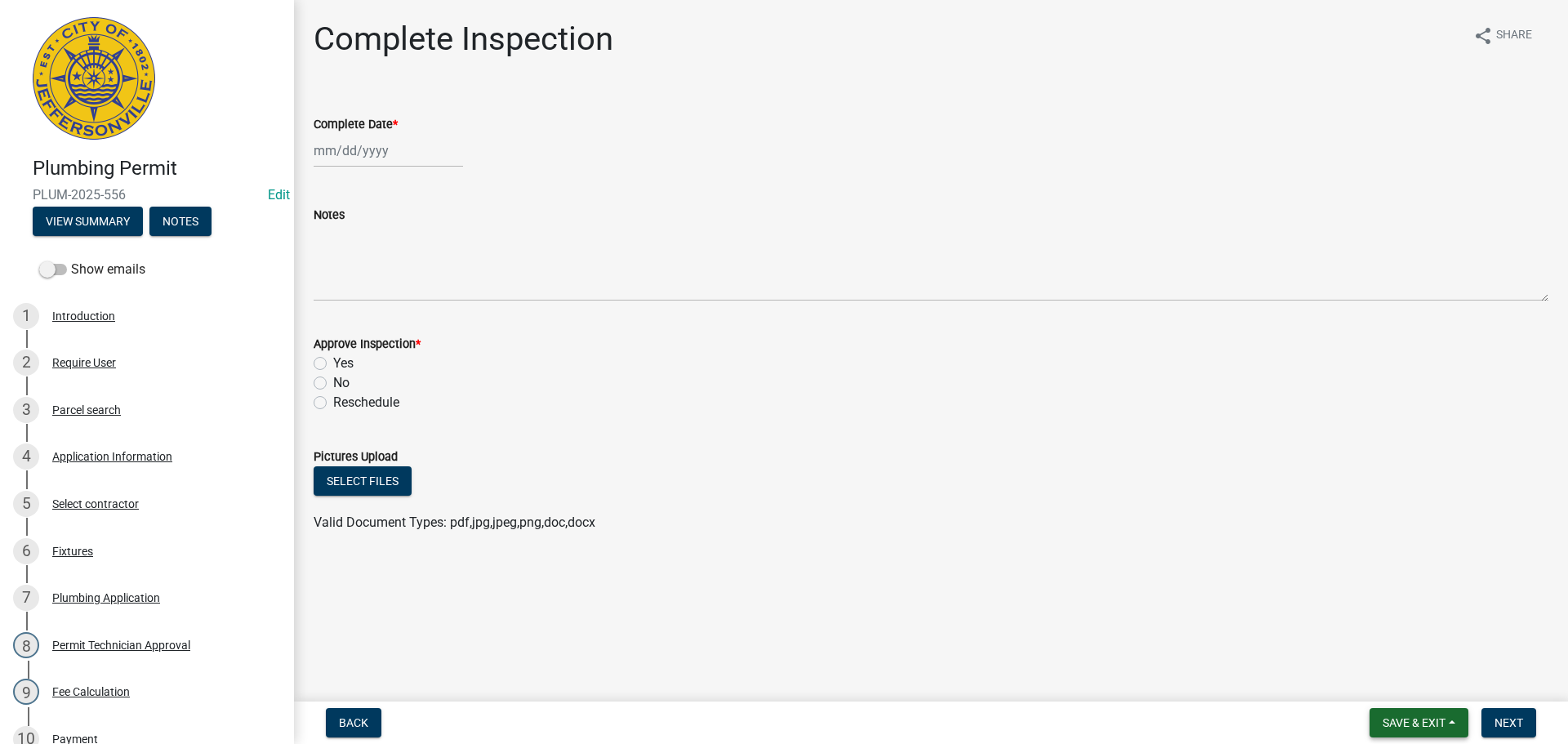
click at [1393, 720] on span "Save & Exit" at bounding box center [1414, 722] width 63 height 13
click at [1389, 688] on button "Save & Exit" at bounding box center [1403, 680] width 131 height 39
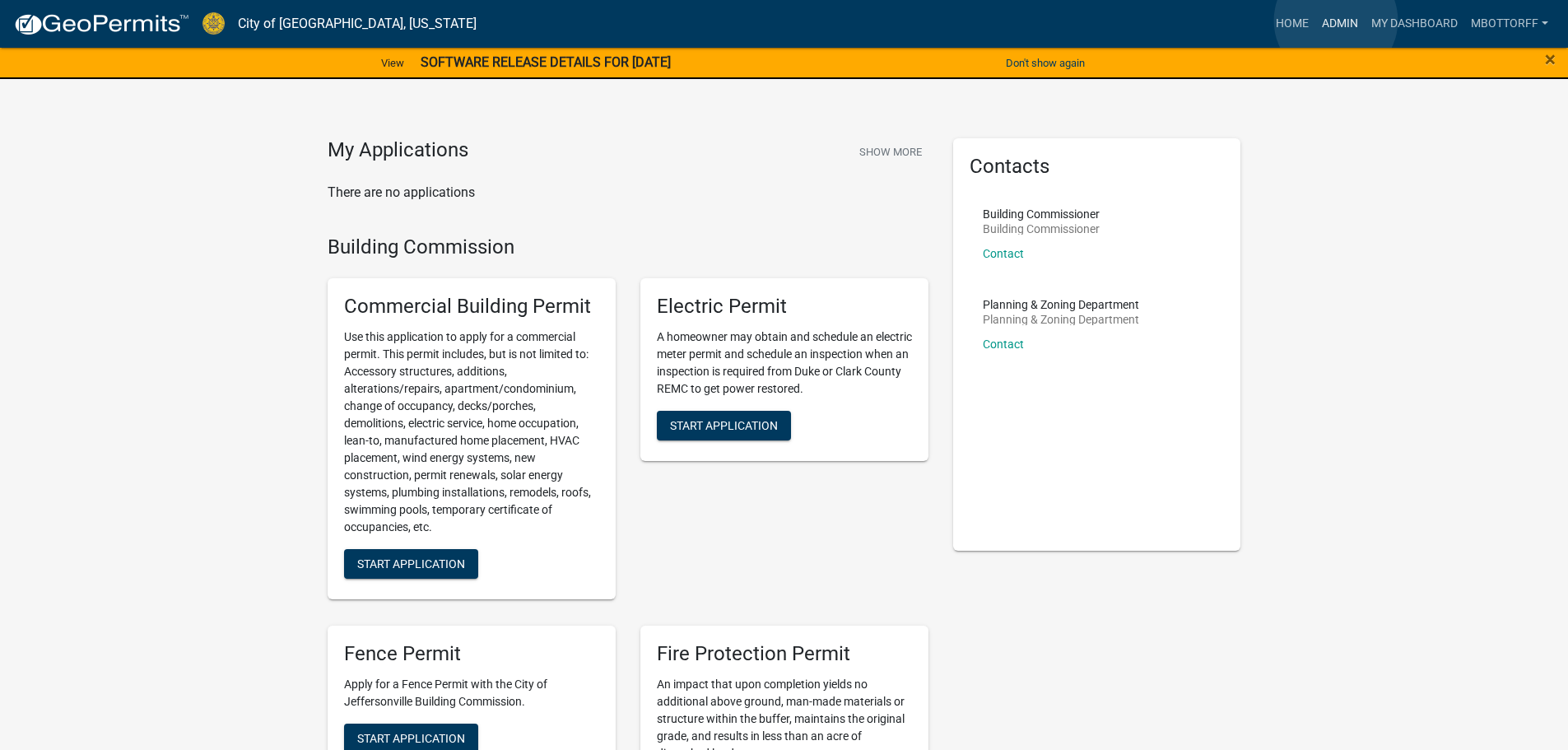
click at [1336, 20] on link "Admin" at bounding box center [1339, 24] width 50 height 31
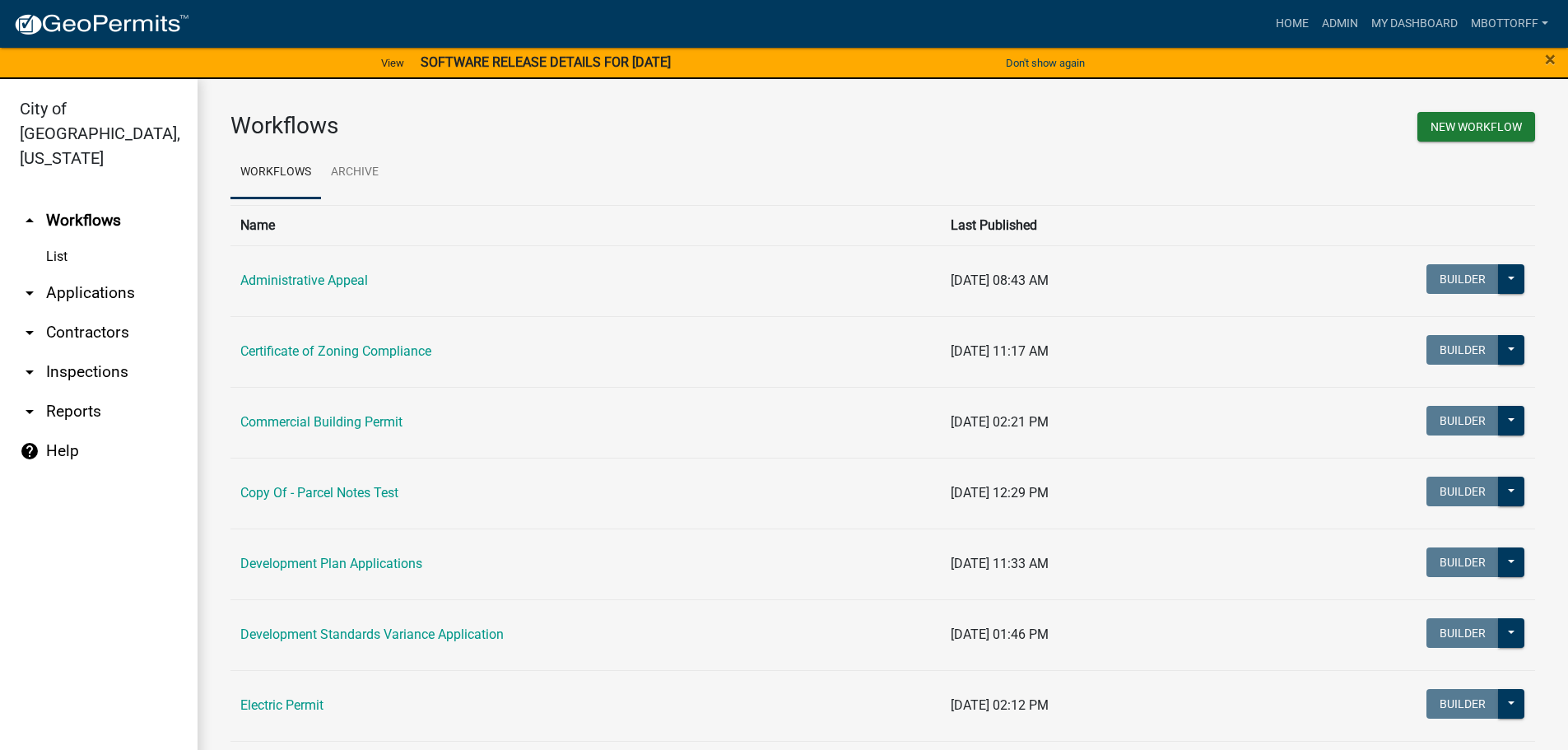
click at [81, 352] on link "arrow_drop_down Inspections" at bounding box center [98, 372] width 198 height 40
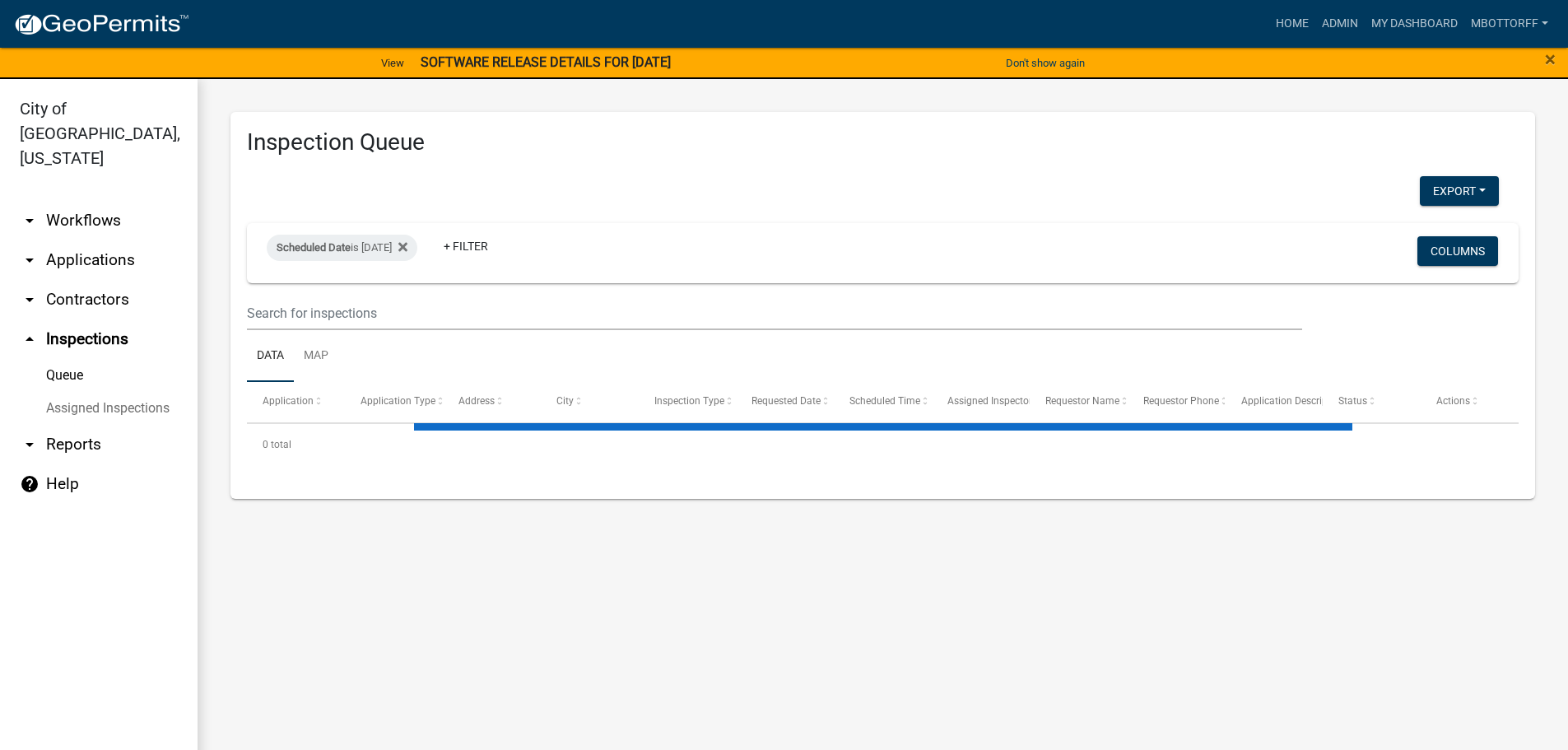
select select "3: 100"
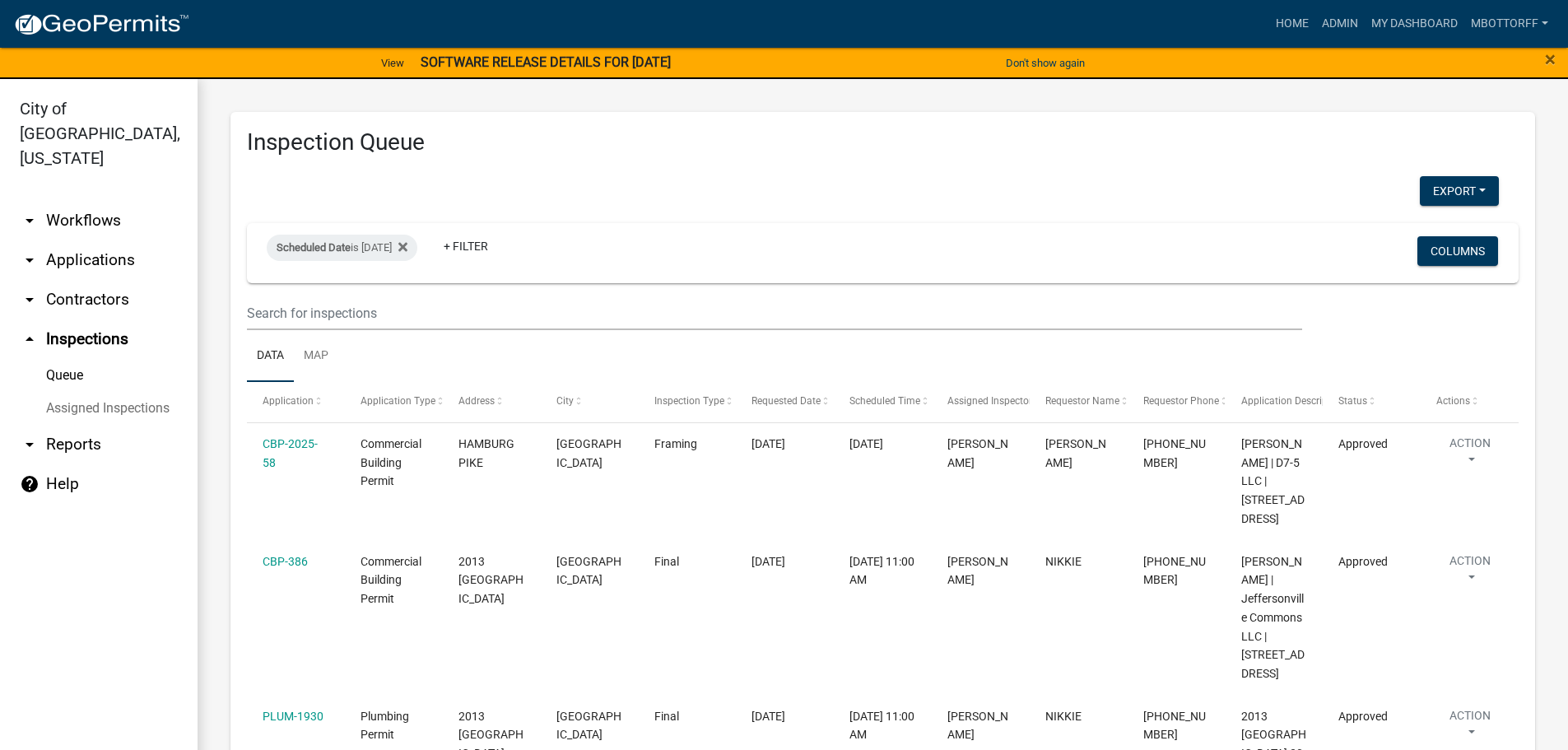
click at [71, 392] on link "Assigned Inspections" at bounding box center [98, 408] width 198 height 33
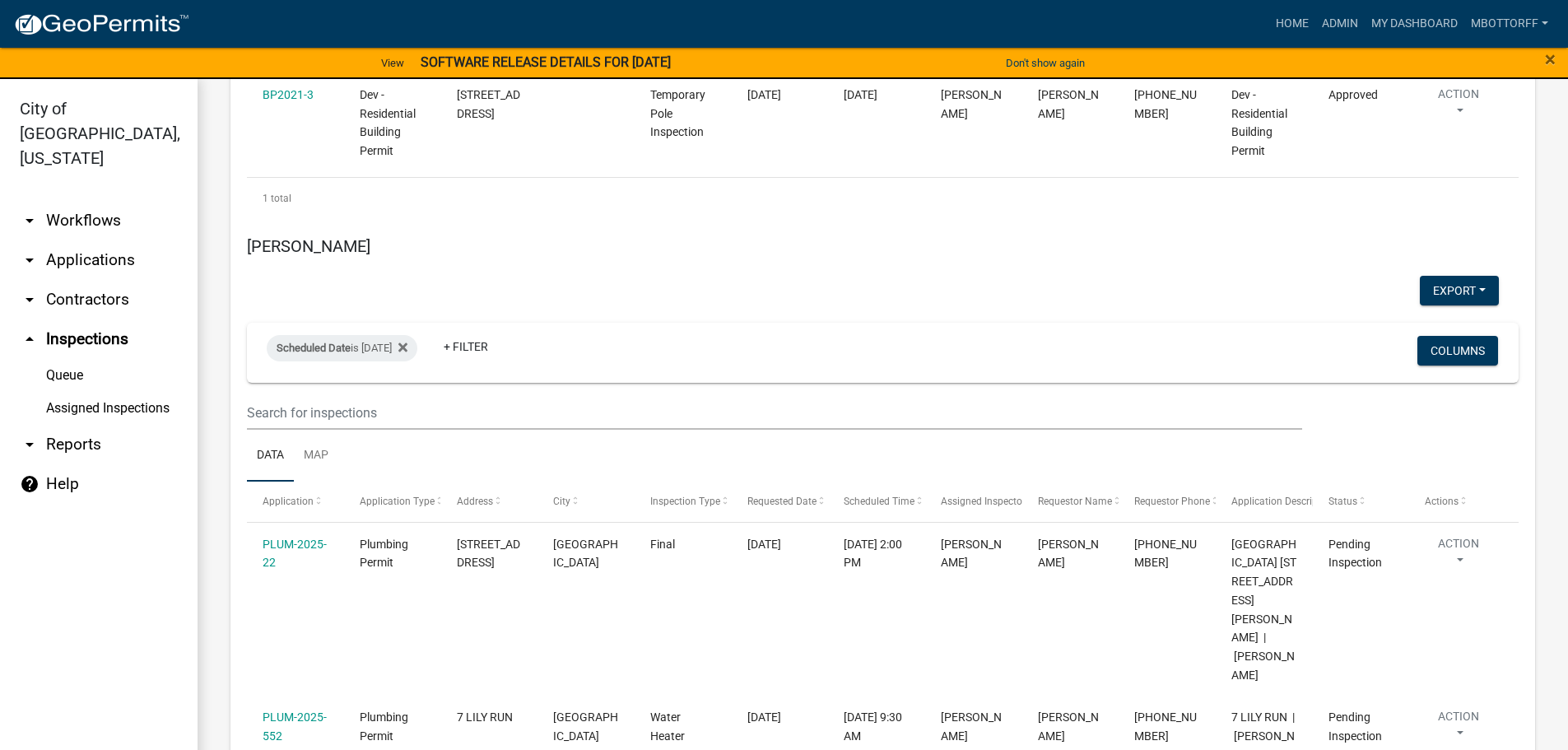
scroll to position [7761, 0]
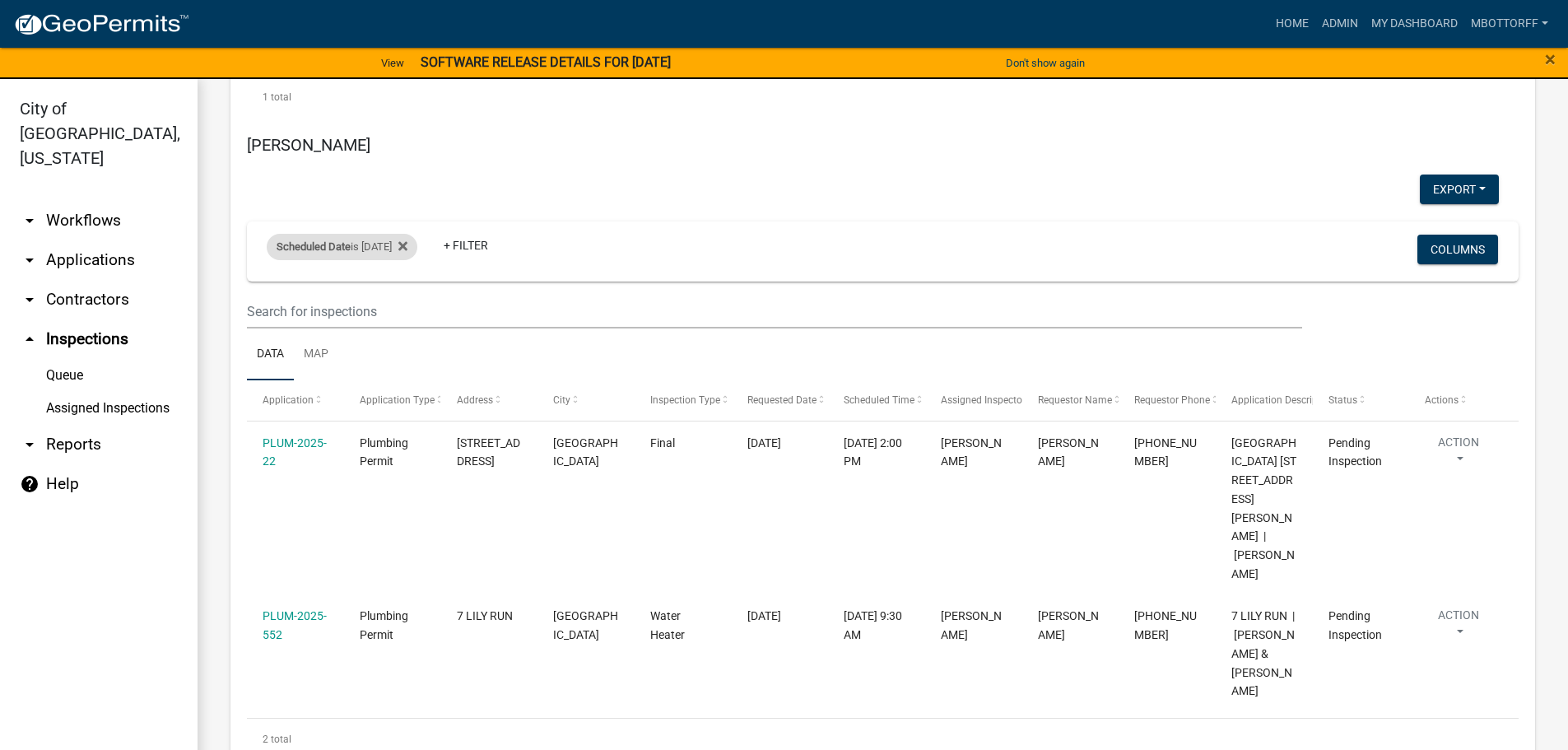
click at [410, 260] on div "Scheduled Date is 10/09/2025" at bounding box center [341, 246] width 150 height 26
click at [405, 330] on input "2025-10-09" at bounding box center [356, 327] width 115 height 34
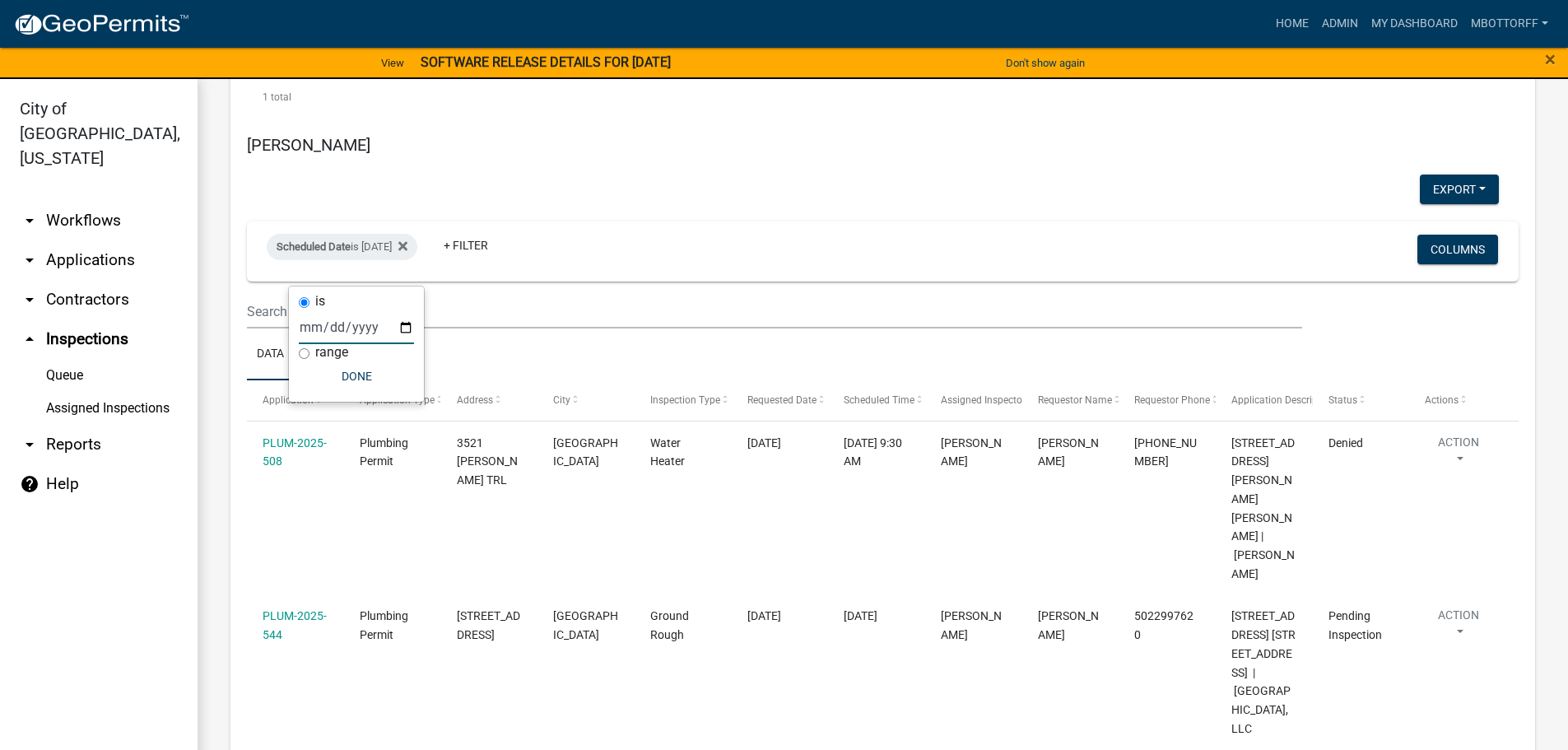
click at [407, 329] on input "2025-10-06" at bounding box center [356, 327] width 115 height 34
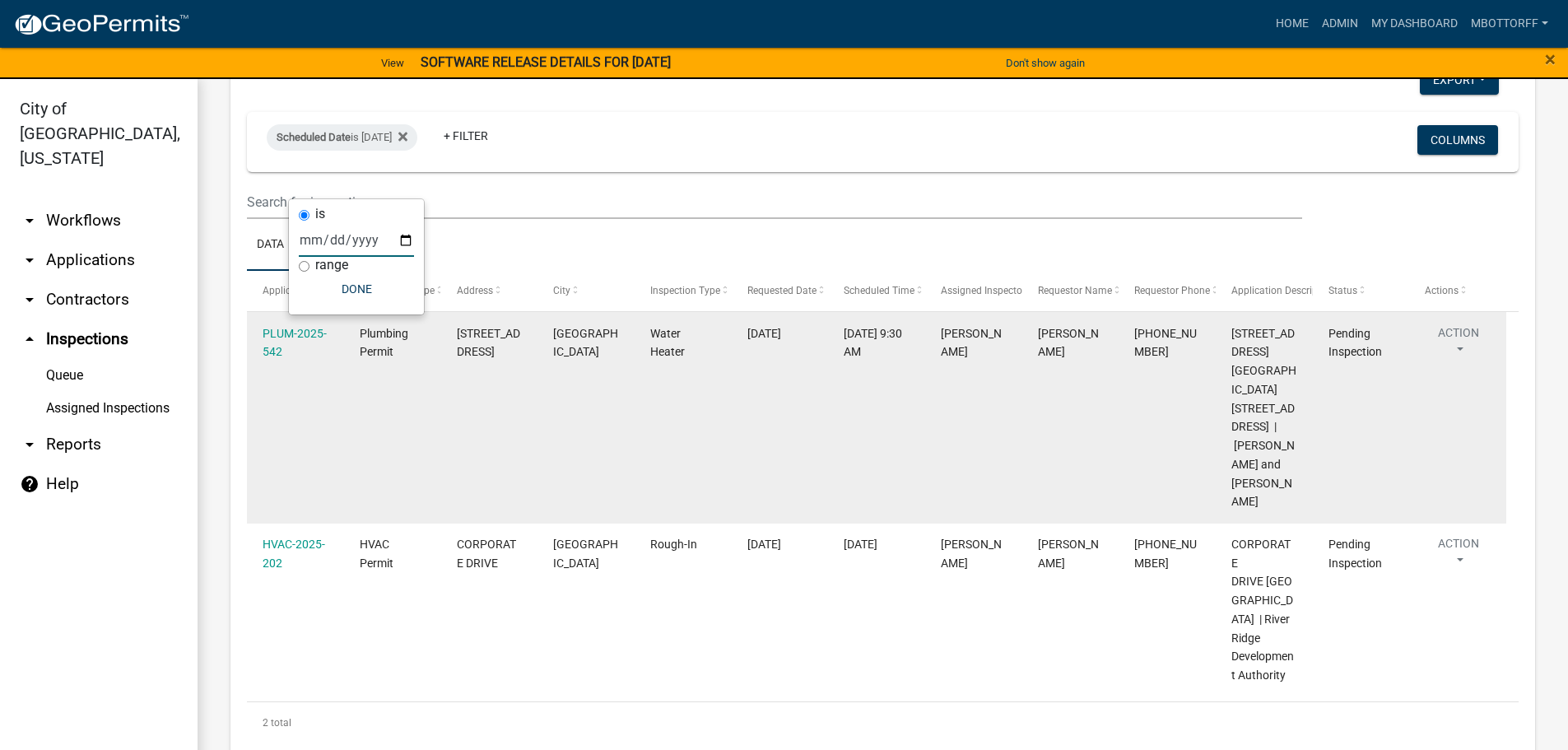
scroll to position [7873, 0]
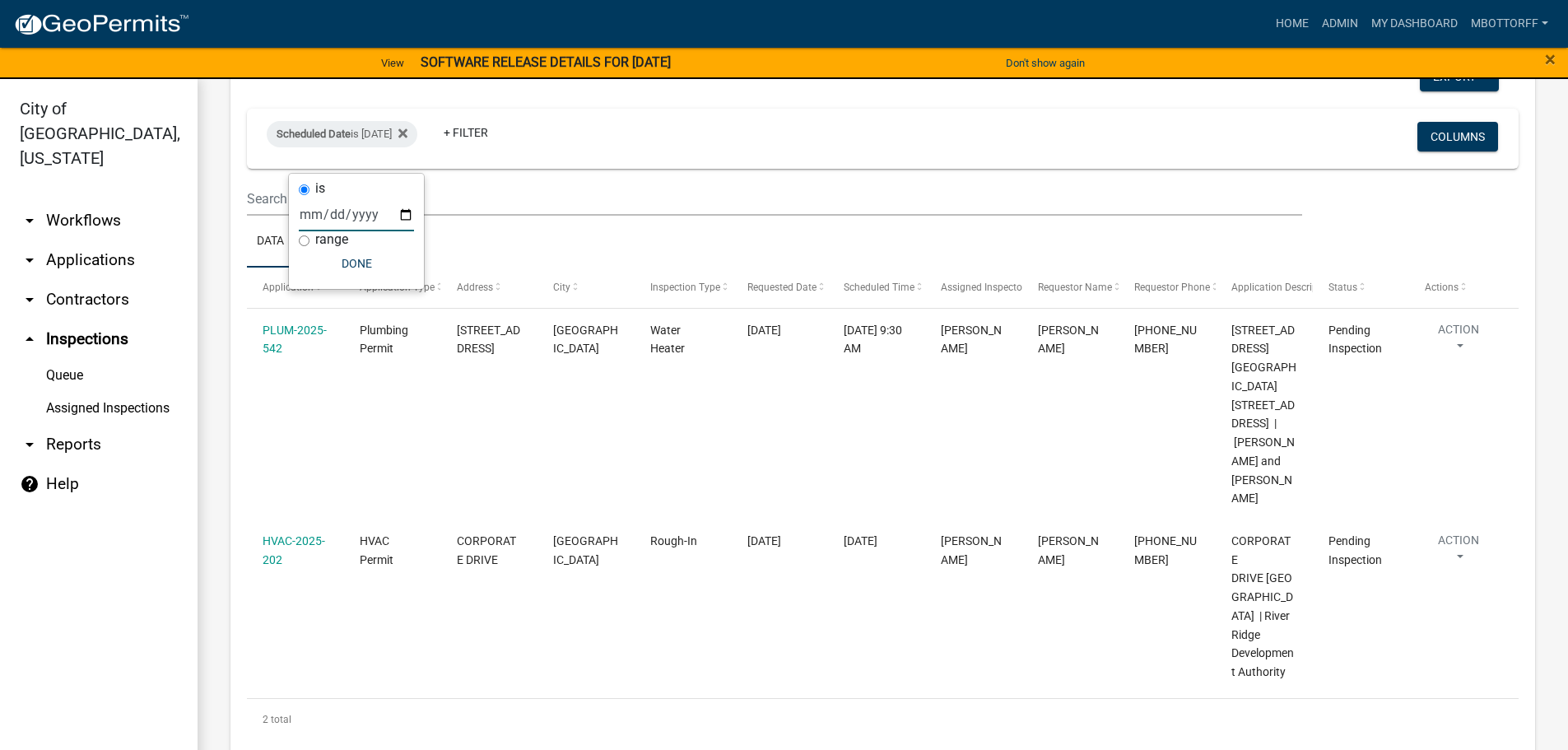
click at [406, 212] on input "2025-10-07" at bounding box center [356, 214] width 115 height 34
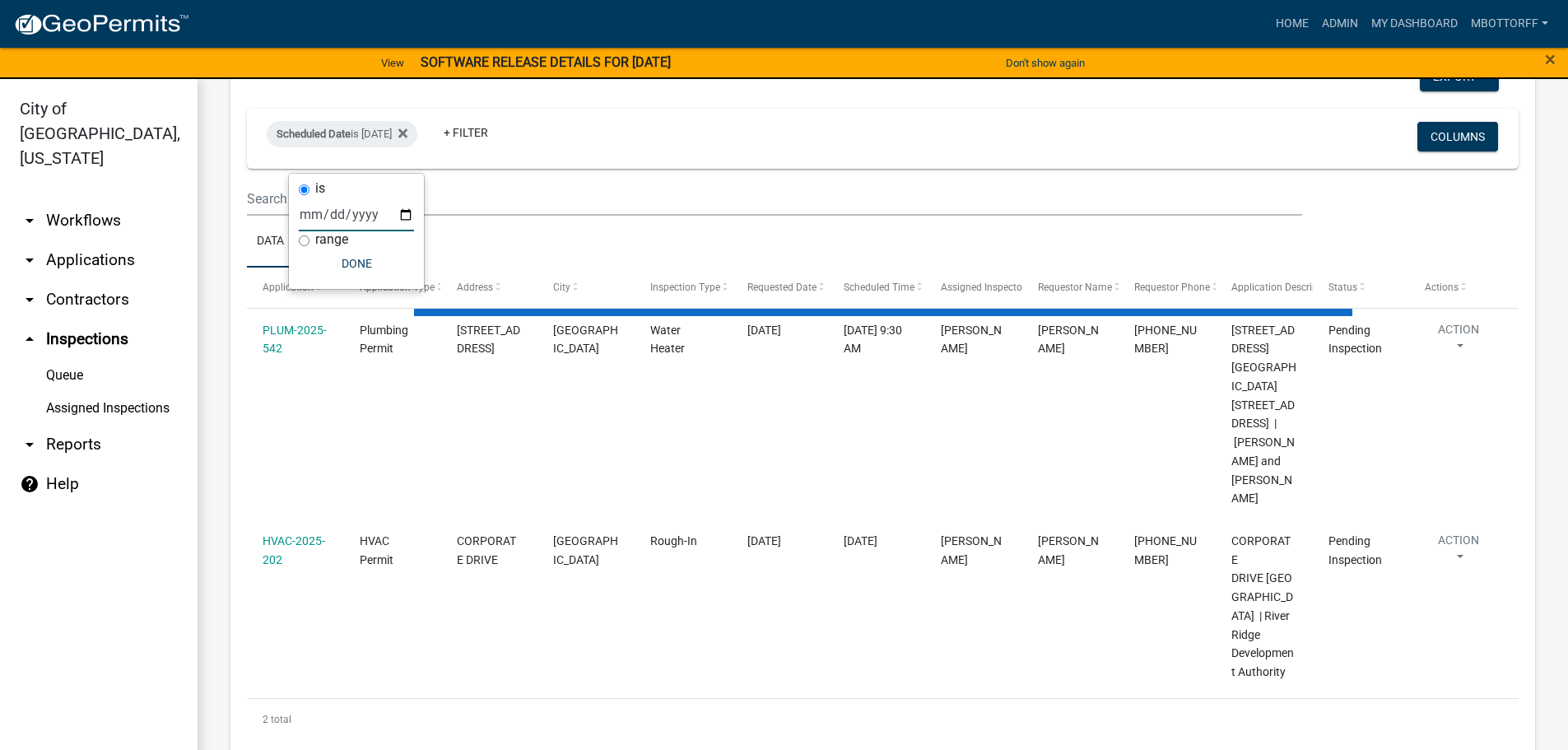
scroll to position [7719, 0]
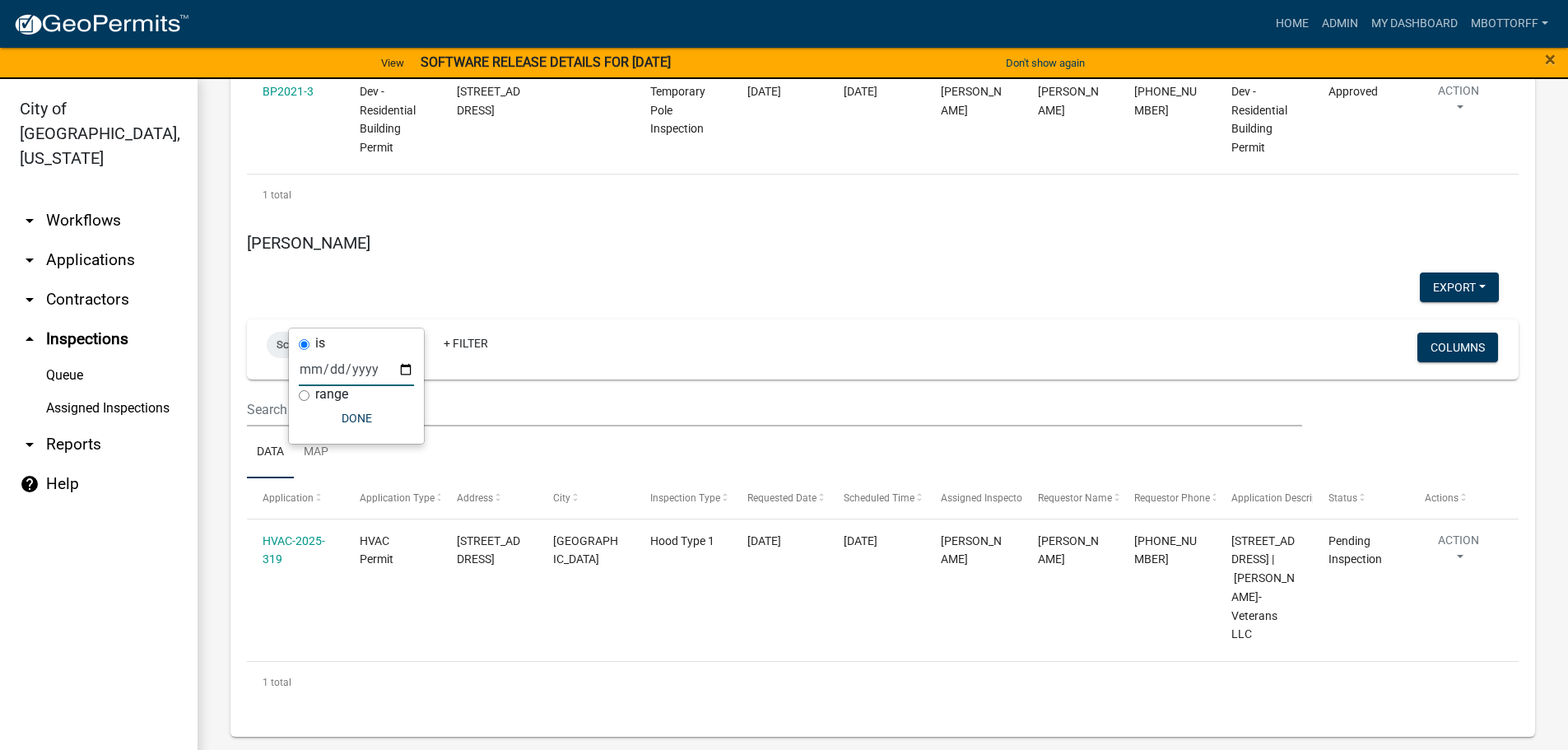
click at [405, 367] on input "2025-10-08" at bounding box center [356, 369] width 115 height 34
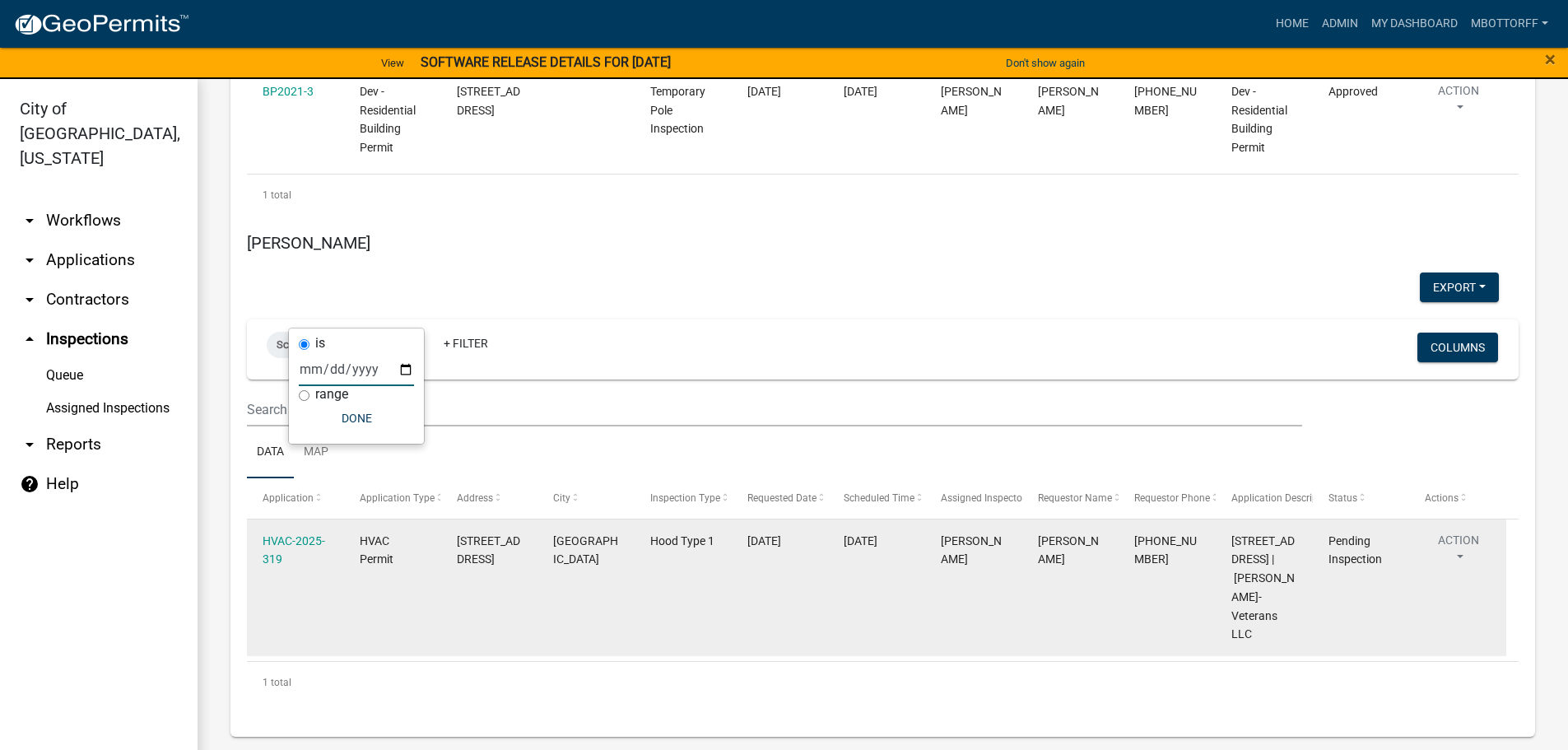
scroll to position [7761, 0]
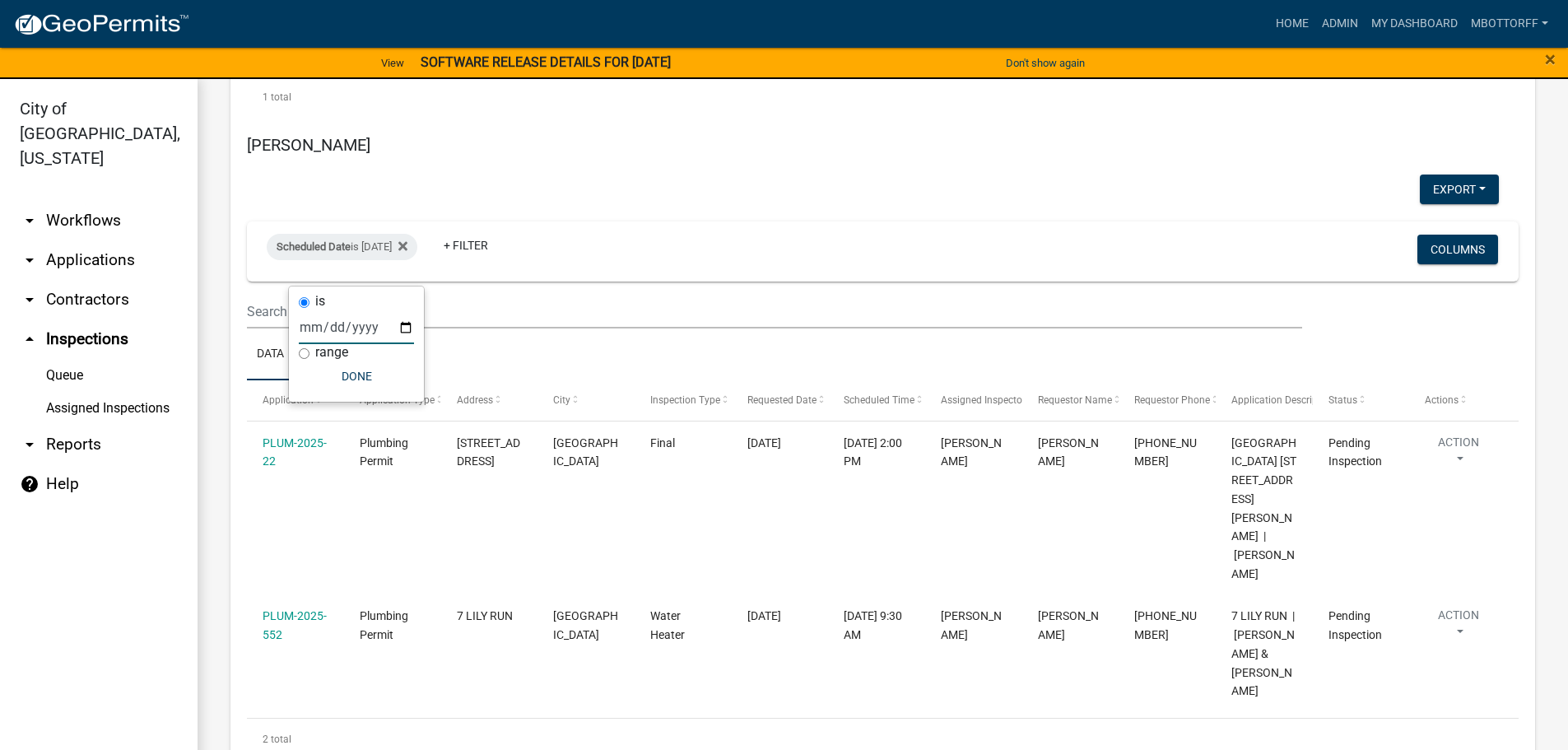
click at [405, 326] on input "2025-10-09" at bounding box center [356, 327] width 115 height 34
type input "2025-10-07"
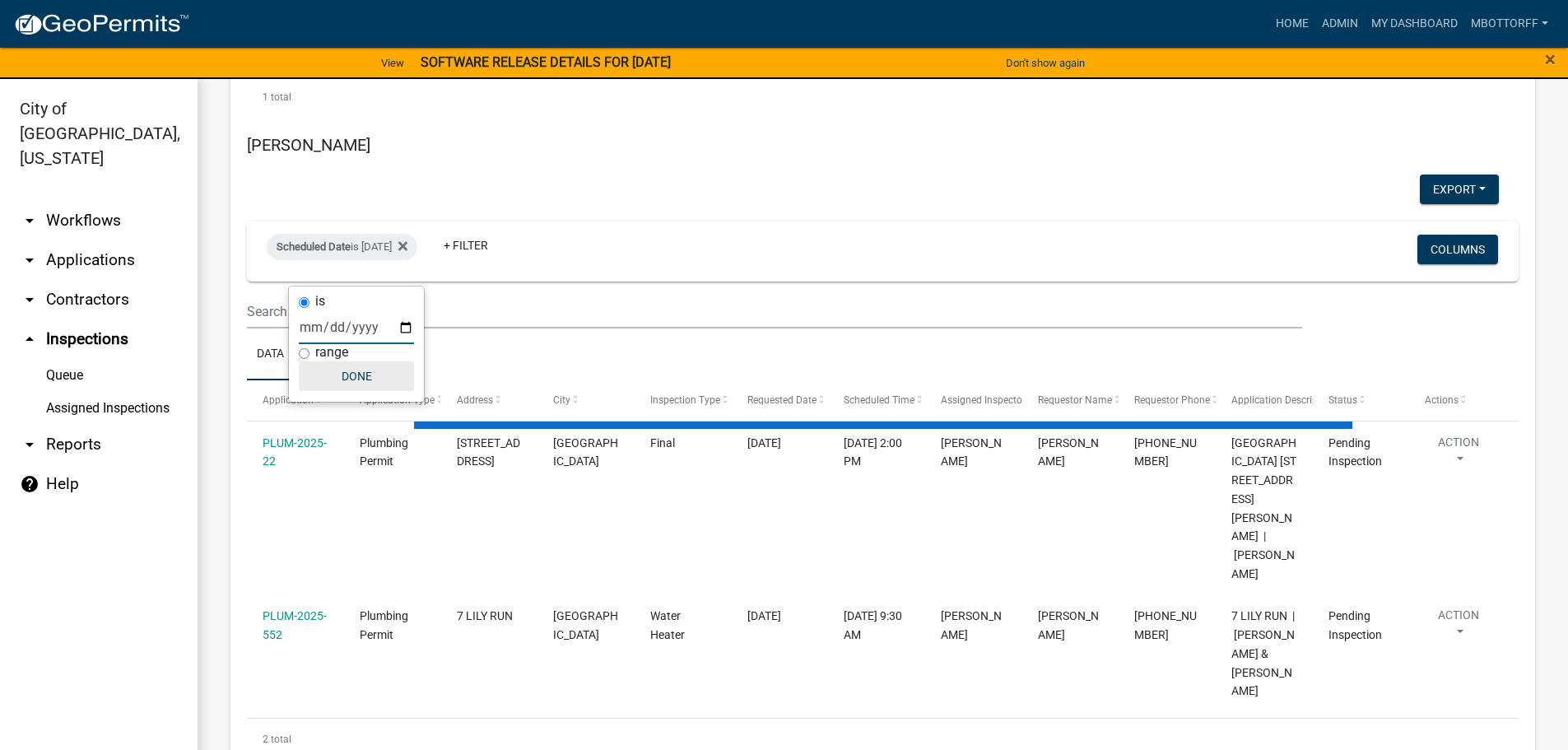
scroll to position [7873, 0]
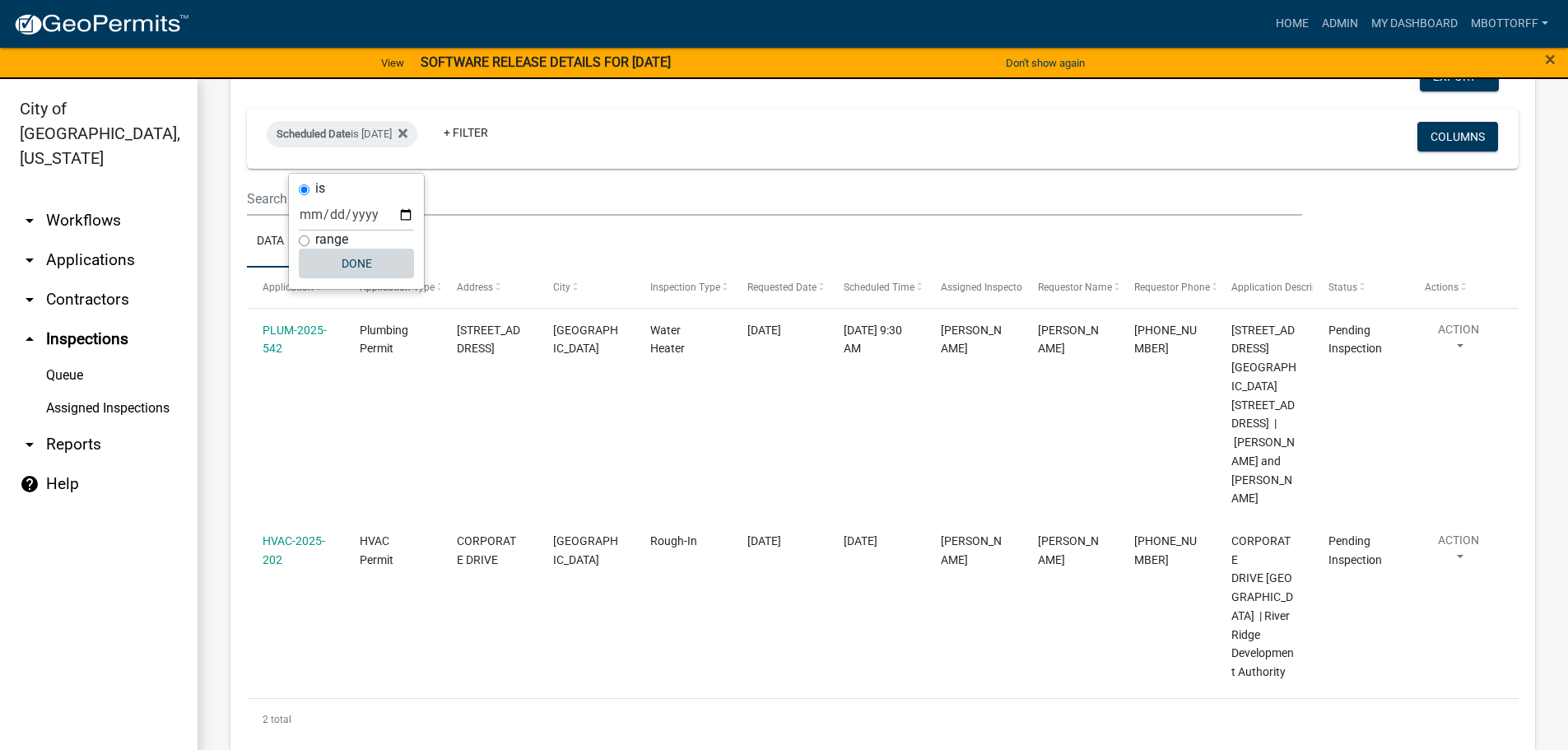
click at [357, 264] on button "Done" at bounding box center [356, 263] width 115 height 29
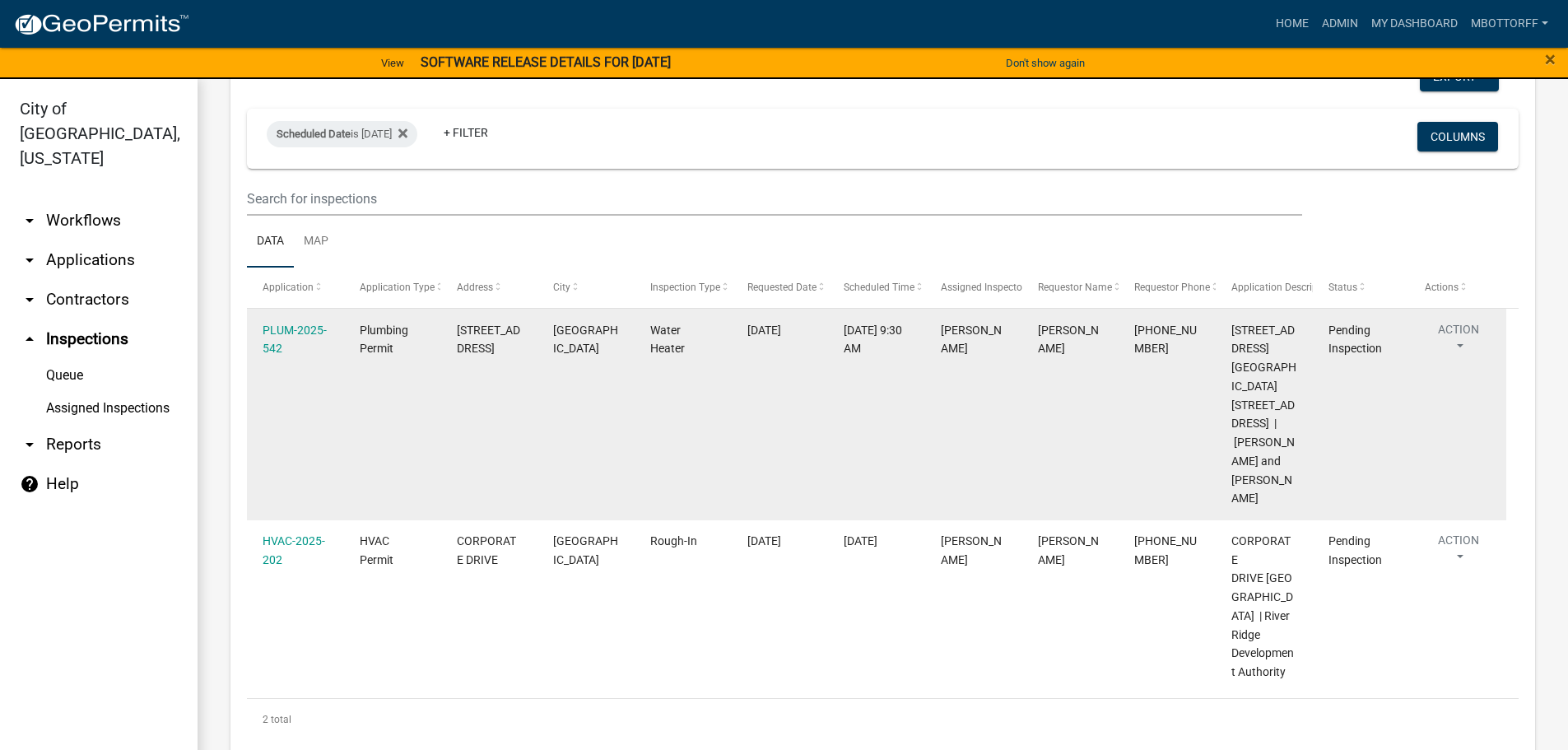
scroll to position [19, 0]
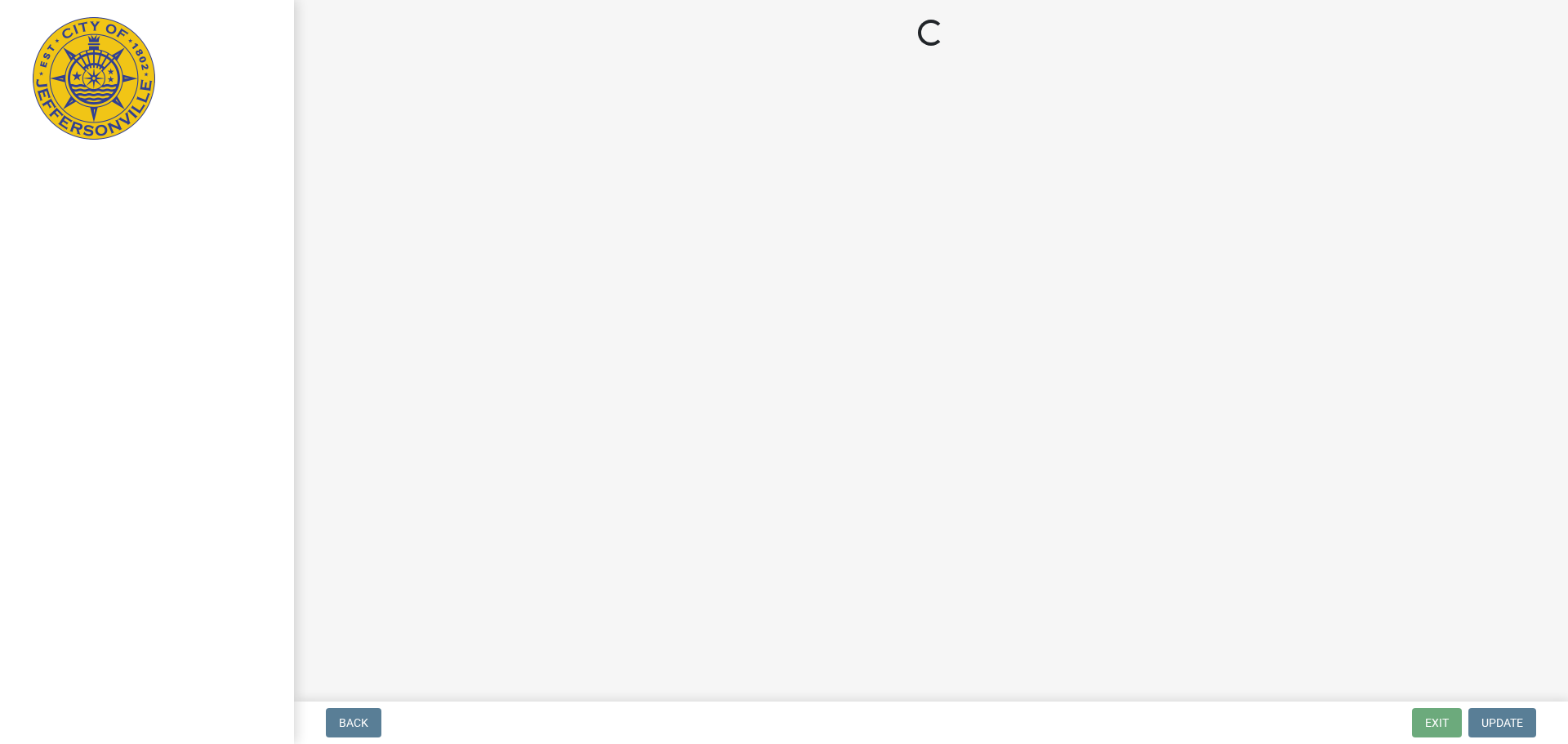
select select "3: 3"
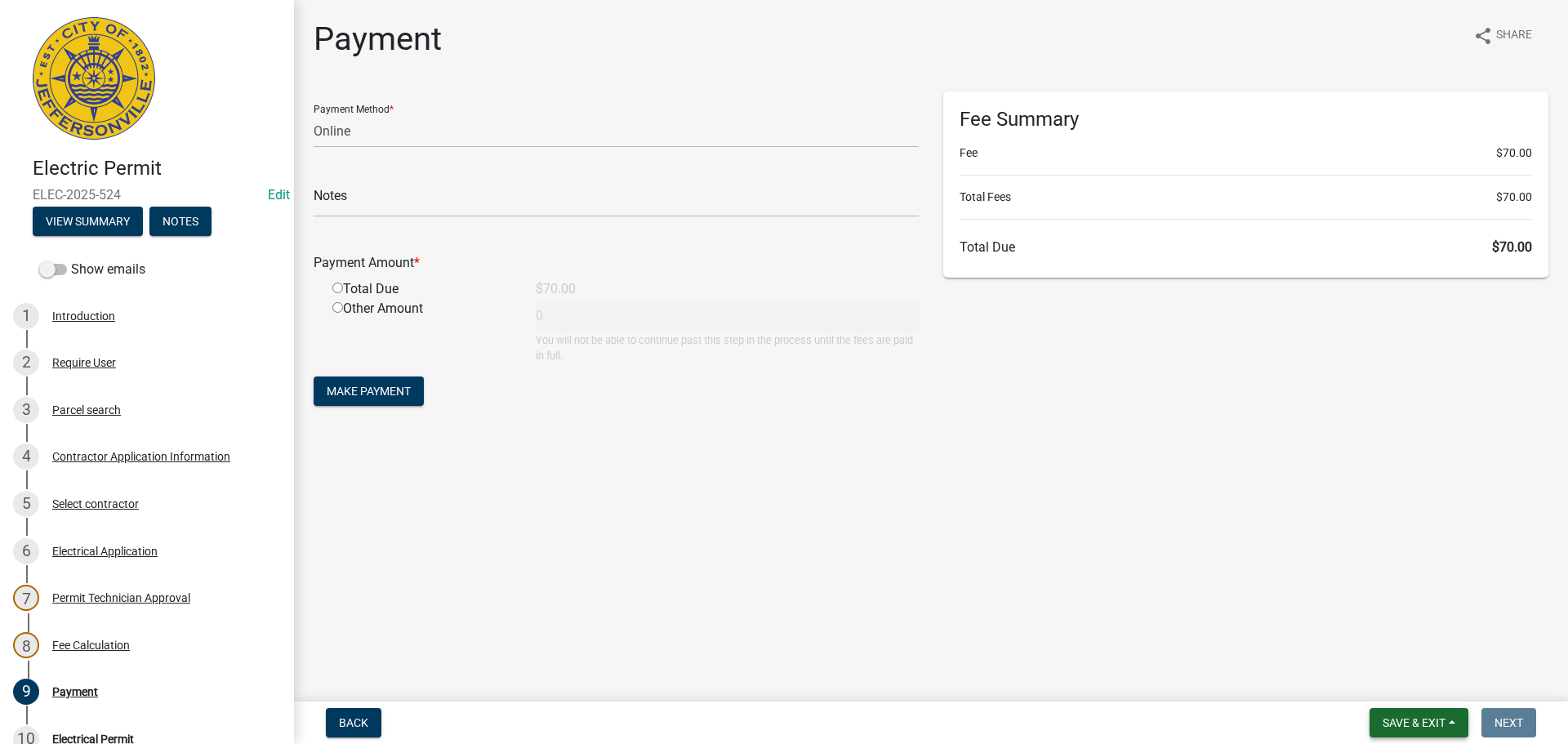
click at [1427, 719] on span "Save & Exit" at bounding box center [1414, 722] width 63 height 13
click at [1411, 687] on button "Save & Exit" at bounding box center [1403, 680] width 131 height 39
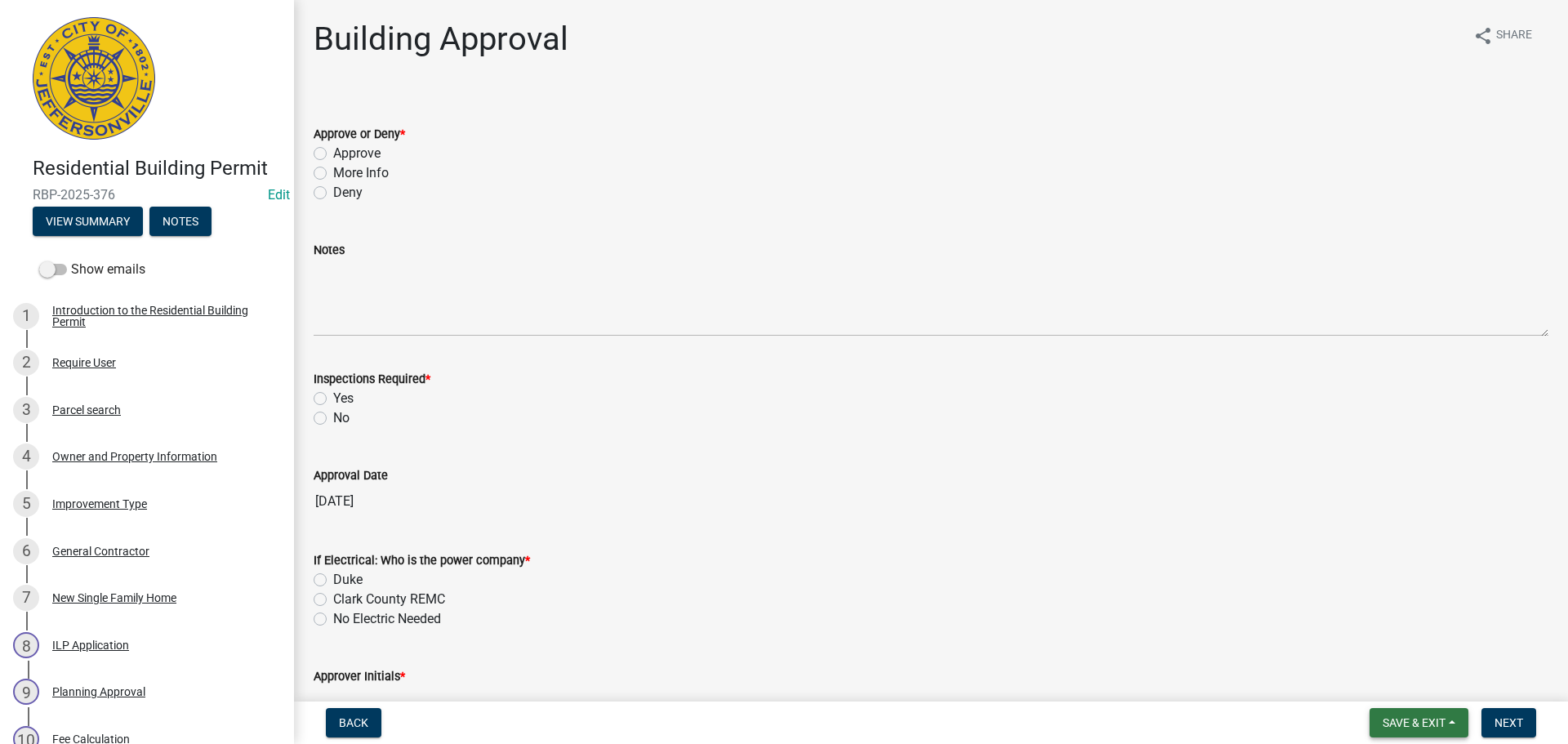
click at [1408, 721] on span "Save & Exit" at bounding box center [1414, 722] width 63 height 13
click at [1389, 691] on button "Save & Exit" at bounding box center [1403, 680] width 131 height 39
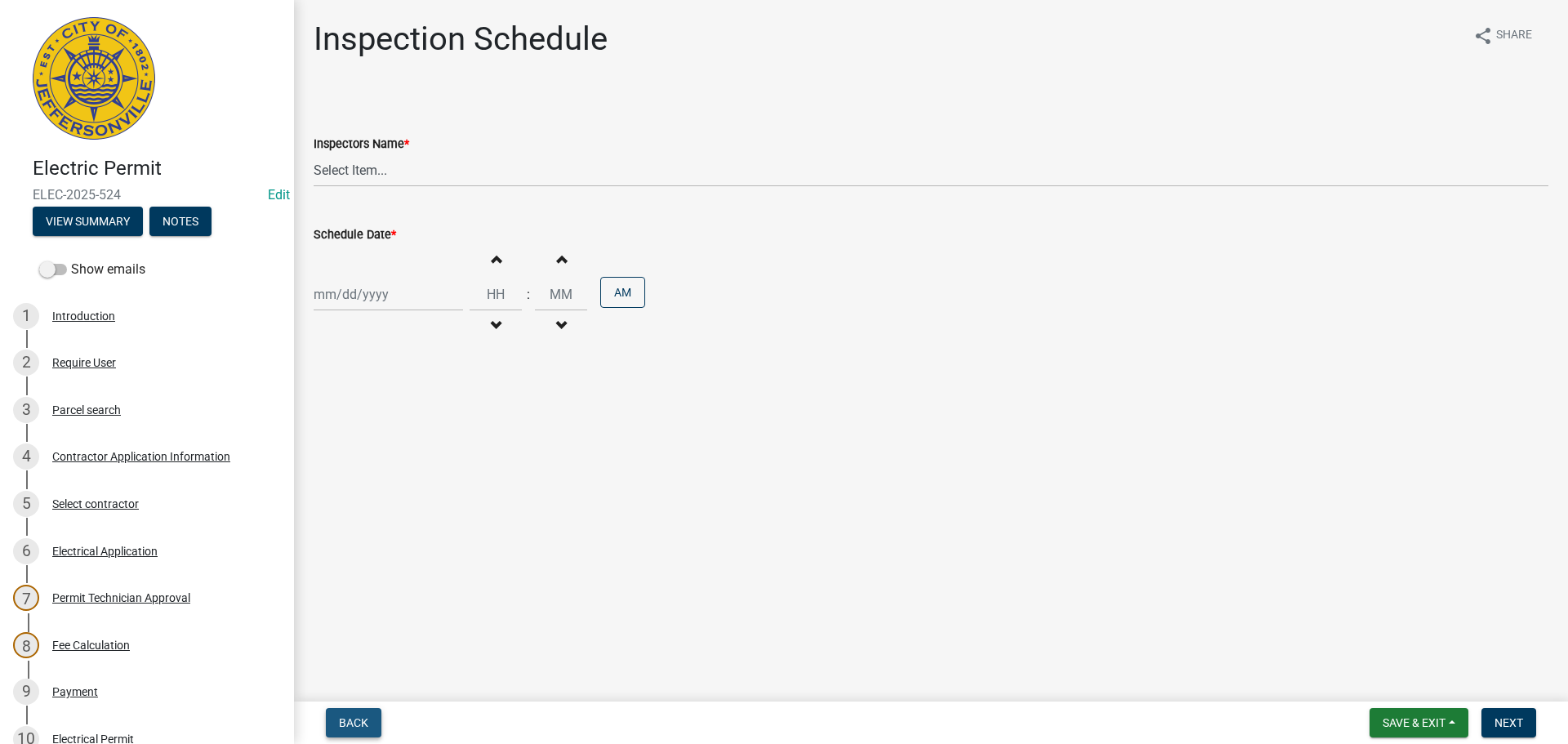
click at [355, 721] on span "Back" at bounding box center [353, 722] width 29 height 13
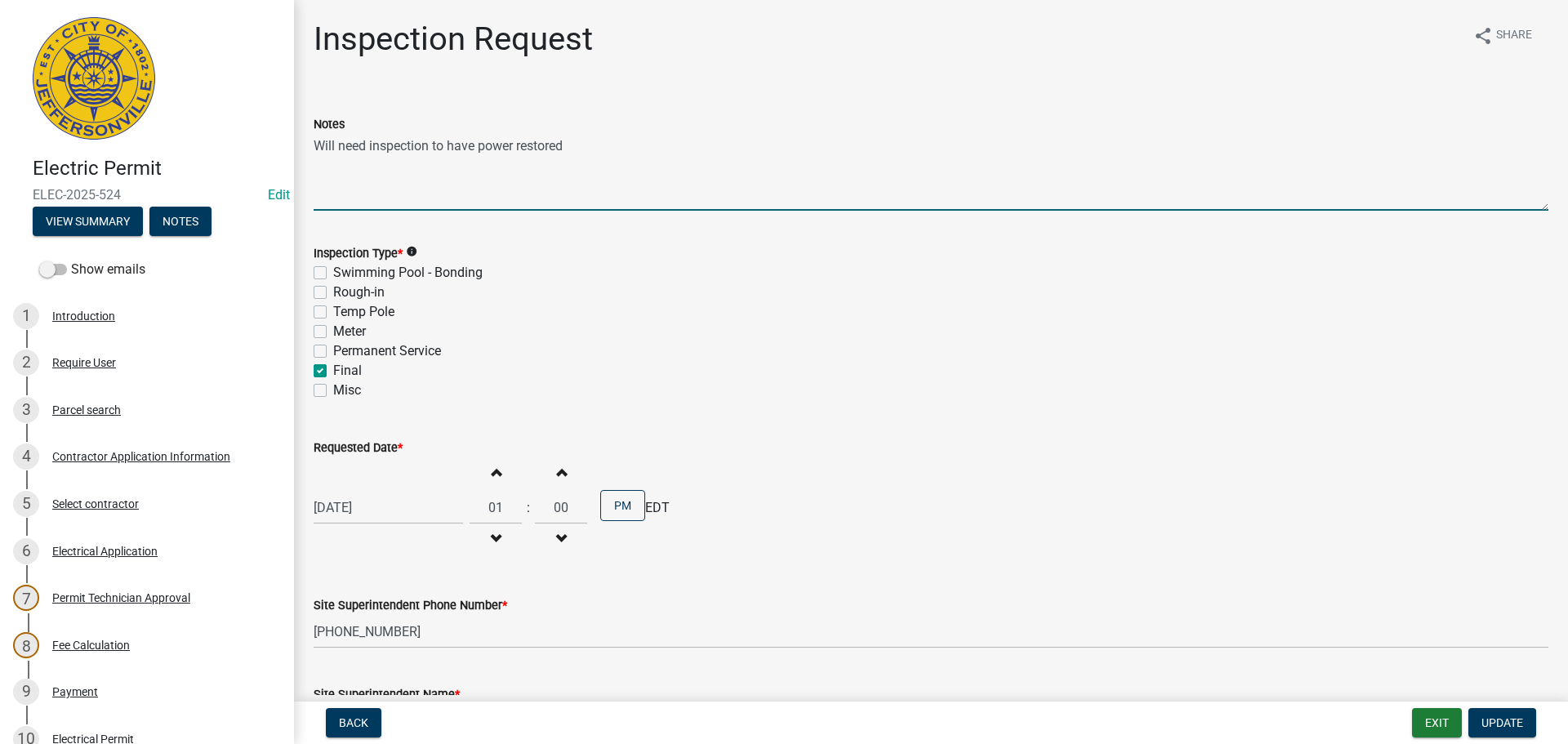
drag, startPoint x: 568, startPoint y: 143, endPoint x: 315, endPoint y: 151, distance: 253.1
click at [298, 149] on div "Inspection Request share Share Notes Will need inspection to have power restore…" at bounding box center [930, 436] width 1274 height 834
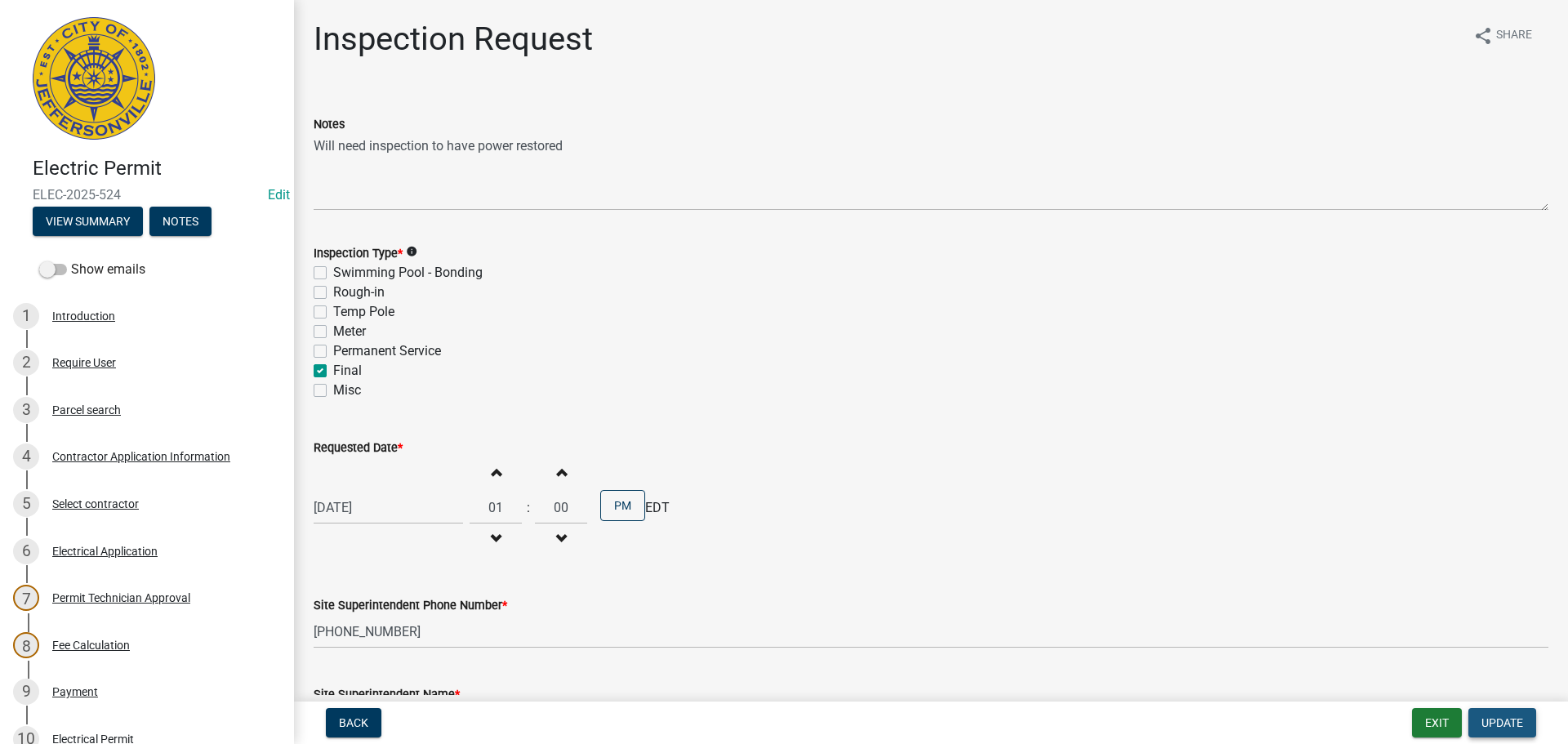
click at [1488, 719] on span "Update" at bounding box center [1503, 722] width 42 height 13
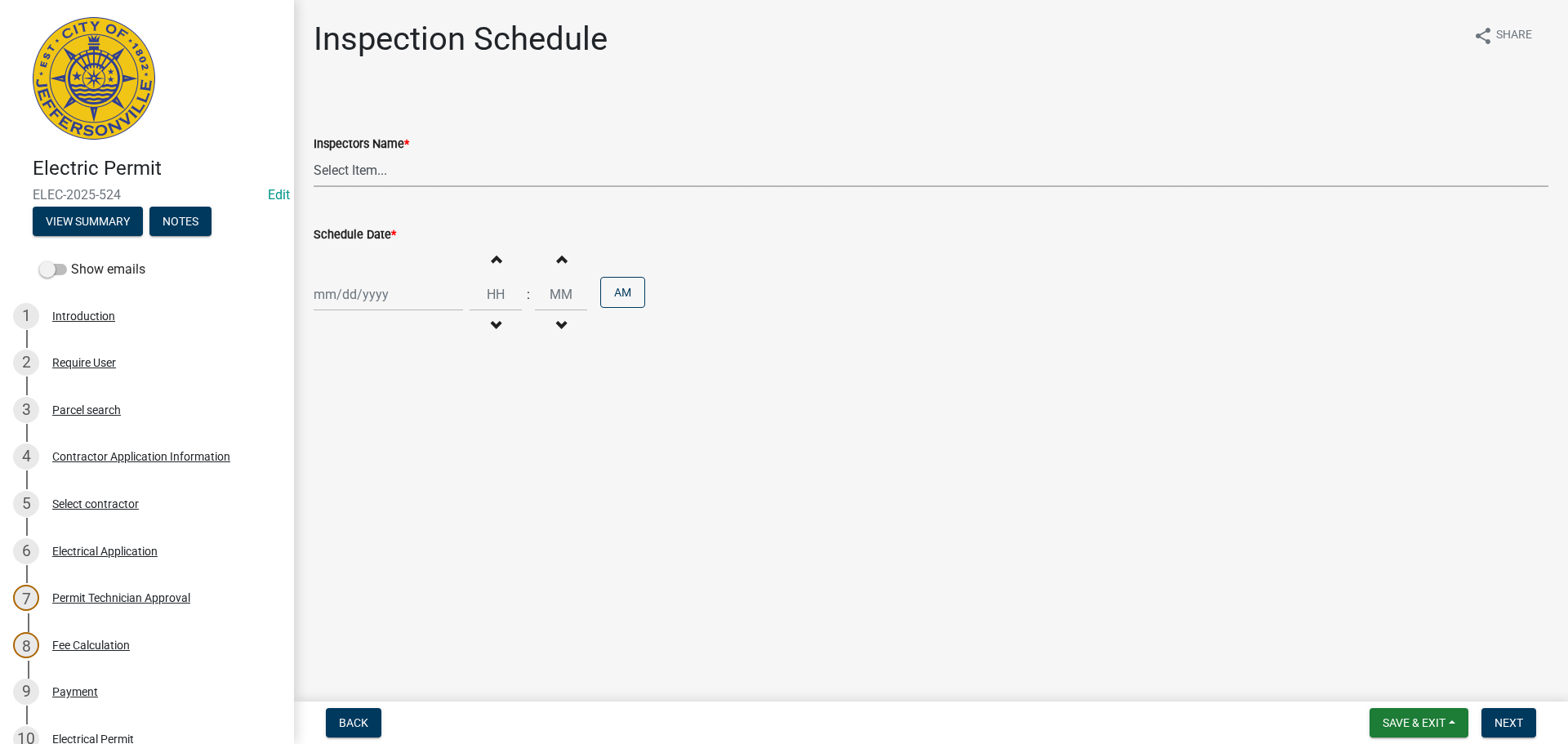
click at [326, 169] on select "Select Item... [PERSON_NAME] ([PERSON_NAME]) [PERSON_NAME] ([PERSON_NAME]) mkru…" at bounding box center [931, 170] width 1235 height 33
select select "36a8b8f0-2ef8-43e9-ae06-718f51af8d36"
click at [314, 153] on select "Select Item... [PERSON_NAME] ([PERSON_NAME]) [PERSON_NAME] ([PERSON_NAME]) mkru…" at bounding box center [931, 170] width 1235 height 33
select select "10"
select select "2025"
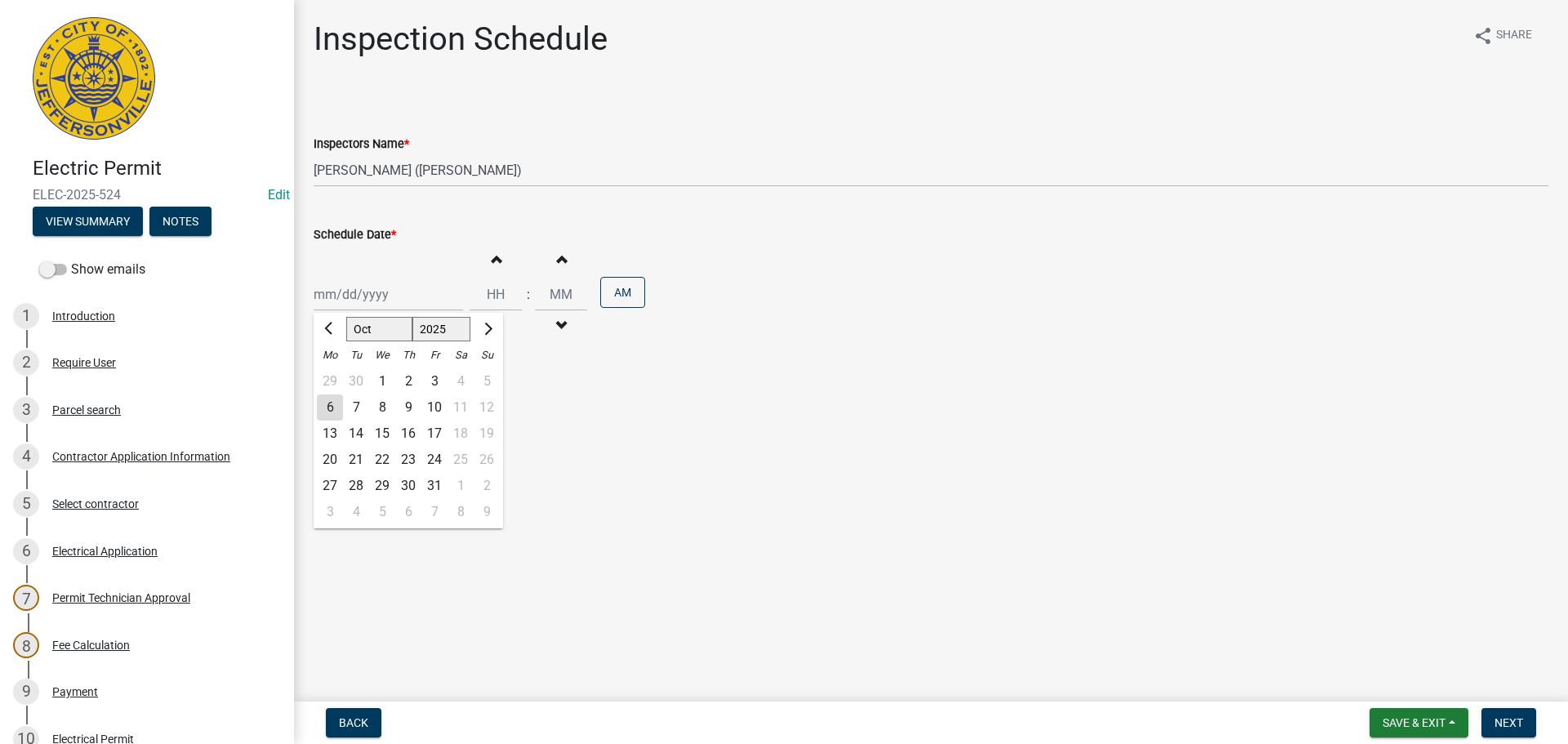
click at [340, 301] on div "[PERSON_NAME] Feb Mar Apr [PERSON_NAME][DATE] Oct Nov [DATE] 1526 1527 1528 152…" at bounding box center [388, 294] width 149 height 33
drag, startPoint x: 434, startPoint y: 435, endPoint x: 452, endPoint y: 383, distance: 55.0
click at [435, 435] on div "17" at bounding box center [434, 433] width 26 height 26
type input "[DATE]"
click at [490, 294] on input "Hours" at bounding box center [496, 294] width 53 height 33
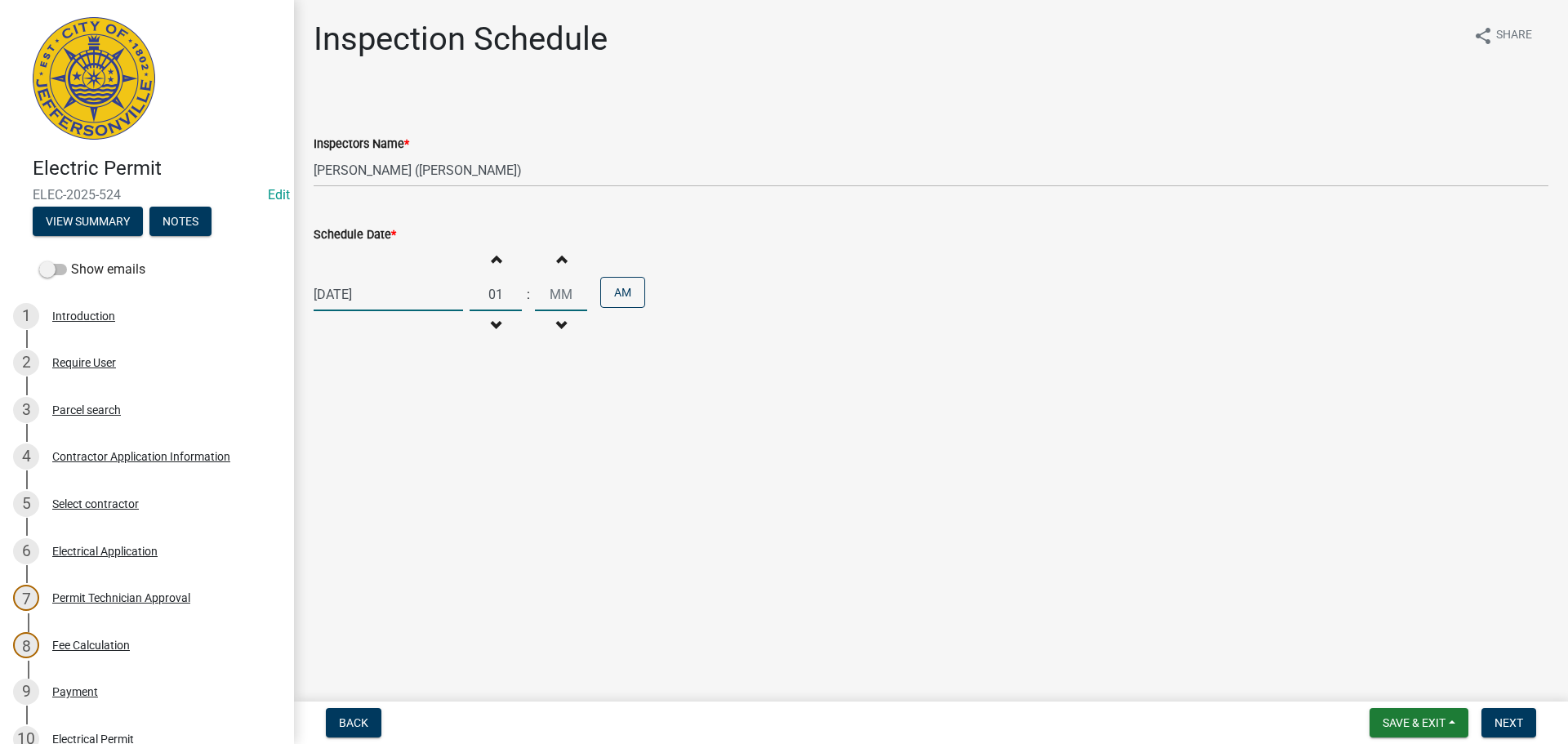
type input "01"
type input "00"
click at [613, 296] on button "AM" at bounding box center [623, 292] width 45 height 31
click at [1521, 724] on span "Next" at bounding box center [1509, 722] width 28 height 13
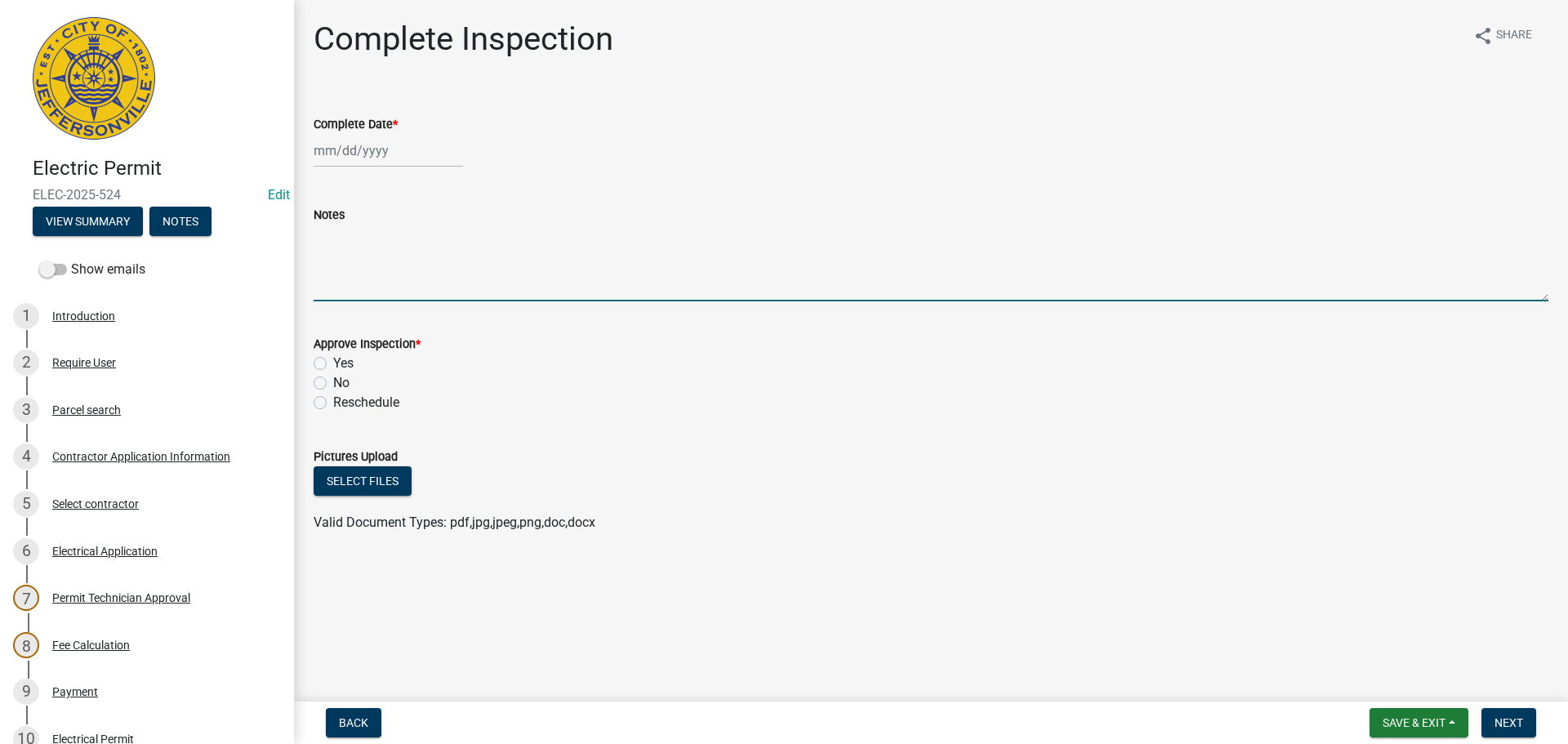
paste textarea "Will need inspection to have power restored"
type textarea "Will need inspection to have power restored"
click at [1423, 720] on span "Save & Exit" at bounding box center [1414, 722] width 63 height 13
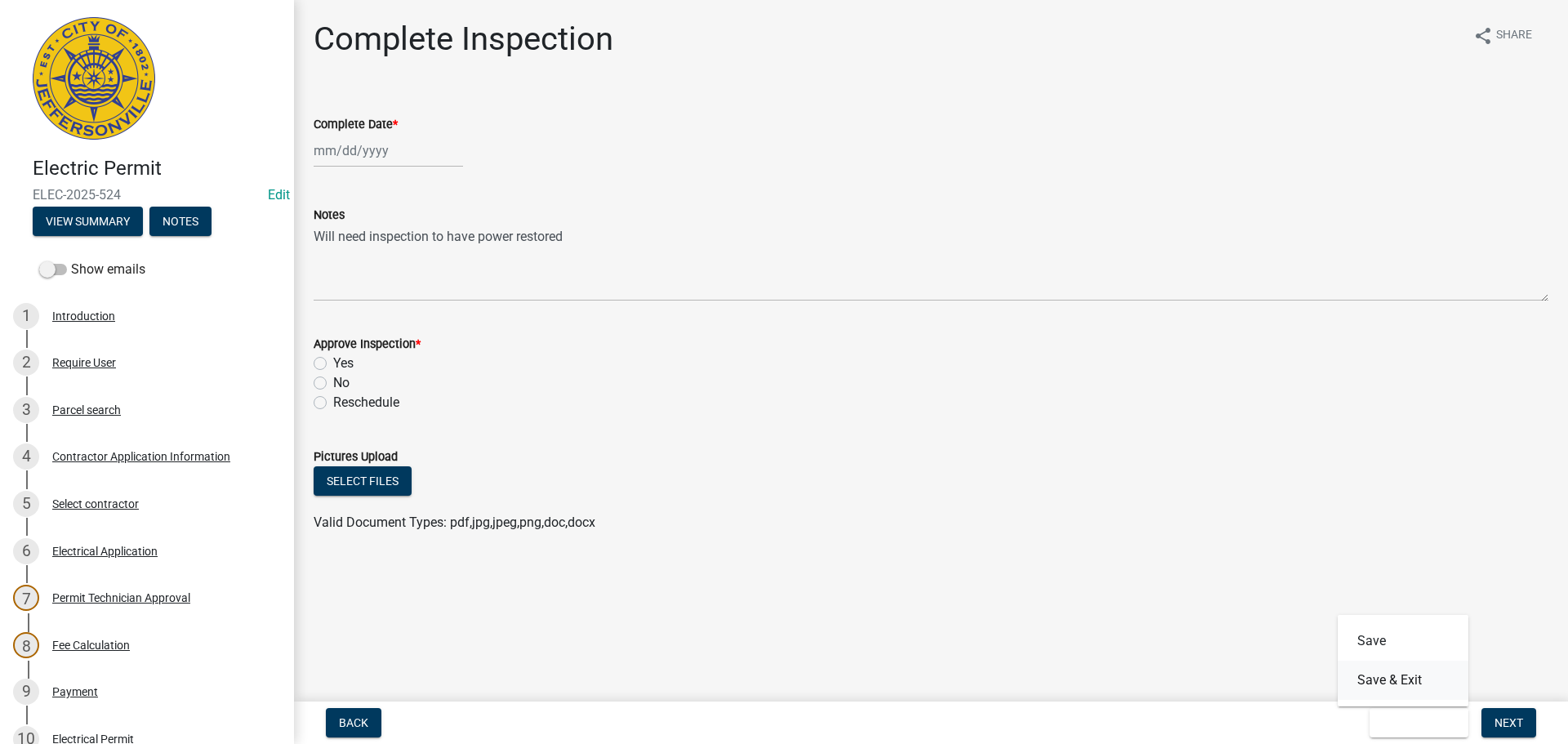
drag, startPoint x: 1411, startPoint y: 687, endPoint x: 1341, endPoint y: 647, distance: 80.6
click at [1410, 687] on button "Save & Exit" at bounding box center [1403, 680] width 131 height 39
